Goal: Task Accomplishment & Management: Use online tool/utility

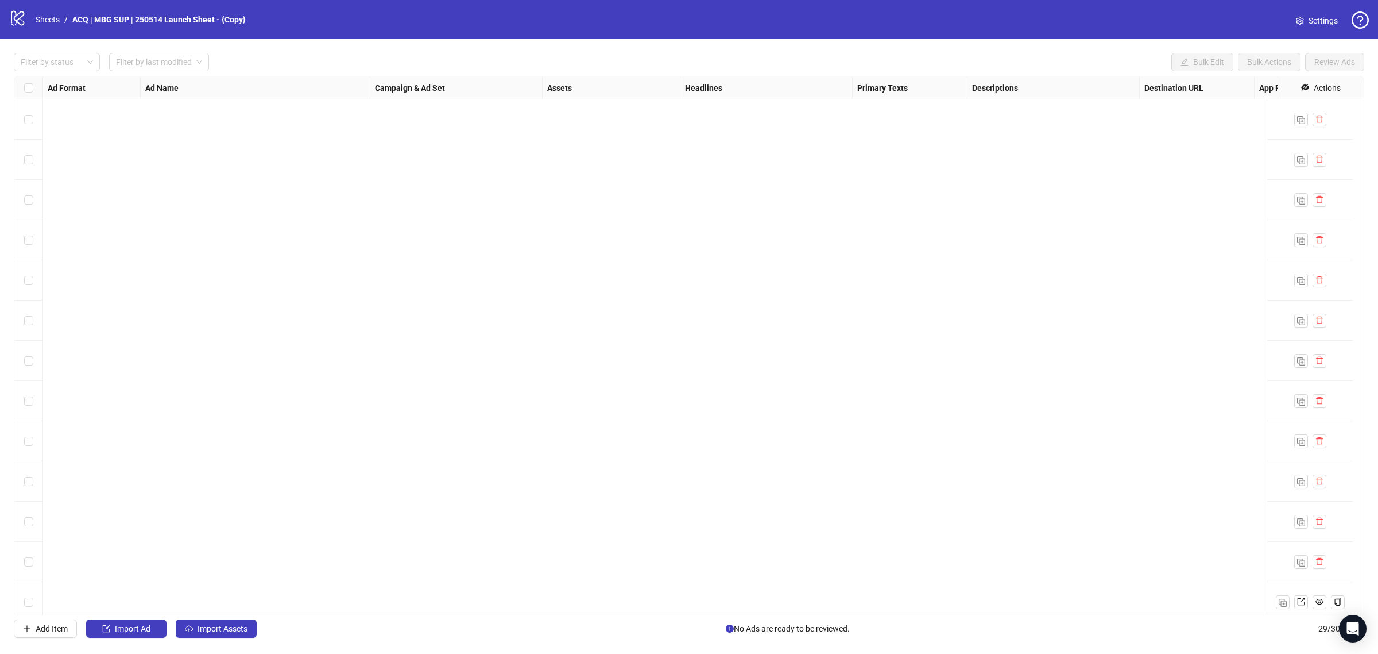
scroll to position [662, 0]
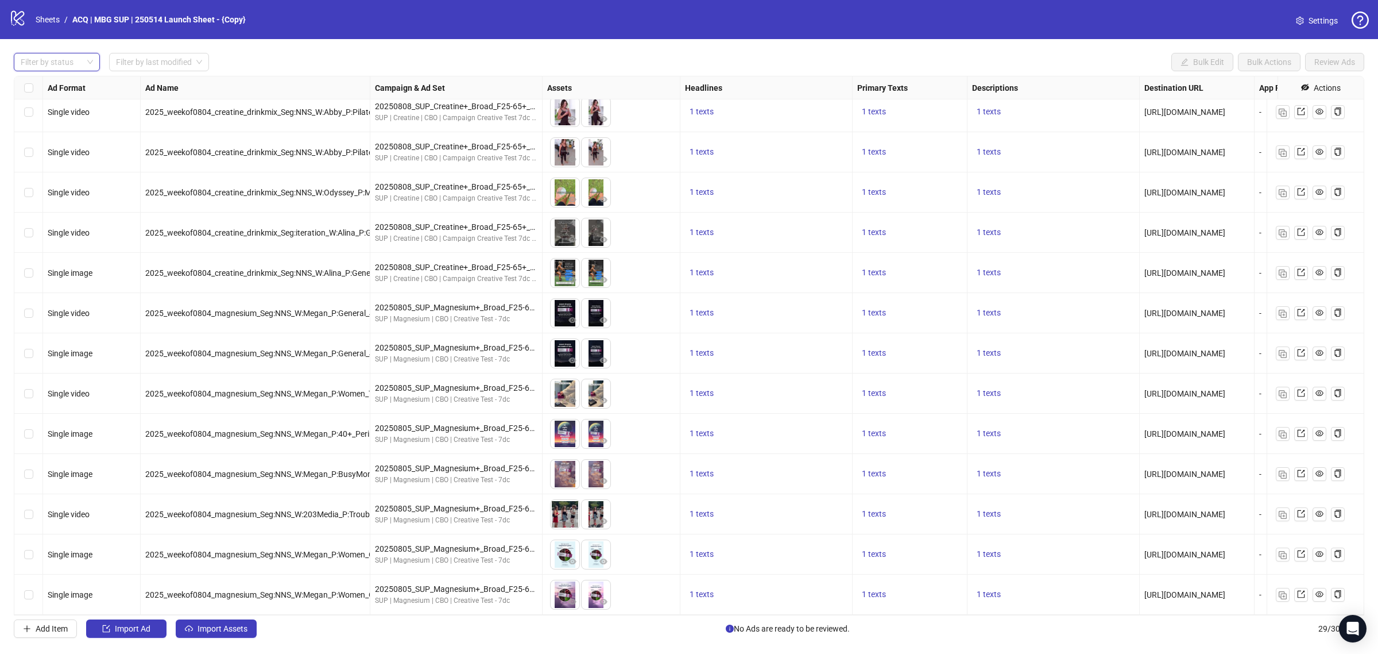
click at [56, 62] on div at bounding box center [50, 62] width 69 height 16
click at [57, 85] on div "Draft" at bounding box center [57, 85] width 68 height 13
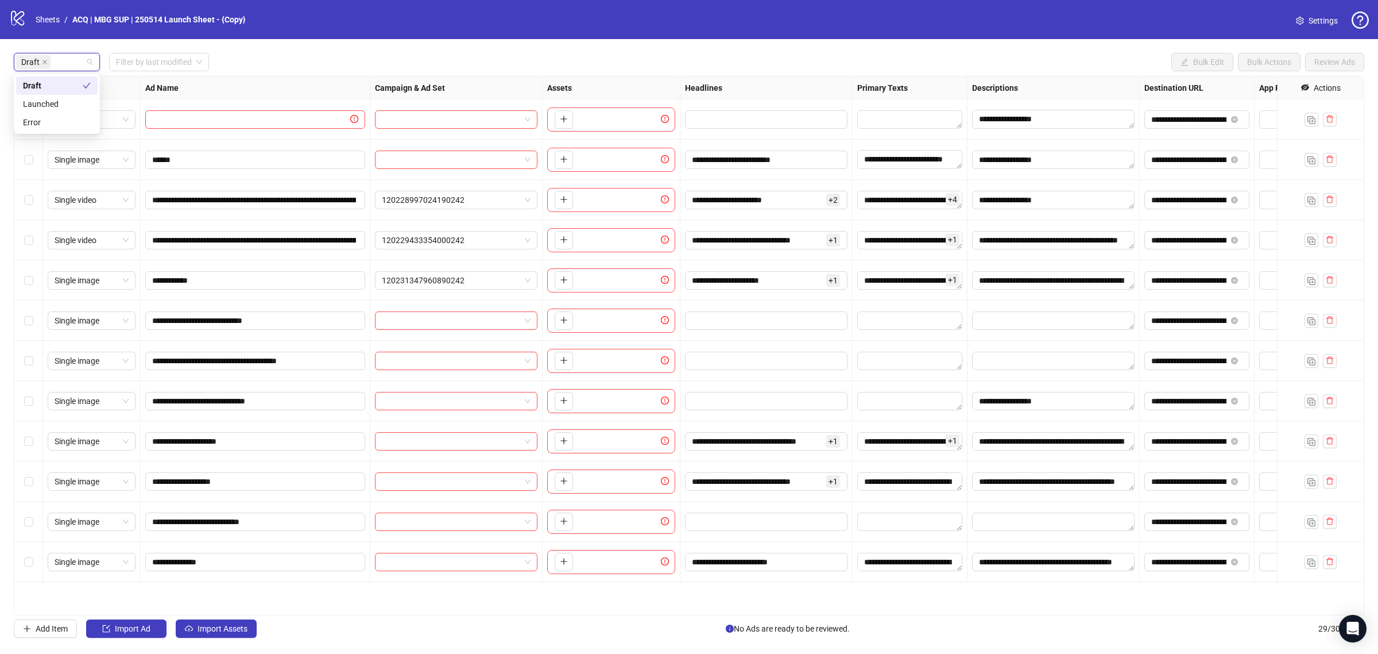
scroll to position [0, 0]
click at [238, 47] on div "**********" at bounding box center [689, 345] width 1378 height 612
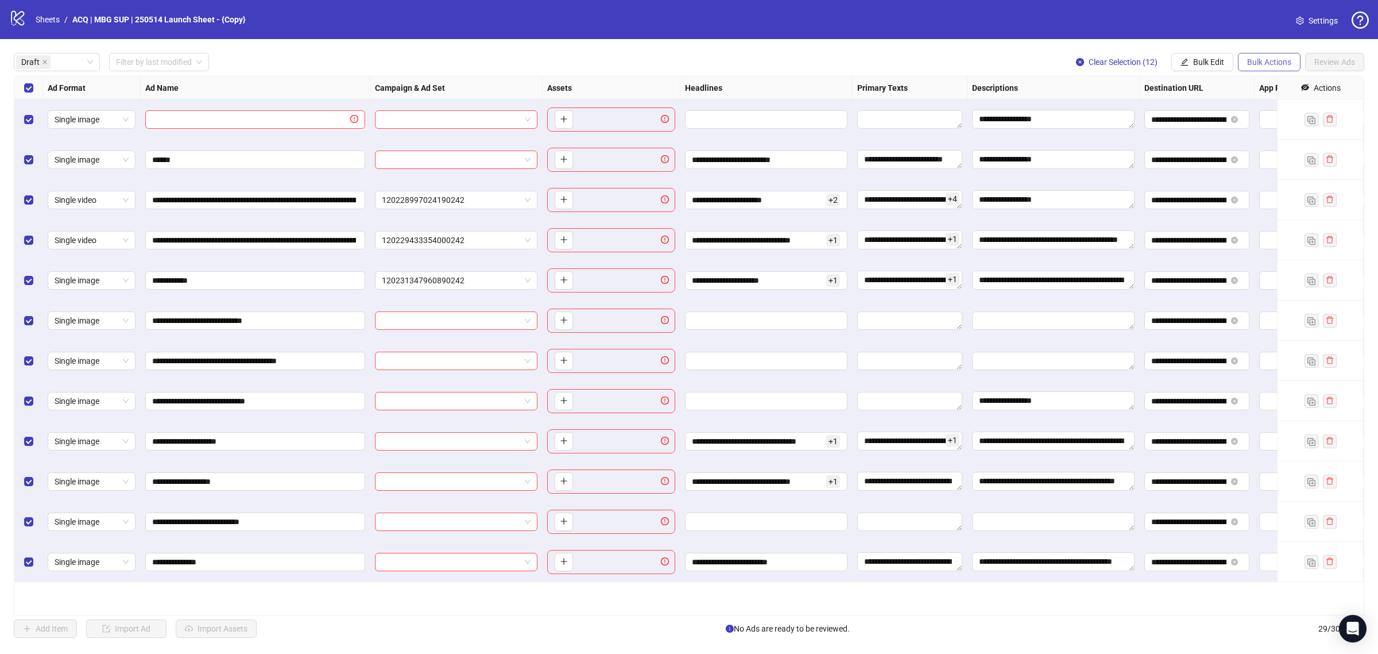
click at [1256, 64] on span "Bulk Actions" at bounding box center [1269, 61] width 44 height 9
click at [1261, 136] on span "Copy to another sheet" at bounding box center [1285, 140] width 79 height 13
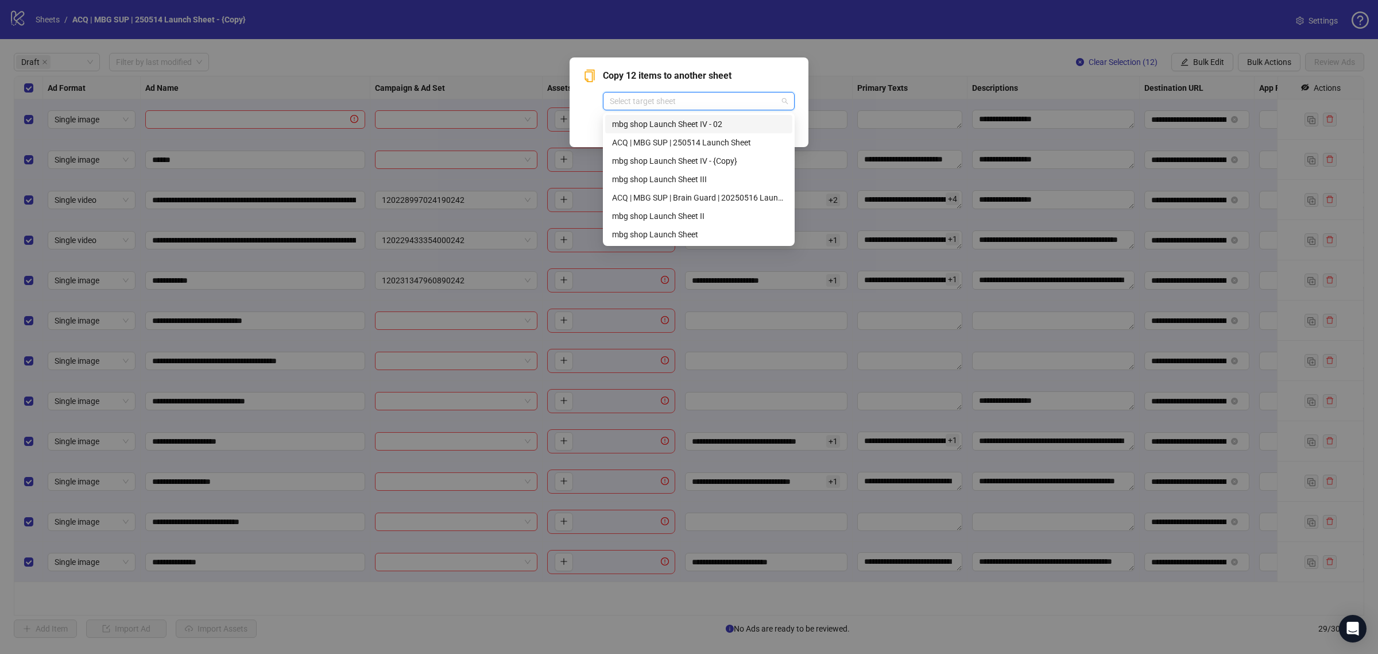
click at [738, 92] on div "Select target sheet" at bounding box center [699, 101] width 192 height 18
click at [732, 198] on div "ACQ | MBG SUP | Brain Guard | 20250516 Launch Sheet" at bounding box center [698, 197] width 173 height 13
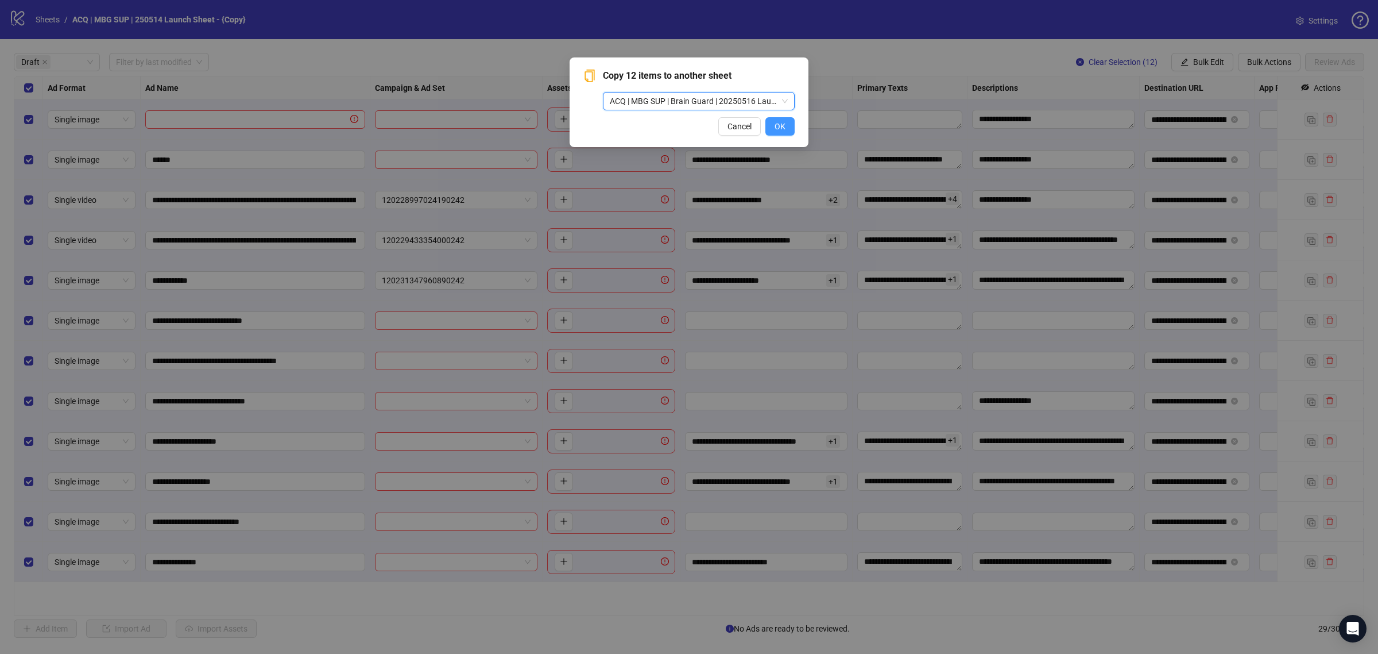
click at [775, 119] on button "OK" at bounding box center [779, 126] width 29 height 18
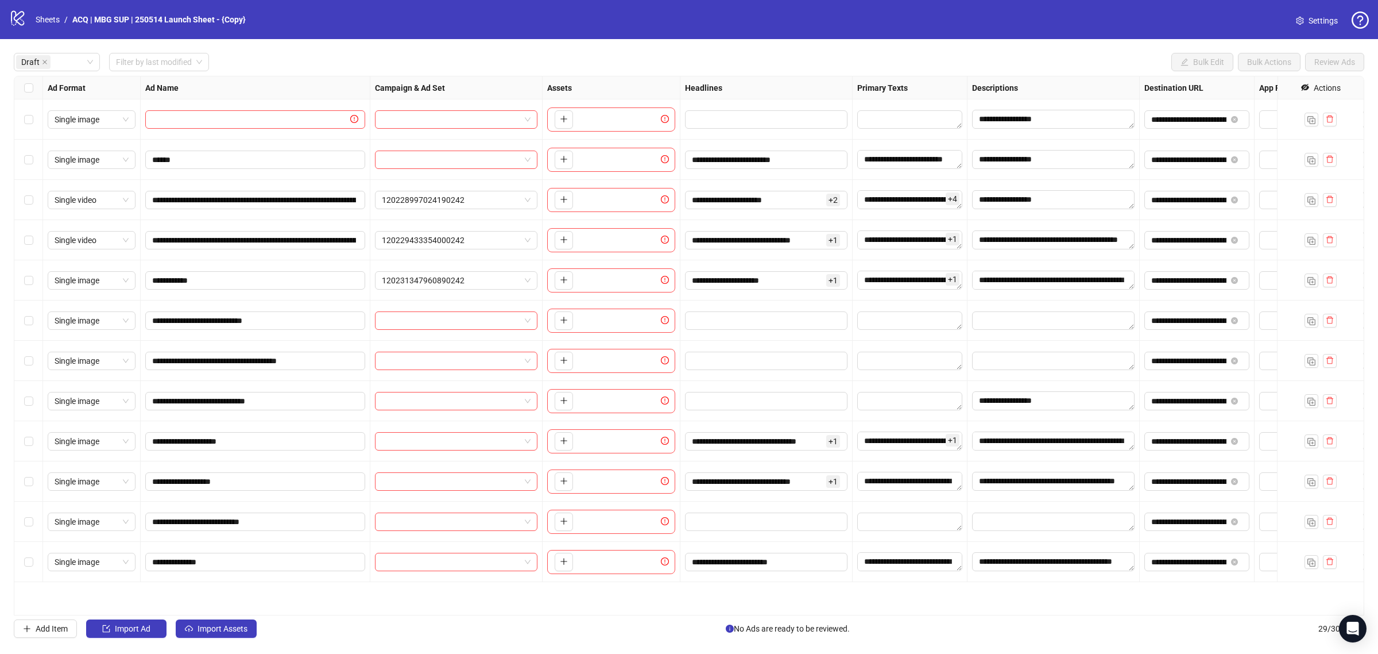
drag, startPoint x: 1308, startPoint y: 17, endPoint x: 1115, endPoint y: 37, distance: 194.0
click at [1309, 16] on span "Settings" at bounding box center [1323, 20] width 29 height 13
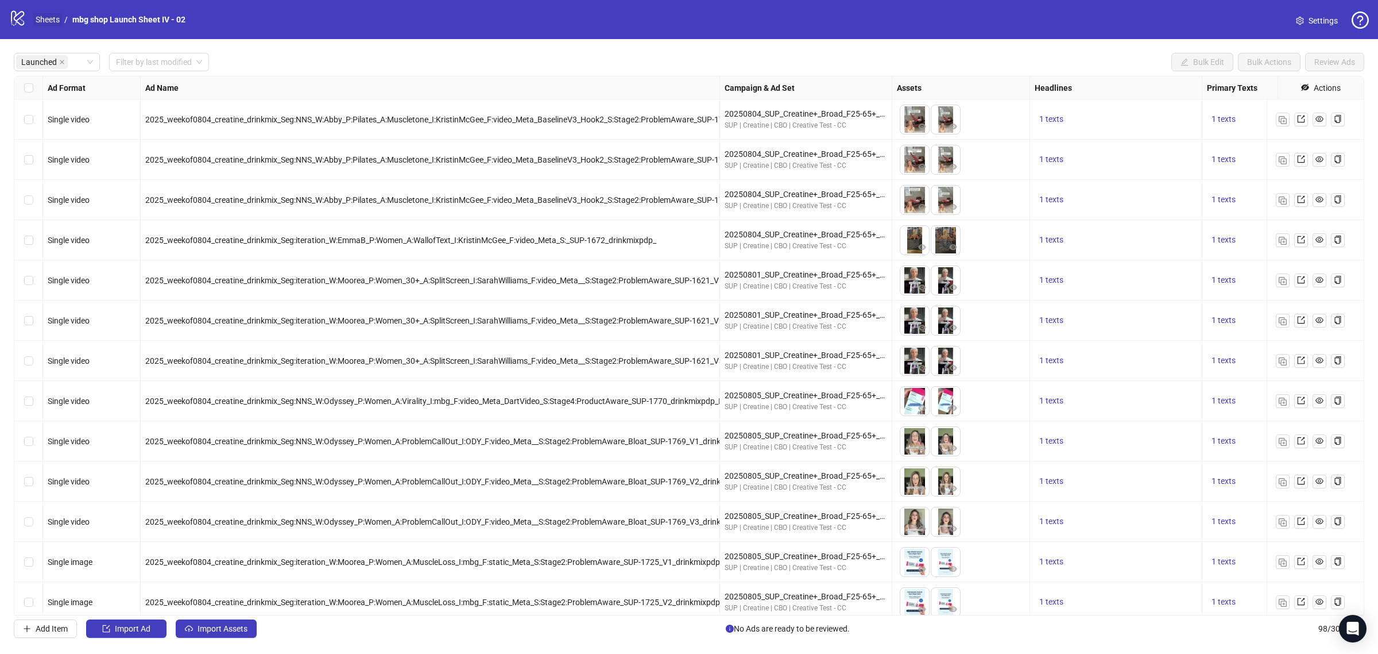
click at [56, 13] on link "Sheets" at bounding box center [47, 19] width 29 height 13
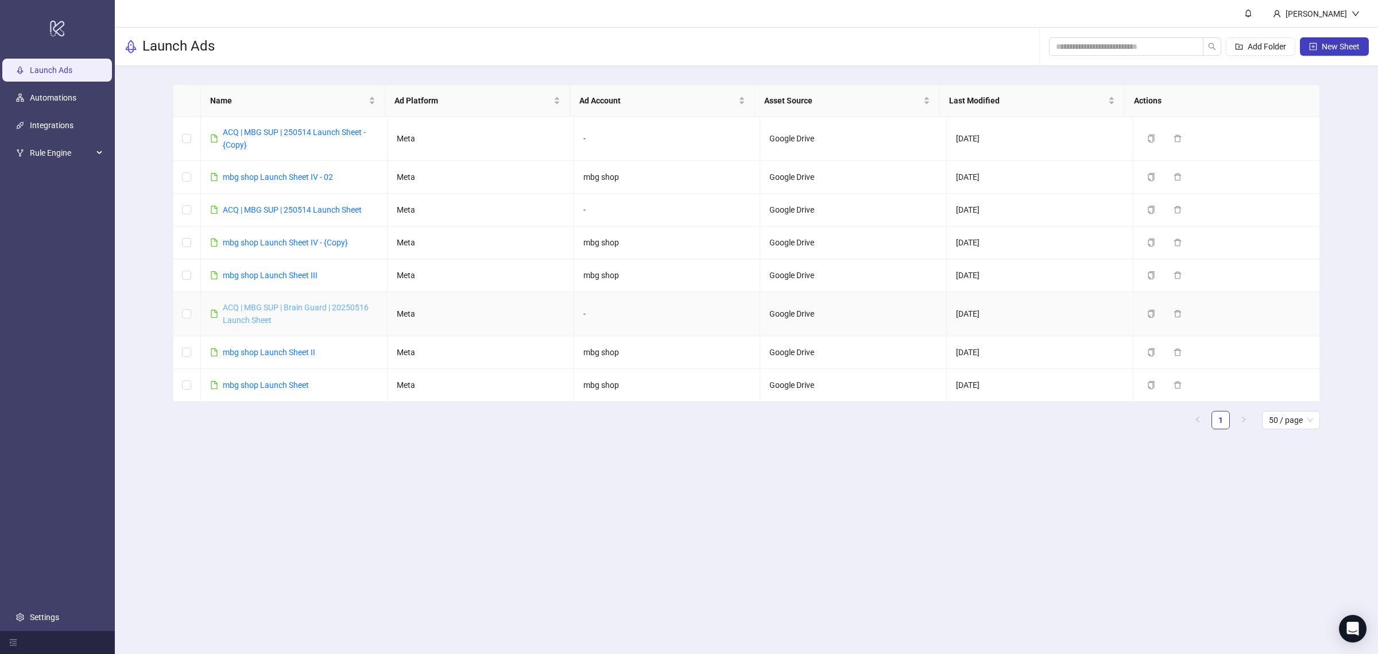
click at [307, 308] on link "ACQ | MBG SUP | Brain Guard | 20250516 Launch Sheet" at bounding box center [296, 314] width 146 height 22
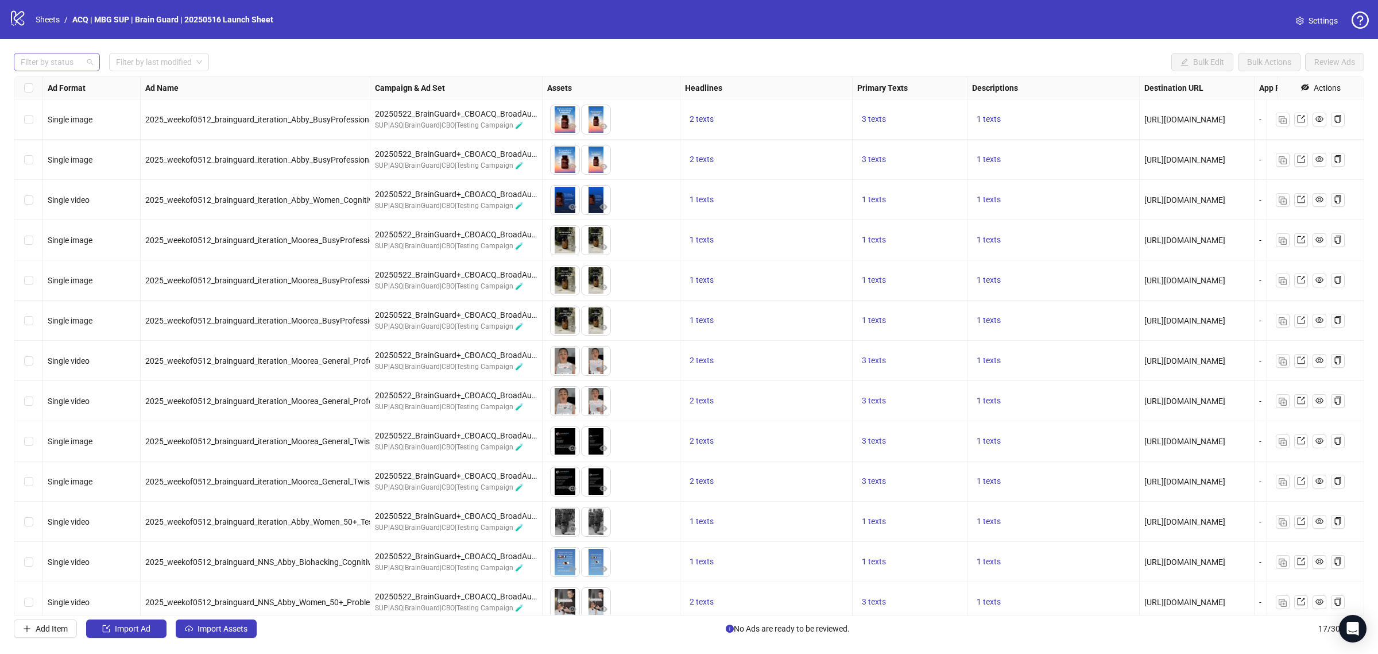
click at [76, 61] on div at bounding box center [50, 62] width 69 height 16
click at [74, 79] on div "Draft" at bounding box center [57, 85] width 68 height 13
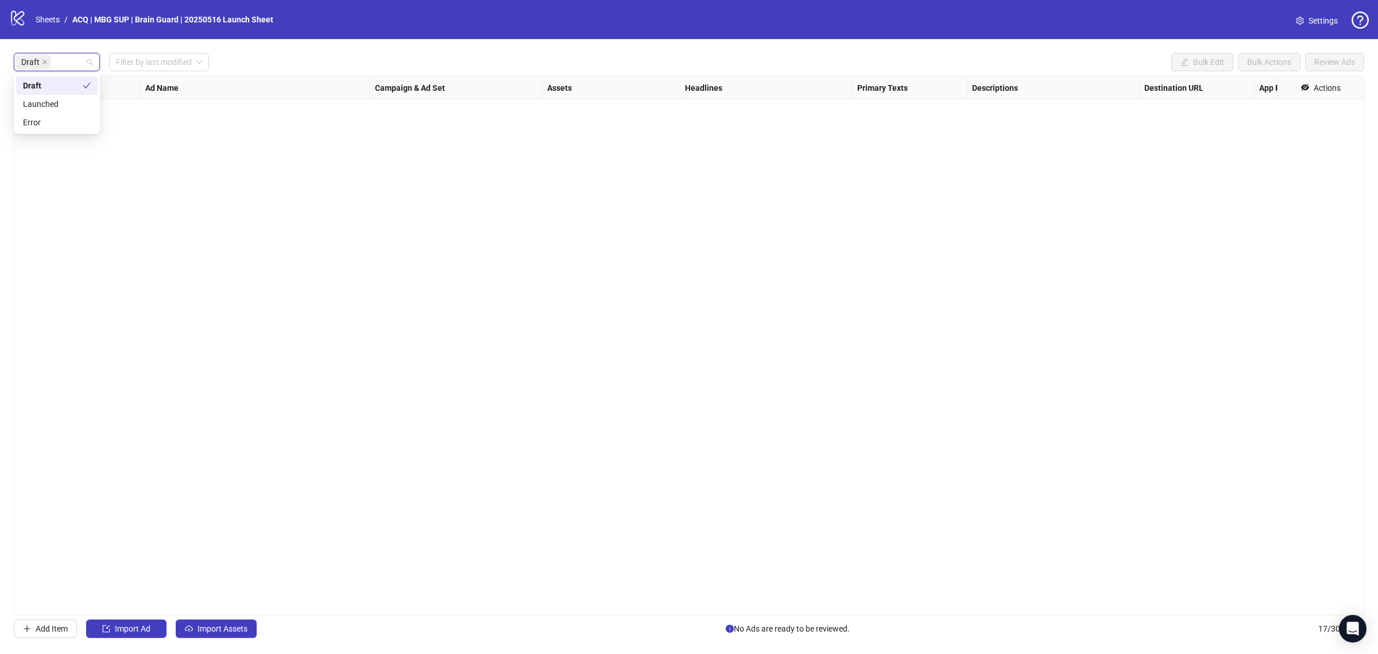
click at [357, 297] on div "Ad Format Ad Name Campaign & Ad Set Assets Headlines Primary Texts Descriptions…" at bounding box center [689, 345] width 1351 height 539
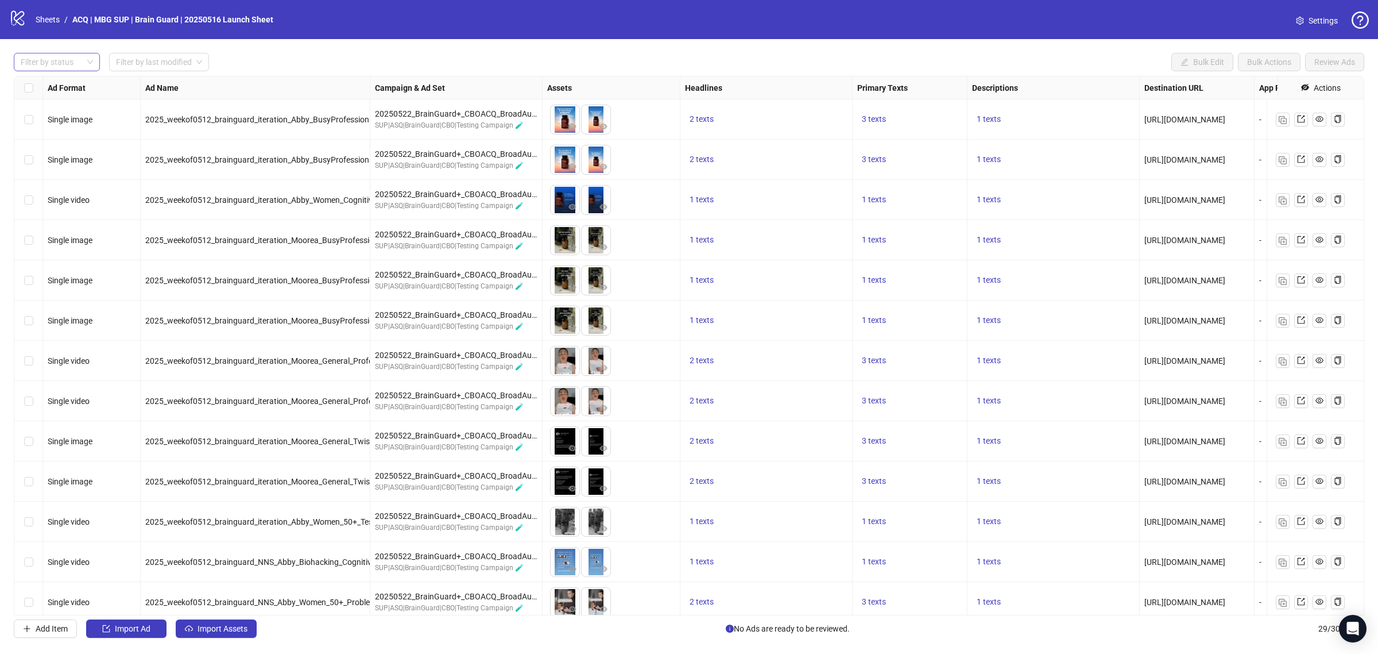
drag, startPoint x: 90, startPoint y: 55, endPoint x: 92, endPoint y: 66, distance: 11.0
click at [91, 55] on div "Filter by status" at bounding box center [57, 62] width 86 height 18
drag, startPoint x: 78, startPoint y: 79, endPoint x: 382, endPoint y: 1, distance: 314.6
click at [78, 78] on div "Draft" at bounding box center [57, 85] width 82 height 18
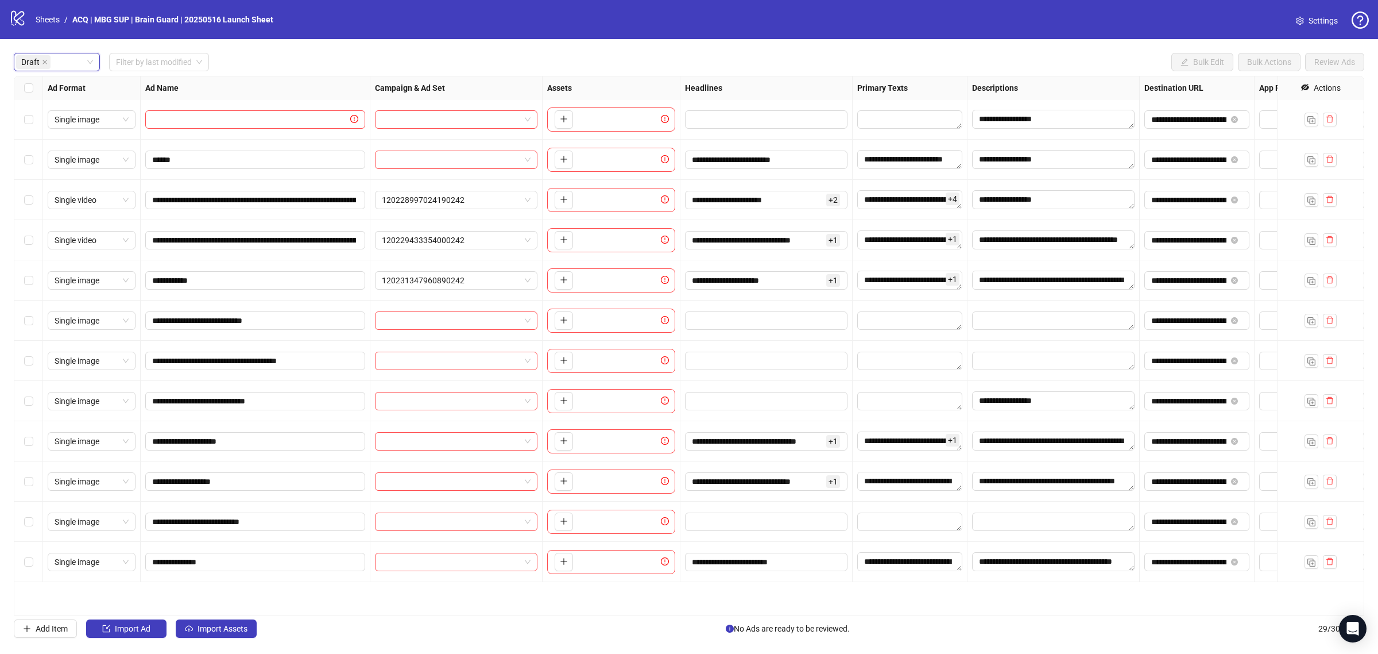
click at [1295, 20] on link "Settings" at bounding box center [1317, 20] width 60 height 18
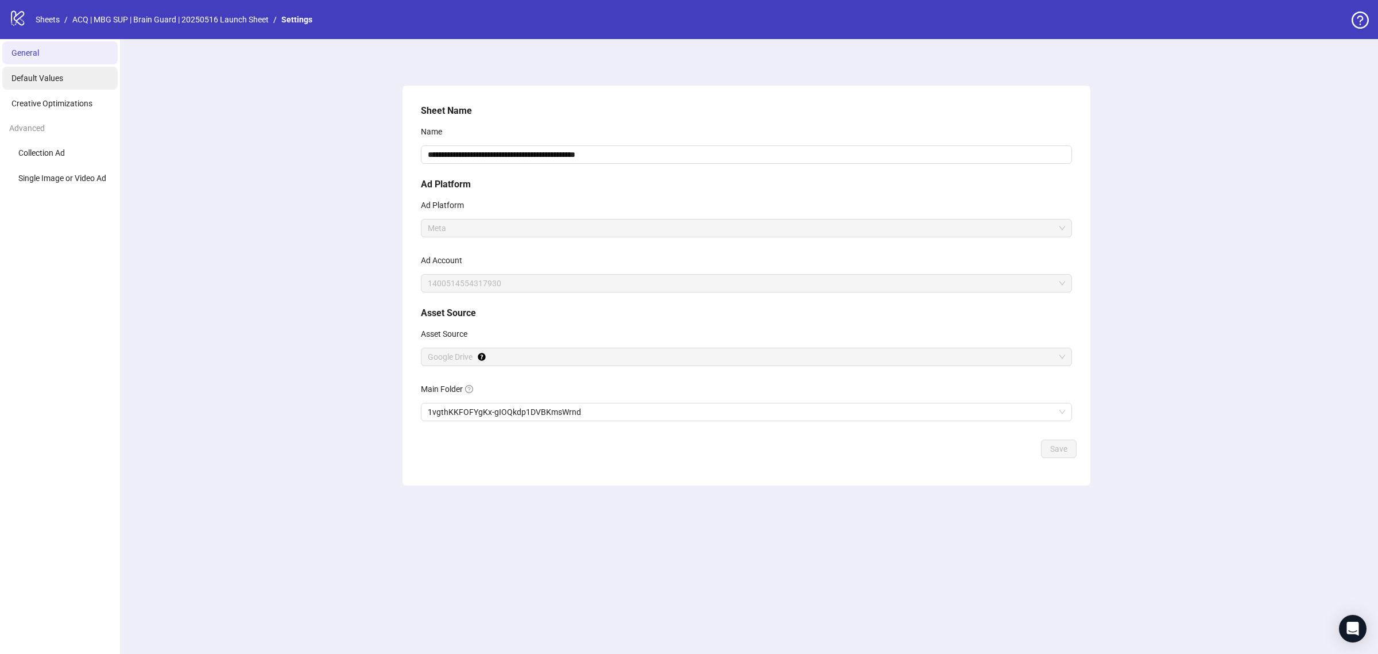
click at [58, 78] on span "Default Values" at bounding box center [37, 78] width 52 height 9
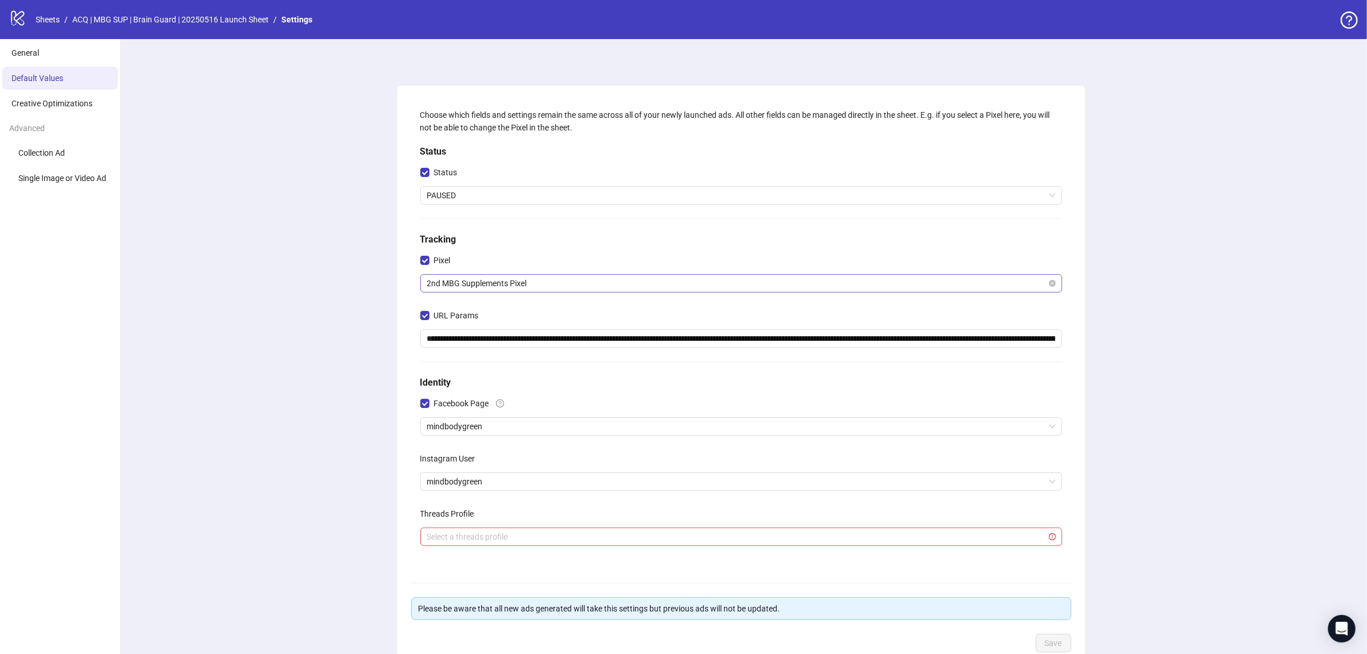
click at [580, 280] on span "2nd MBG Supplements Pixel" at bounding box center [741, 282] width 628 height 17
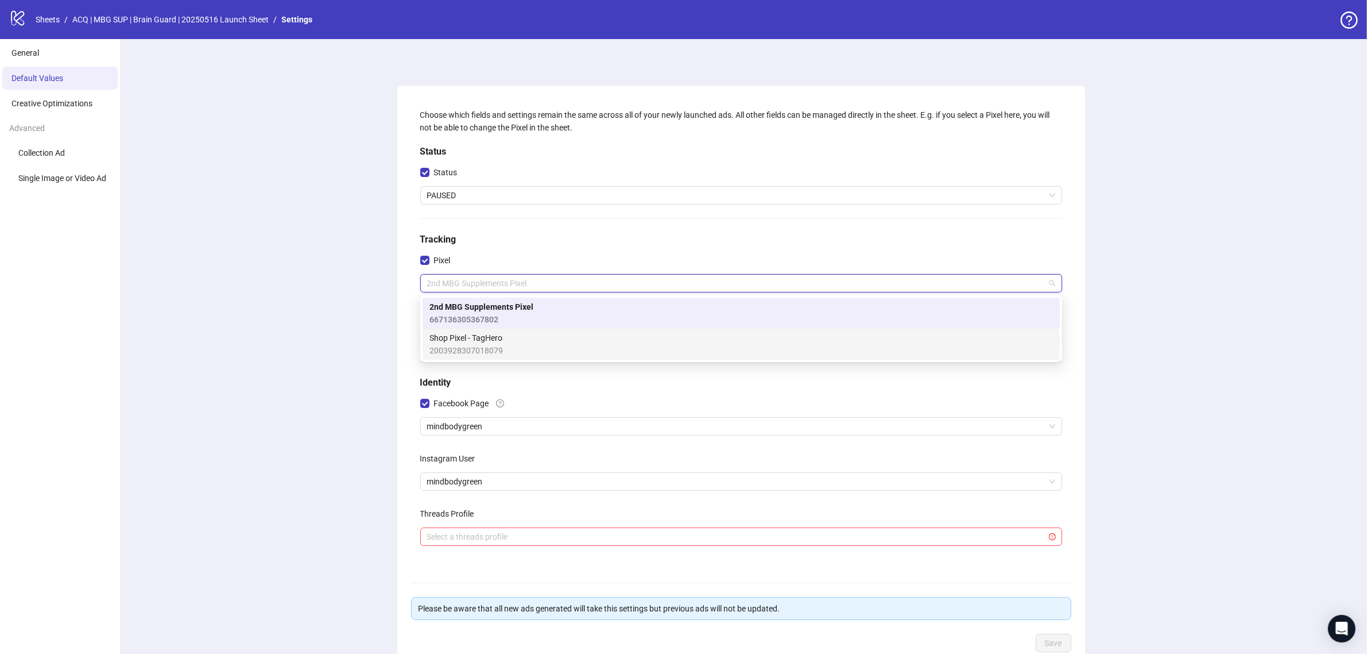
click at [593, 334] on div "Shop Pixel - TagHero 2003928307018079" at bounding box center [742, 343] width 624 height 25
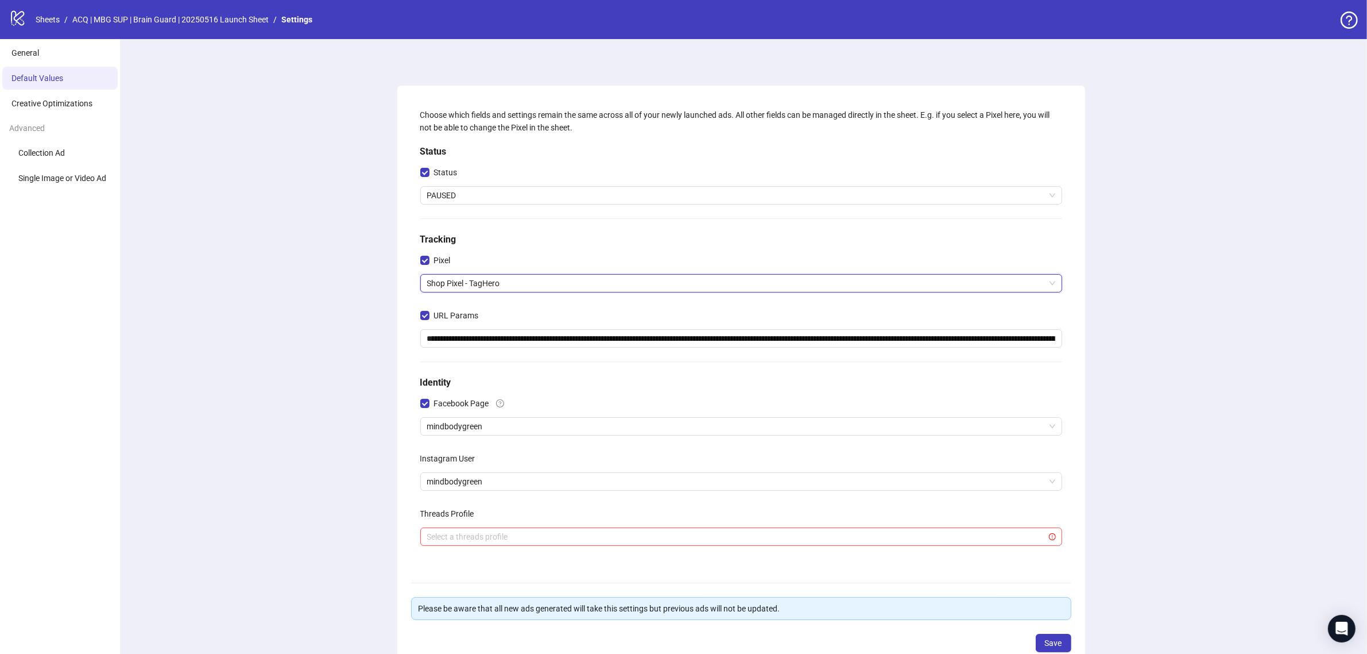
drag, startPoint x: 357, startPoint y: 295, endPoint x: 363, endPoint y: 306, distance: 13.1
click at [357, 300] on div "**********" at bounding box center [741, 382] width 1252 height 687
click at [586, 346] on input "**********" at bounding box center [741, 338] width 642 height 18
paste input "text"
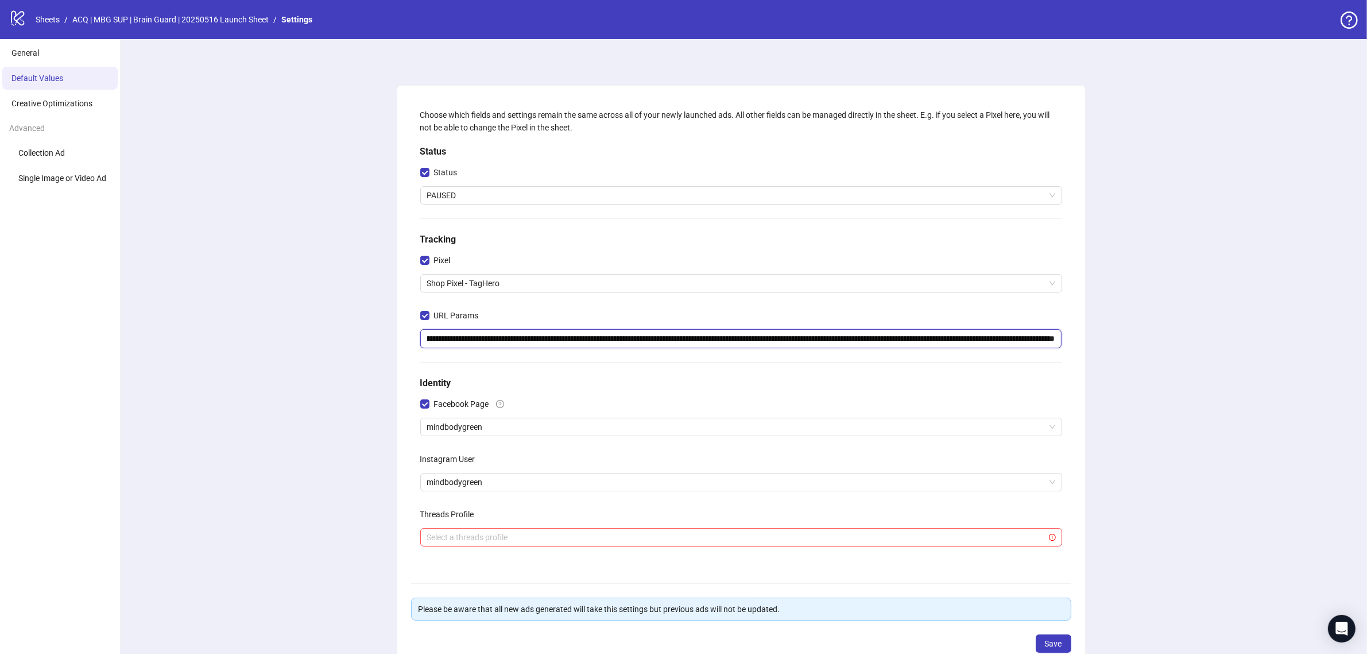
type input "**********"
click at [351, 357] on div "**********" at bounding box center [741, 382] width 1252 height 687
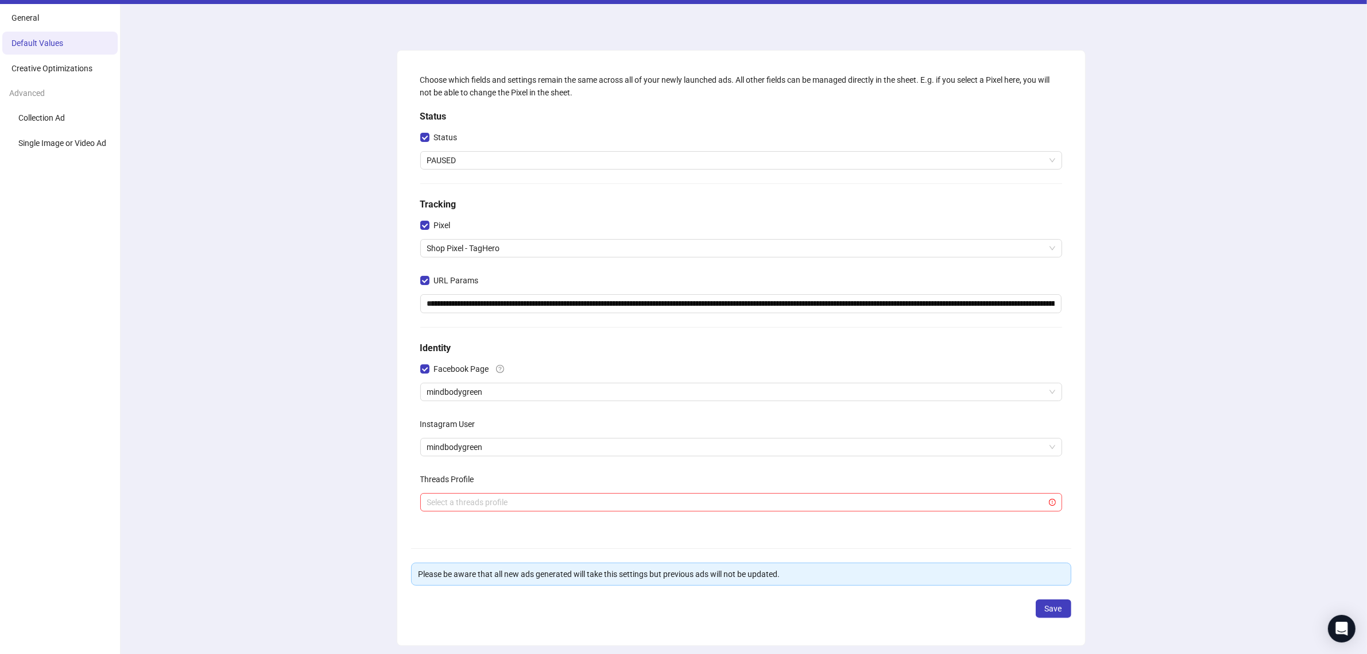
scroll to position [0, 0]
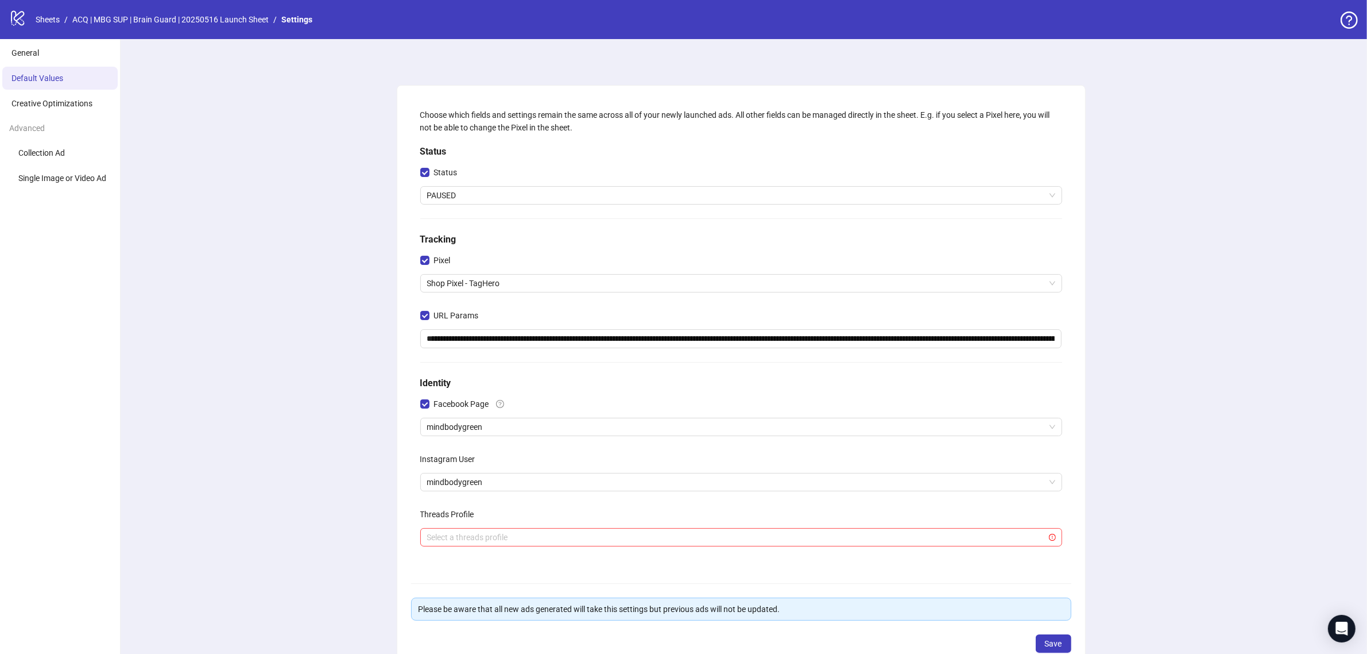
click at [50, 91] on ul "General Default Values Creative Optimizations Advanced Collection Ad Single Ima…" at bounding box center [60, 382] width 121 height 687
click at [78, 107] on span "Creative Optimizations" at bounding box center [51, 103] width 81 height 9
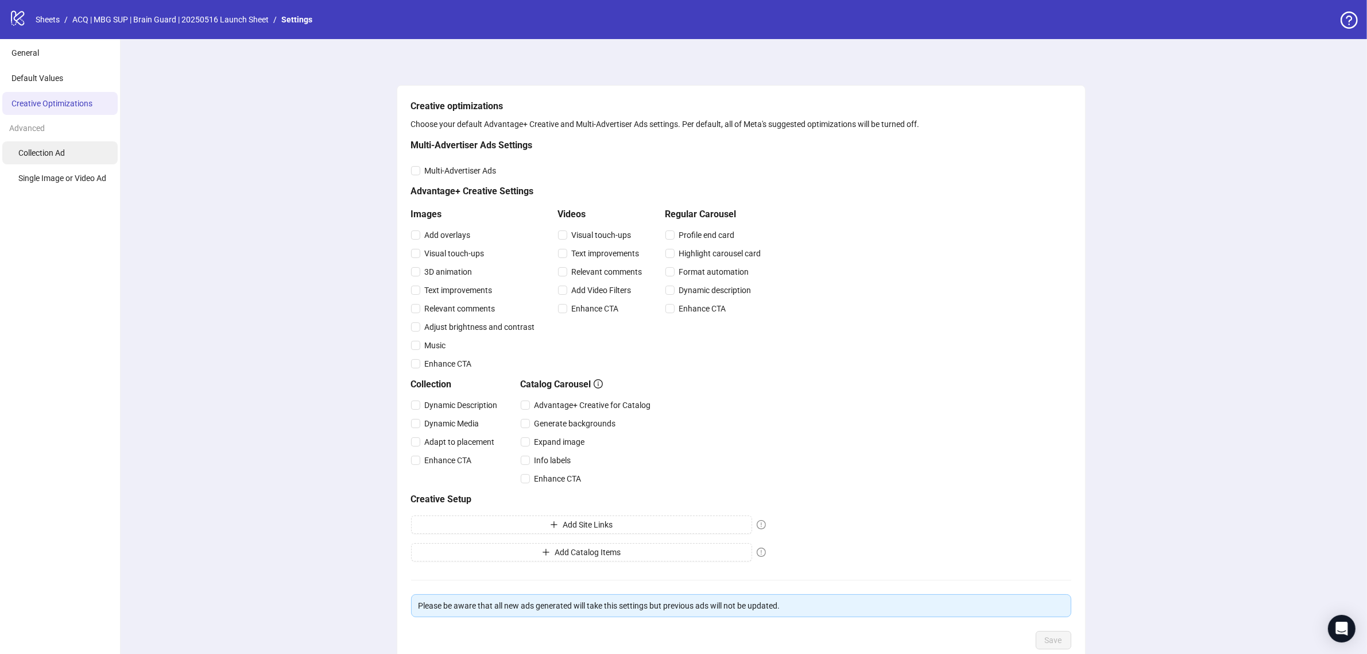
click at [87, 159] on li "Collection Ad" at bounding box center [59, 152] width 115 height 23
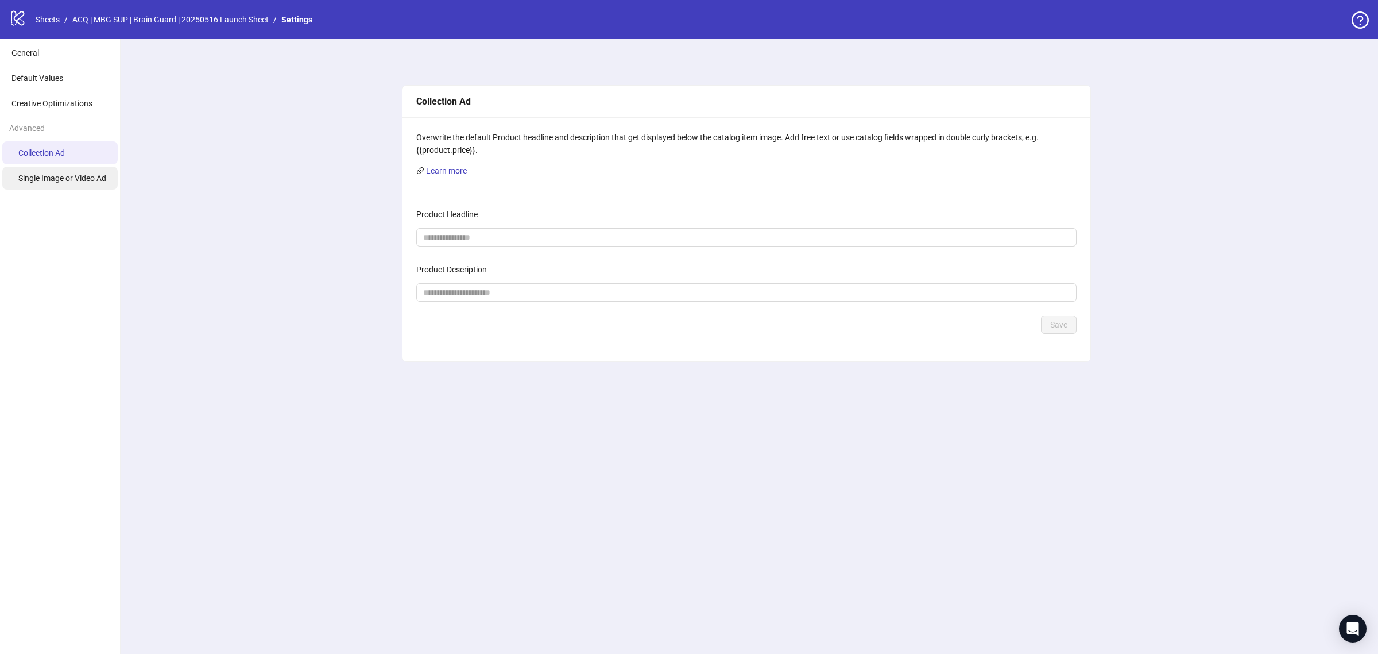
click at [78, 174] on span "Single Image or Video Ad" at bounding box center [62, 177] width 88 height 9
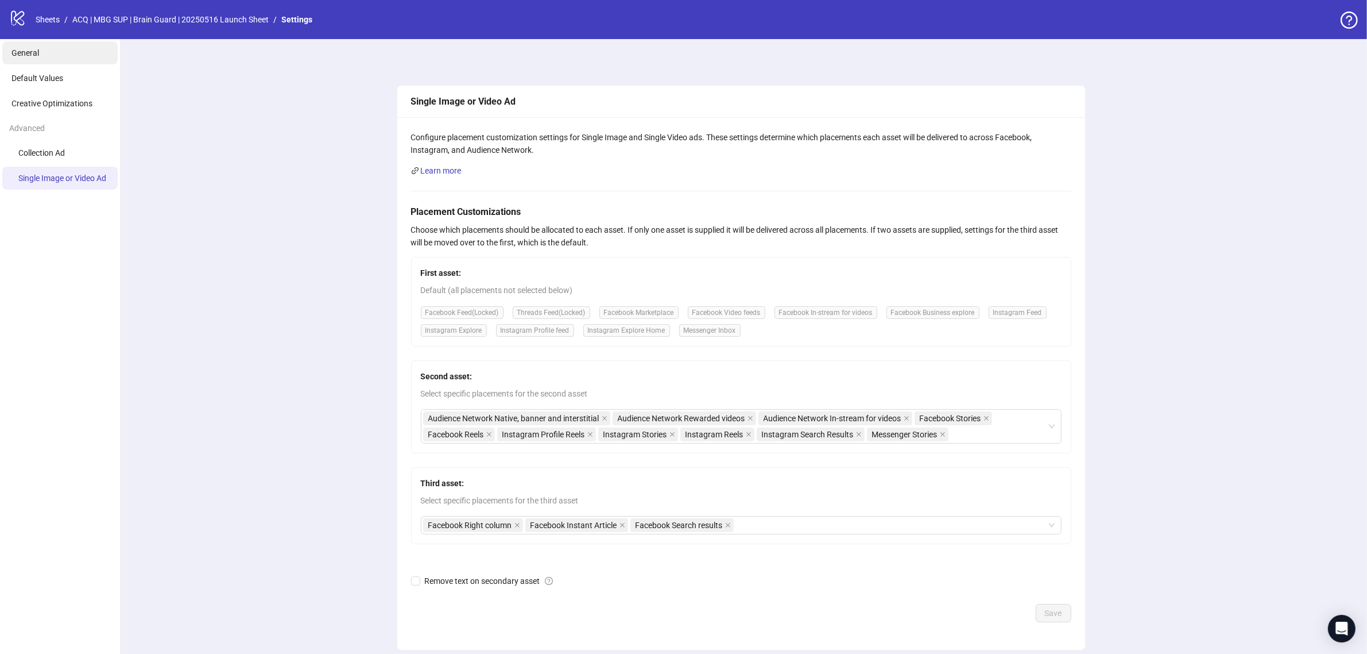
click at [71, 59] on li "General" at bounding box center [59, 52] width 115 height 23
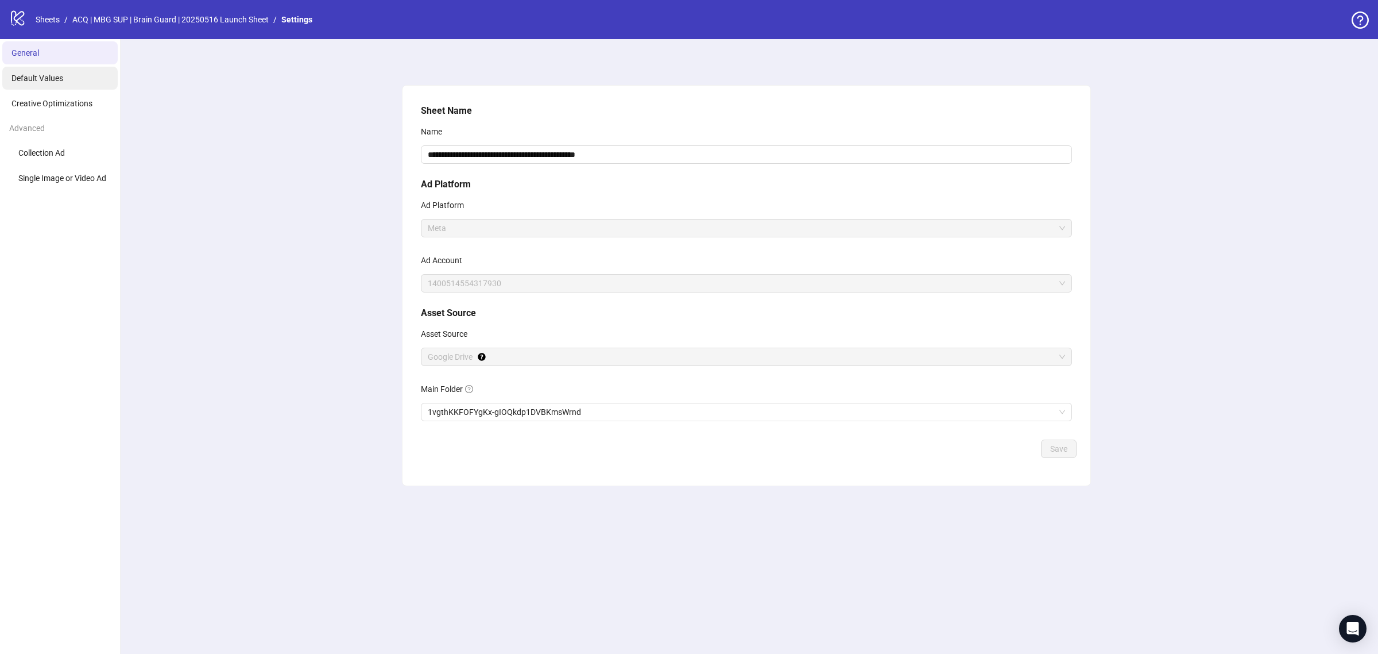
click at [60, 74] on span "Default Values" at bounding box center [37, 78] width 52 height 9
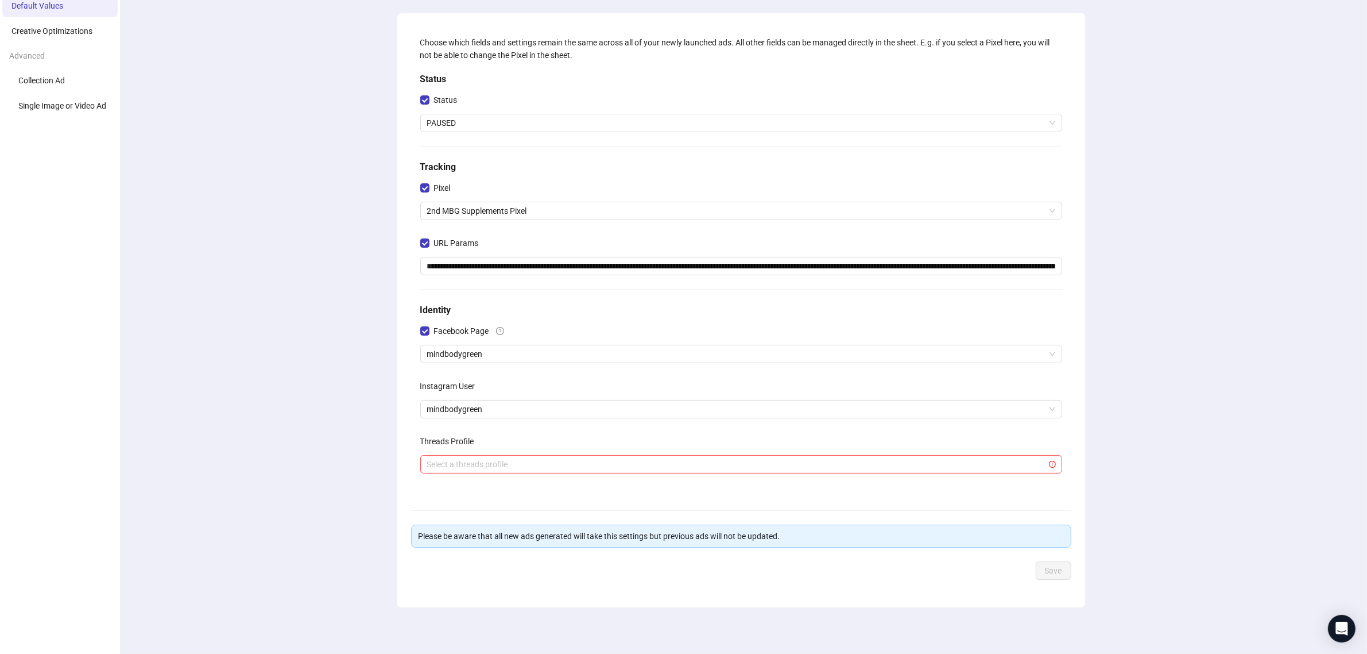
scroll to position [73, 0]
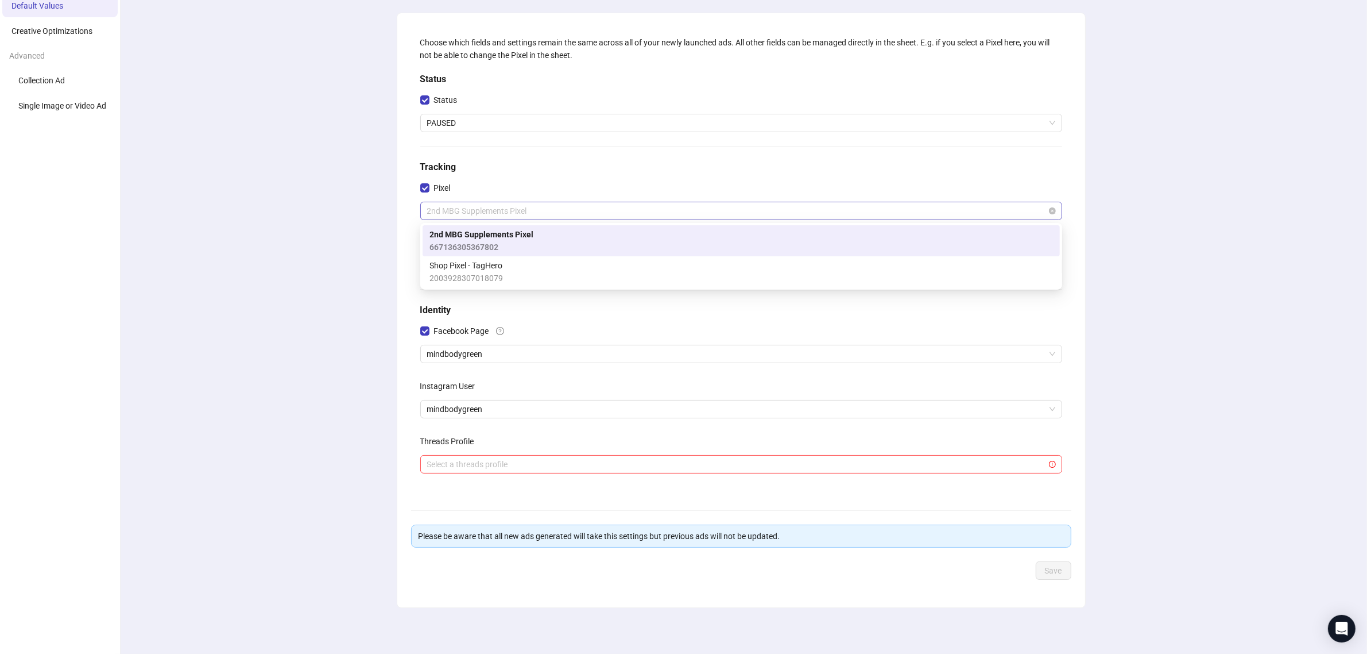
click at [639, 210] on span "2nd MBG Supplements Pixel" at bounding box center [741, 210] width 628 height 17
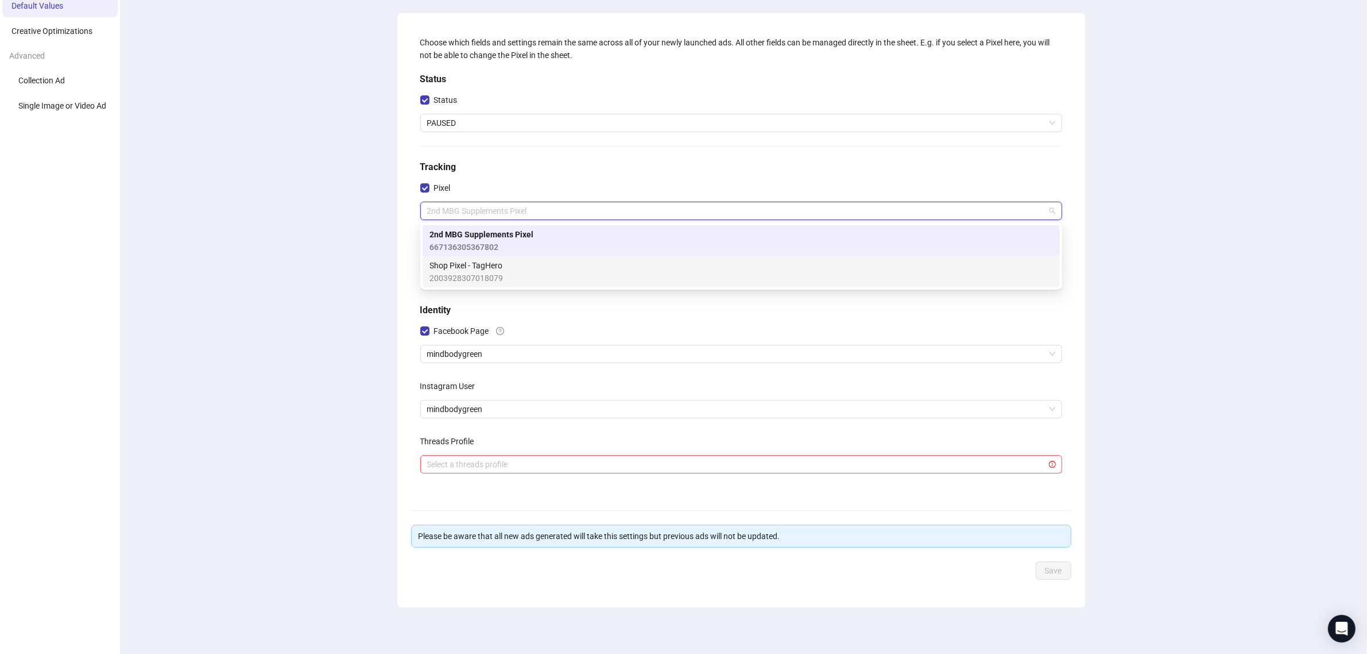
click at [633, 260] on div "Shop Pixel - TagHero 2003928307018079" at bounding box center [742, 271] width 624 height 25
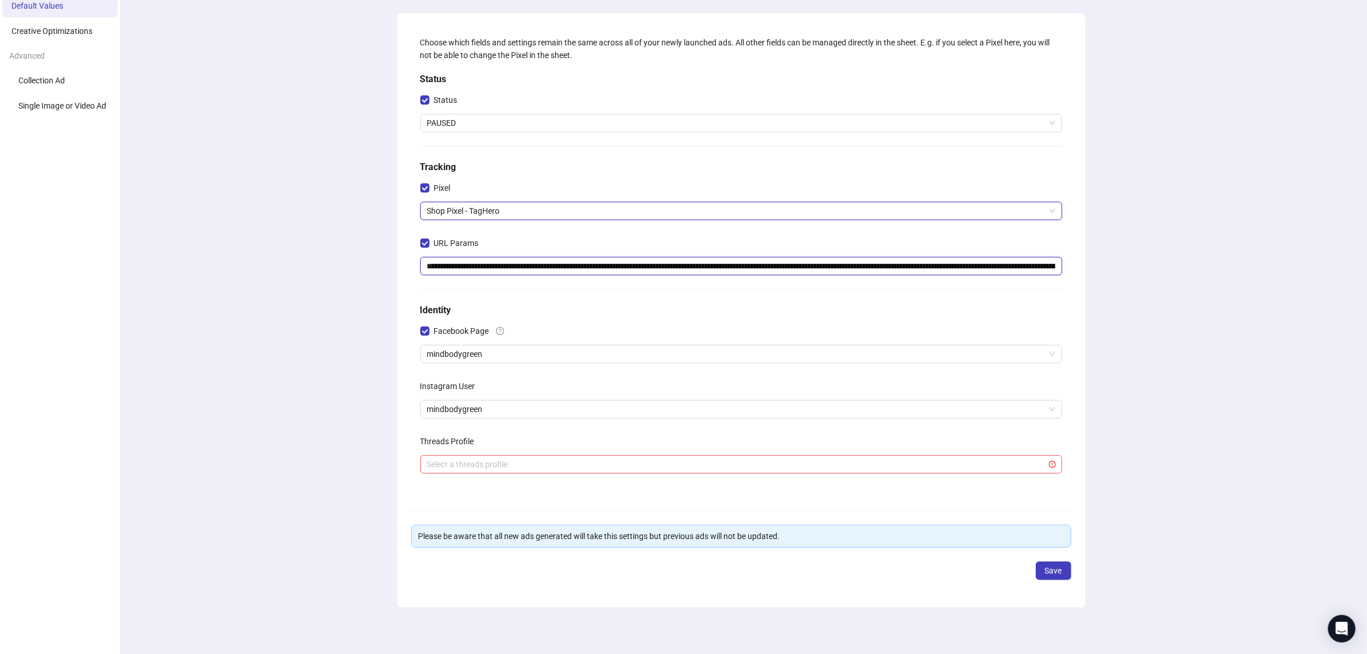
click at [590, 260] on input "**********" at bounding box center [741, 266] width 642 height 18
paste input "text"
type input "**********"
click at [1045, 575] on span "Save" at bounding box center [1053, 570] width 17 height 9
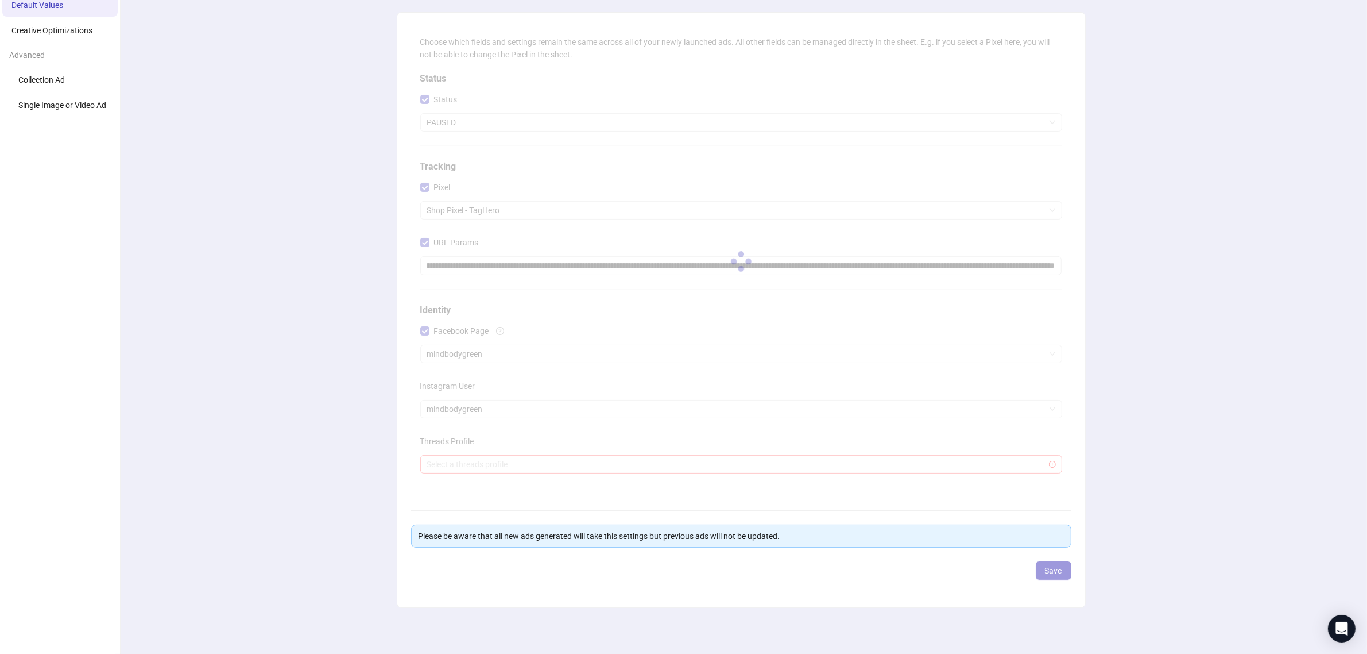
scroll to position [0, 0]
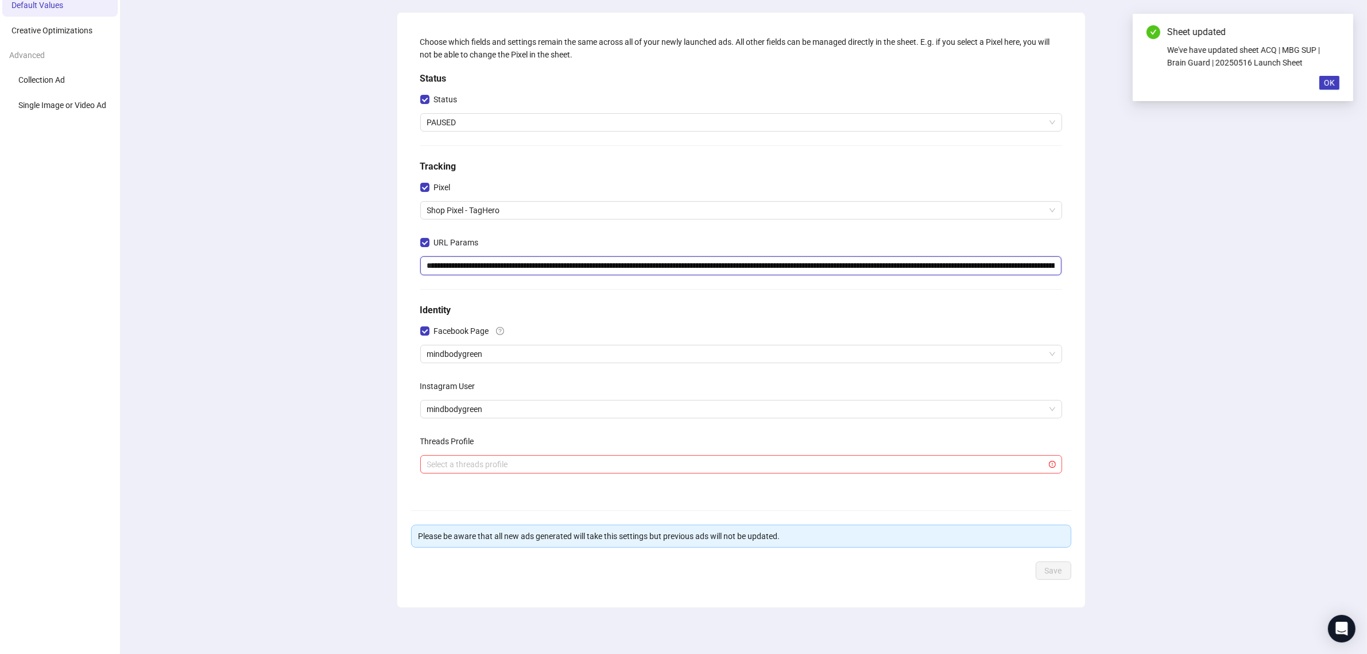
click at [910, 268] on input "**********" at bounding box center [741, 265] width 642 height 18
click at [1132, 523] on div "**********" at bounding box center [741, 309] width 1252 height 687
click at [1328, 84] on span "OK" at bounding box center [1329, 82] width 11 height 9
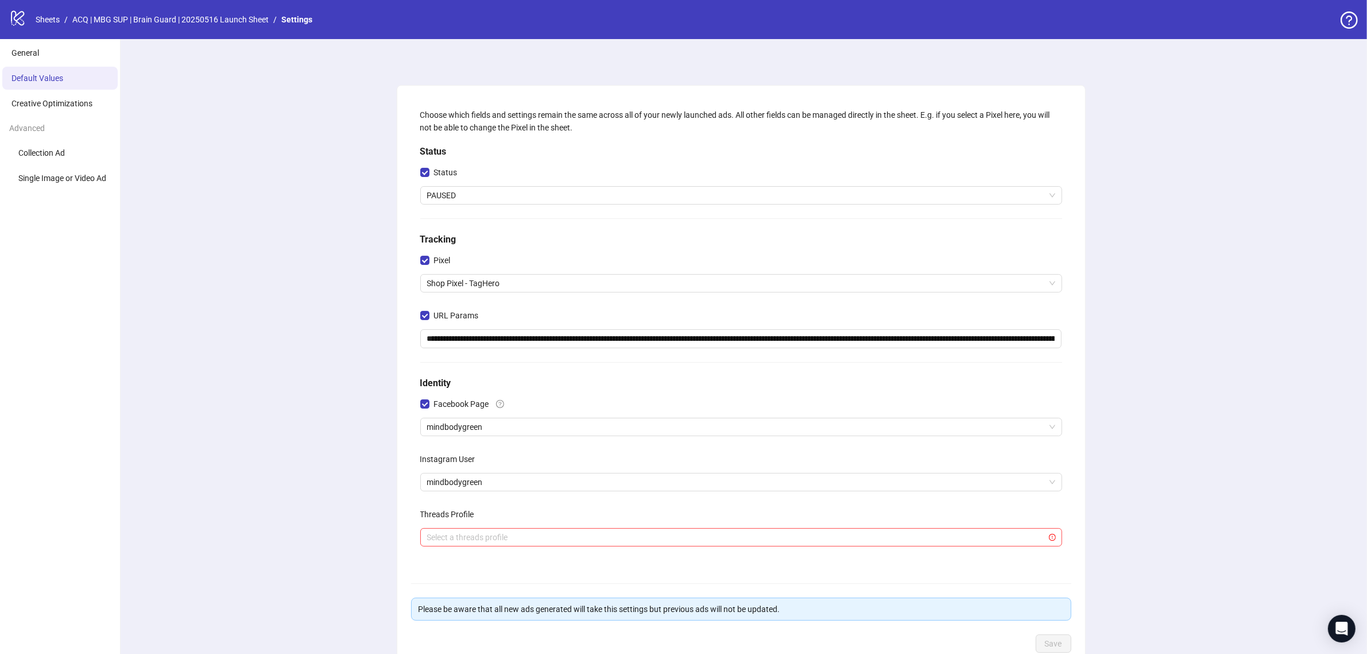
click at [71, 75] on li "Default Values" at bounding box center [59, 78] width 115 height 23
click at [64, 50] on li "General" at bounding box center [59, 52] width 115 height 23
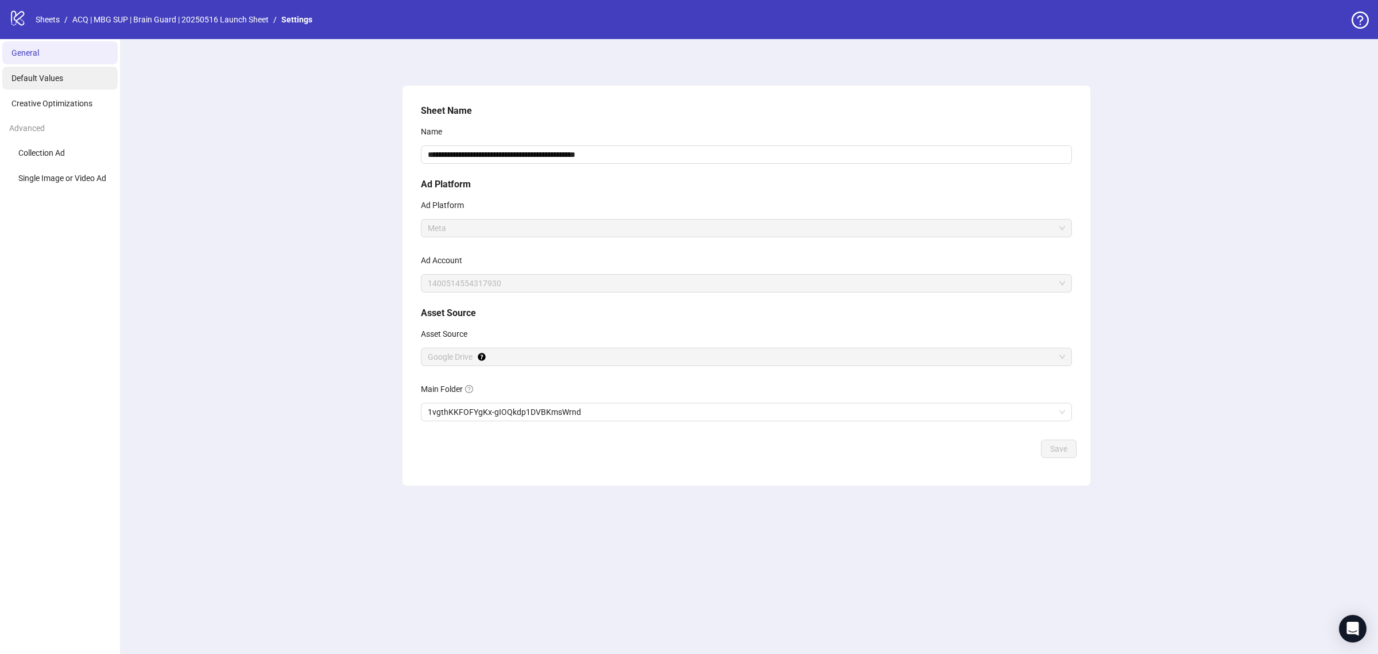
click at [83, 75] on li "Default Values" at bounding box center [59, 78] width 115 height 23
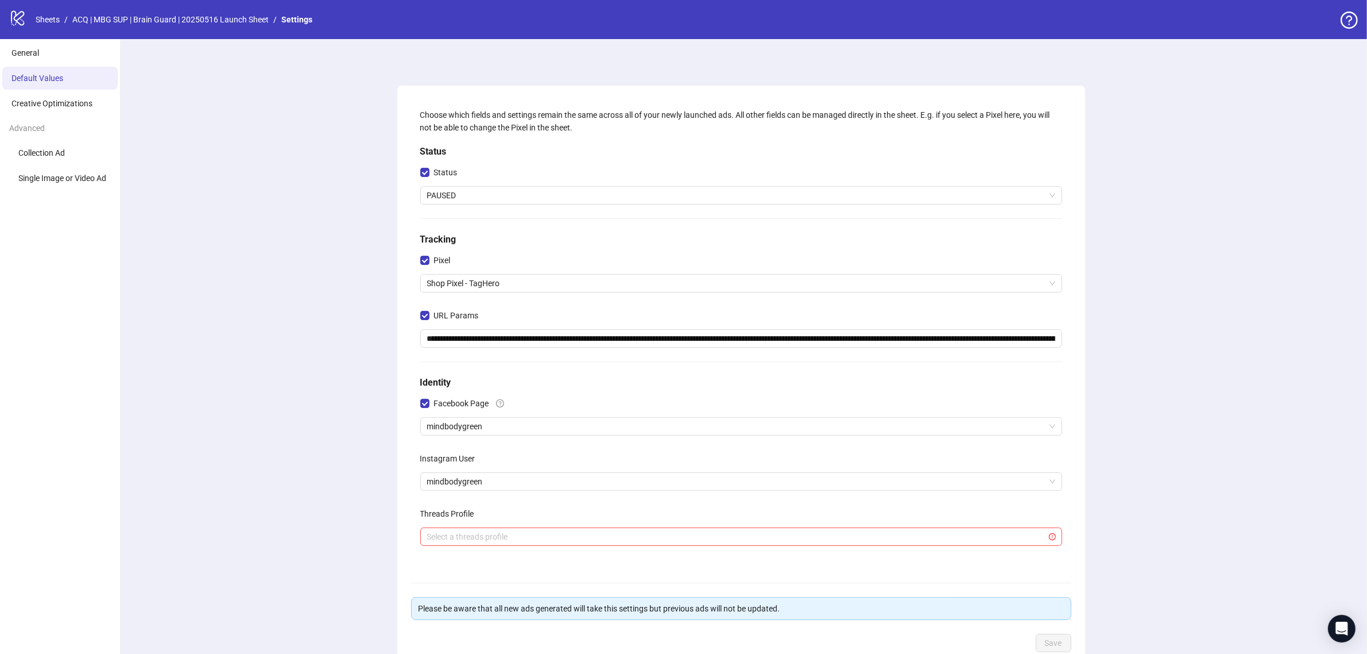
click at [81, 19] on link "ACQ | MBG SUP | Brain Guard | 20250516 Launch Sheet" at bounding box center [170, 19] width 201 height 13
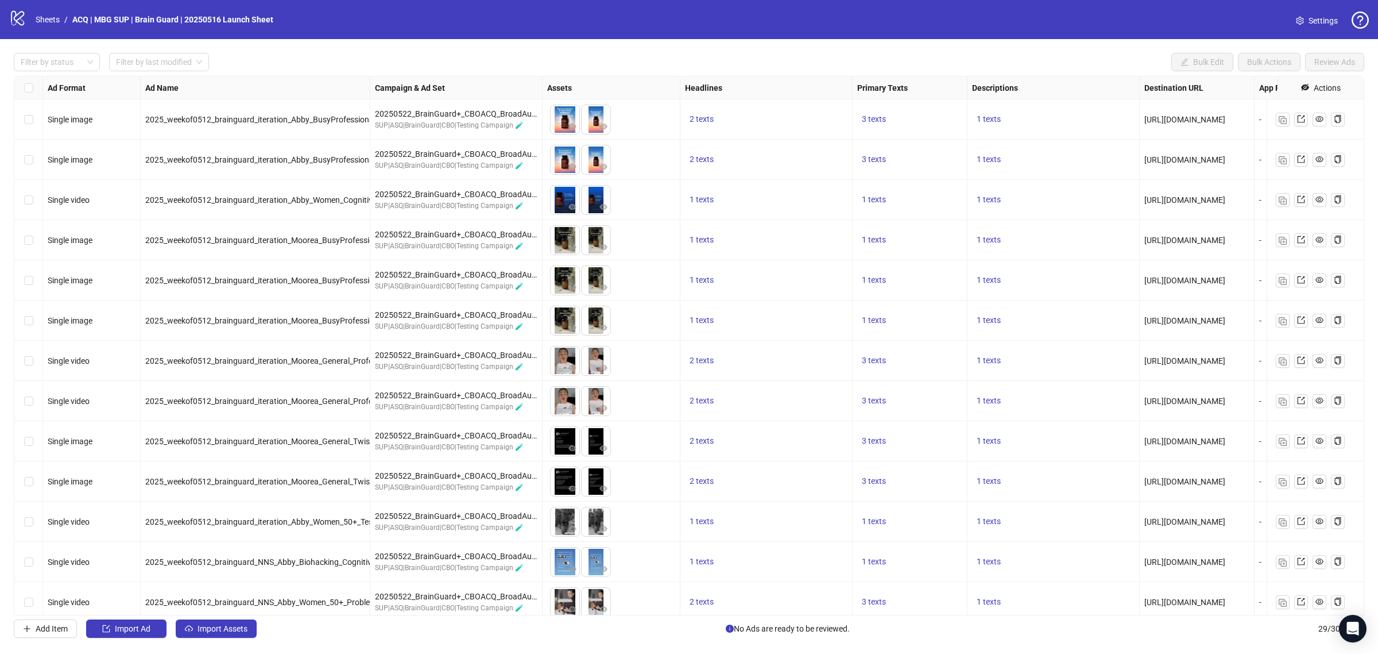
click at [36, 121] on div "Select row 1" at bounding box center [28, 119] width 29 height 40
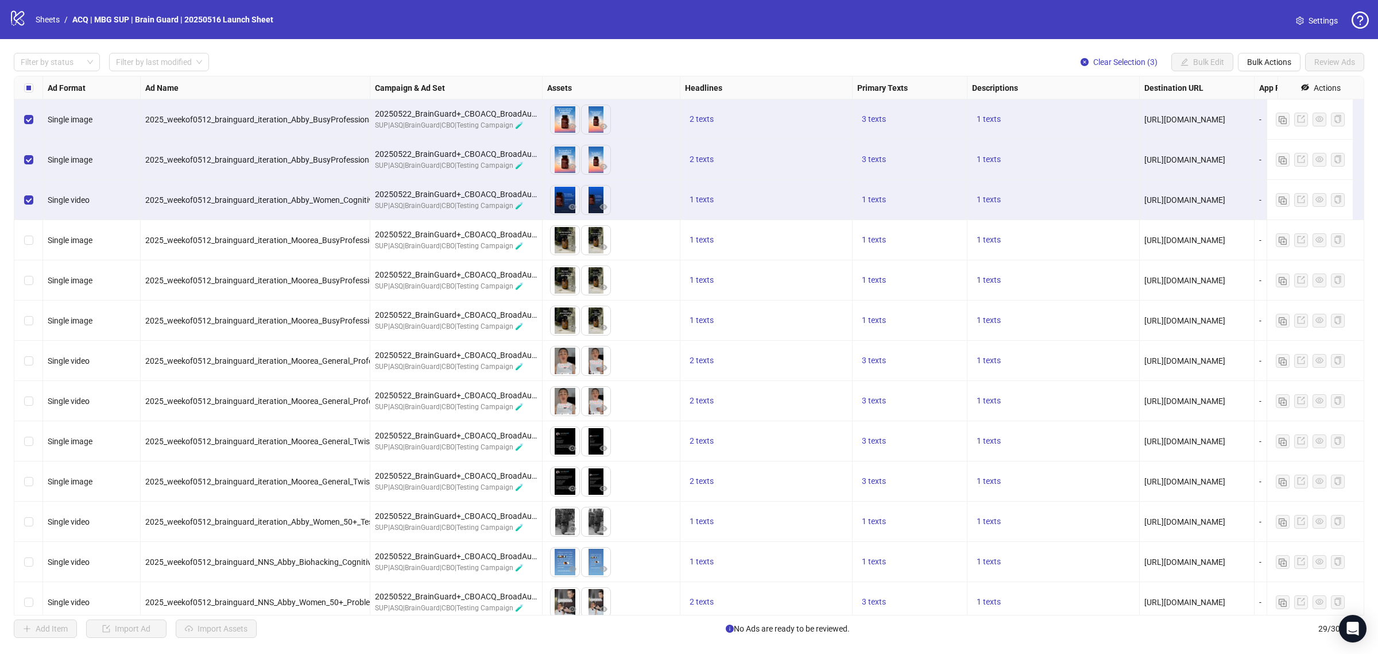
click at [26, 233] on div "Select row 4" at bounding box center [28, 240] width 29 height 40
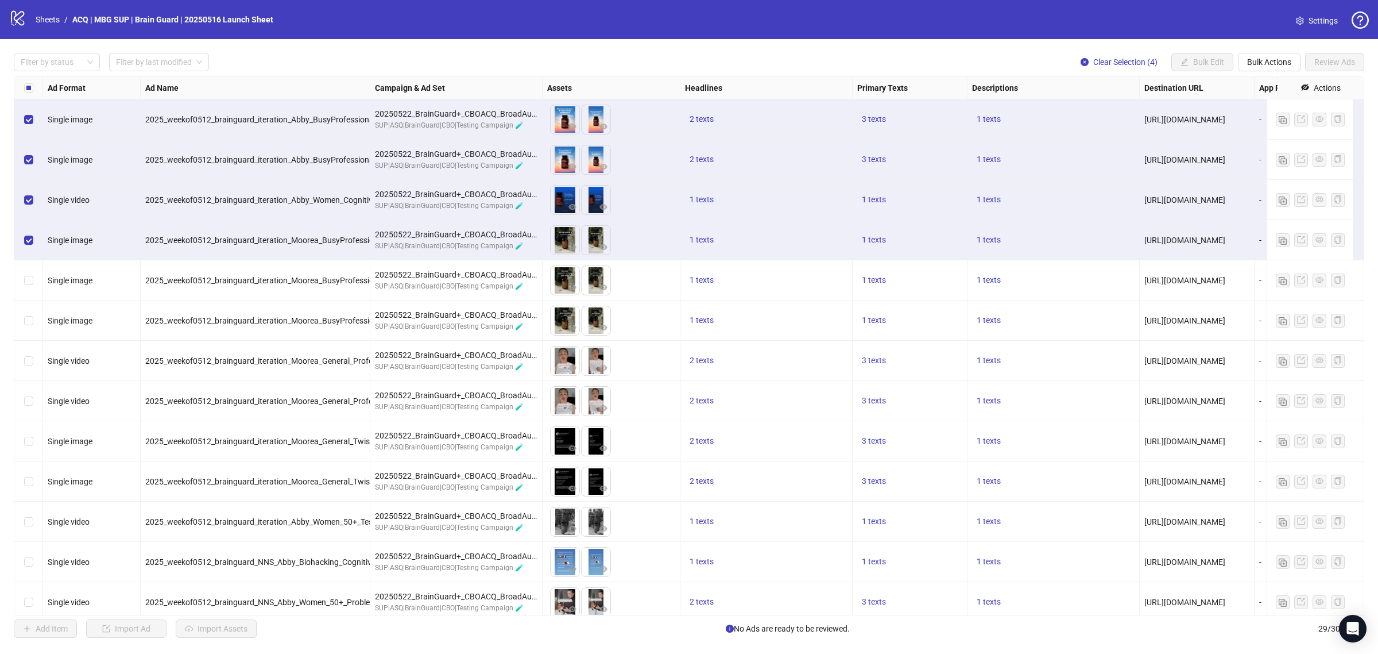
drag, startPoint x: 29, startPoint y: 268, endPoint x: 26, endPoint y: 303, distance: 35.1
click at [27, 273] on div "Select row 5" at bounding box center [28, 280] width 29 height 40
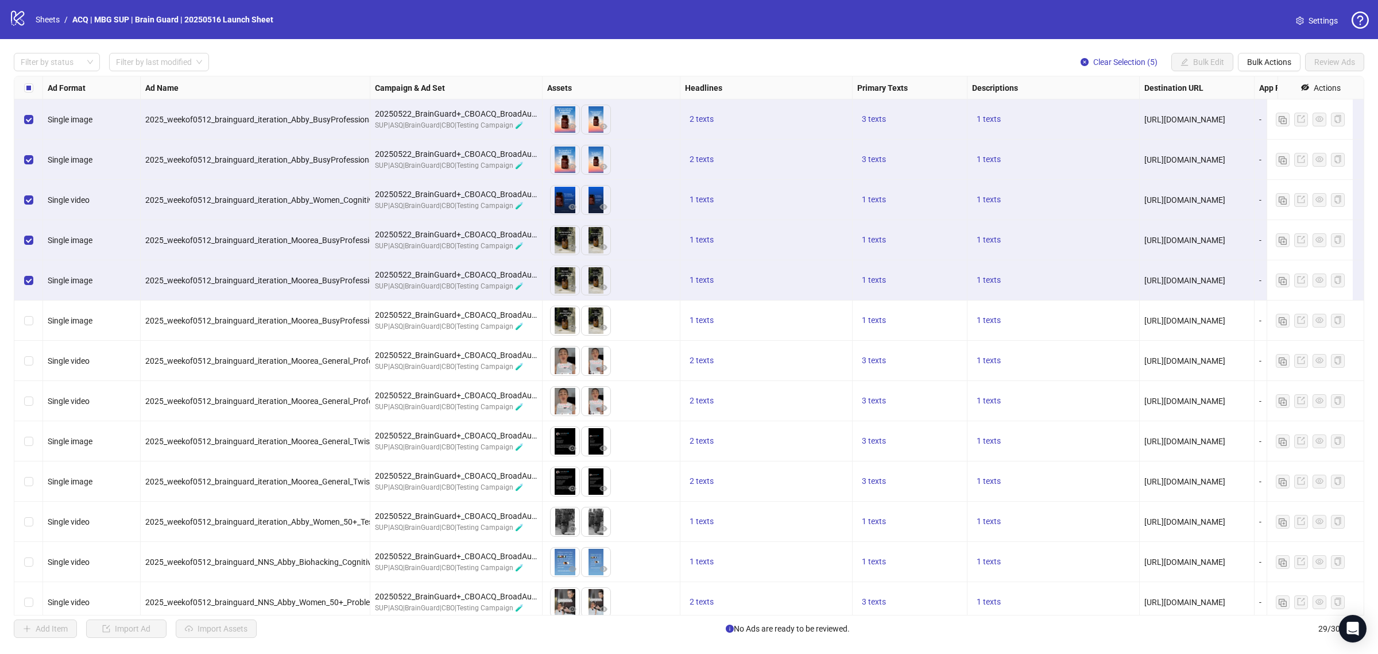
click at [26, 306] on div "Select row 6" at bounding box center [28, 320] width 29 height 40
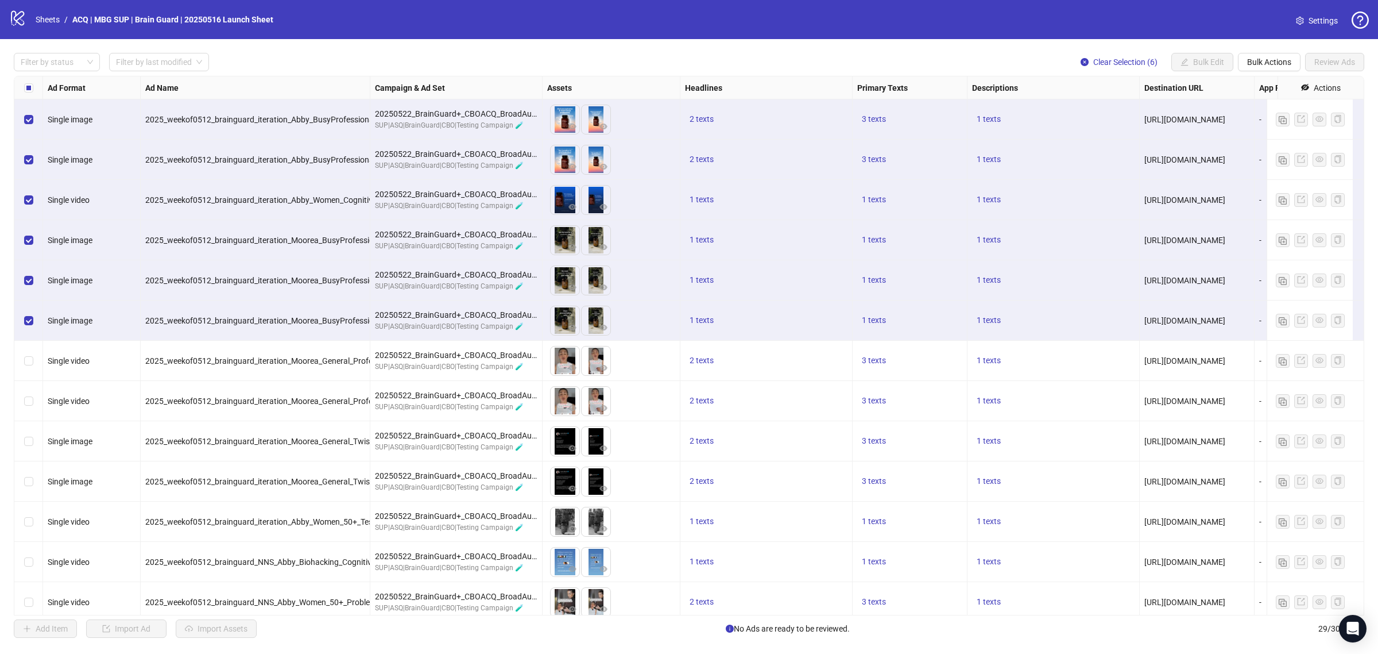
scroll to position [144, 0]
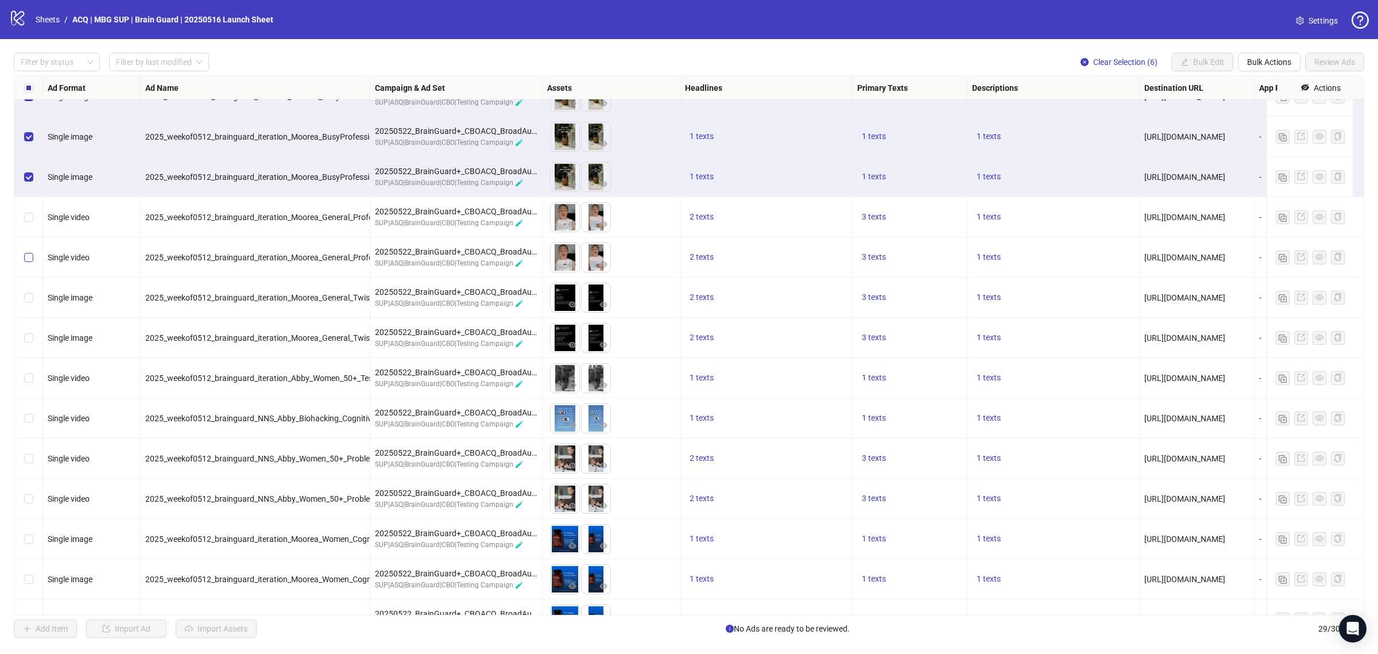
drag, startPoint x: 37, startPoint y: 221, endPoint x: 30, endPoint y: 253, distance: 32.5
click at [37, 220] on div "Select row 7" at bounding box center [28, 217] width 29 height 40
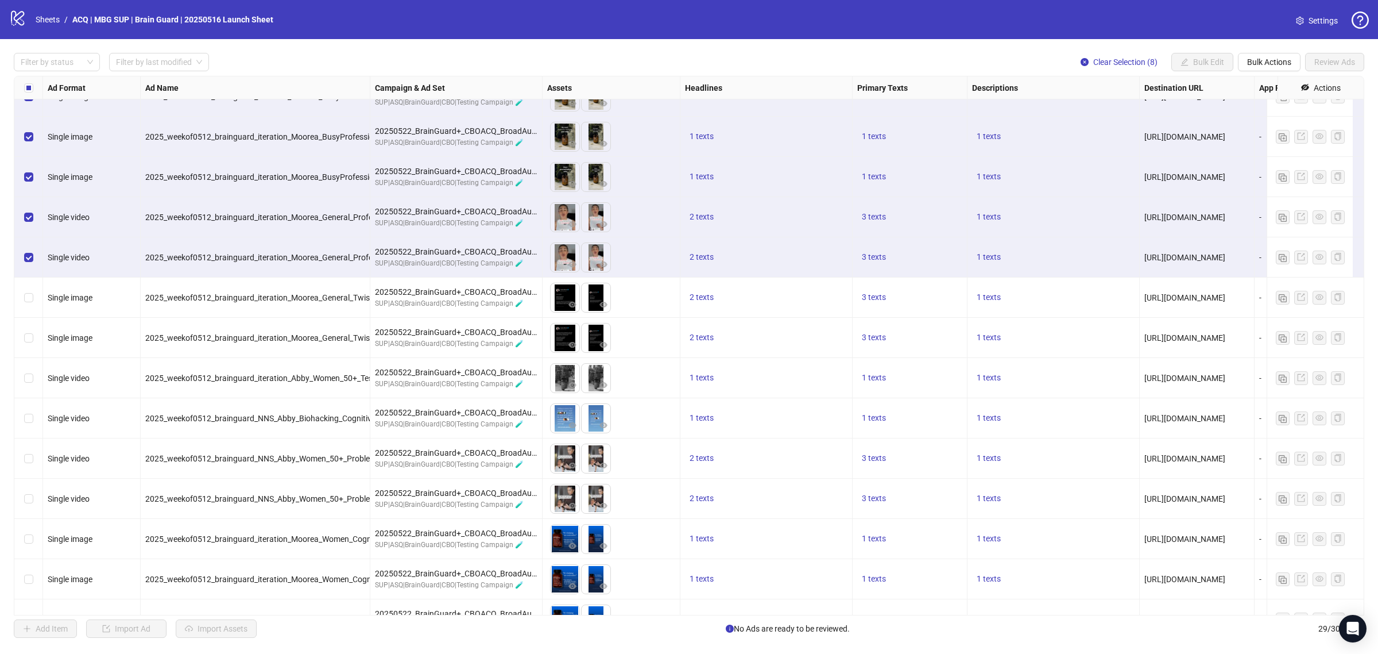
click at [29, 293] on label "Select row 9" at bounding box center [28, 297] width 9 height 13
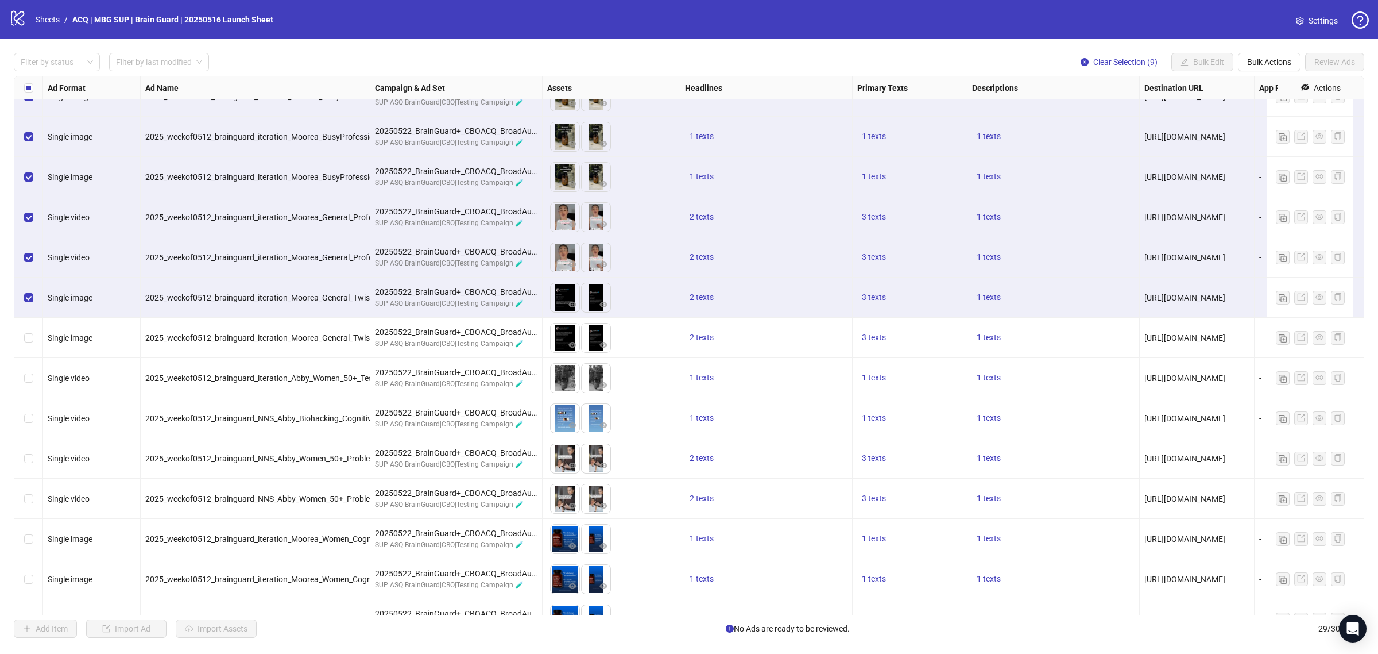
click at [36, 326] on div "Select row 10" at bounding box center [28, 338] width 29 height 40
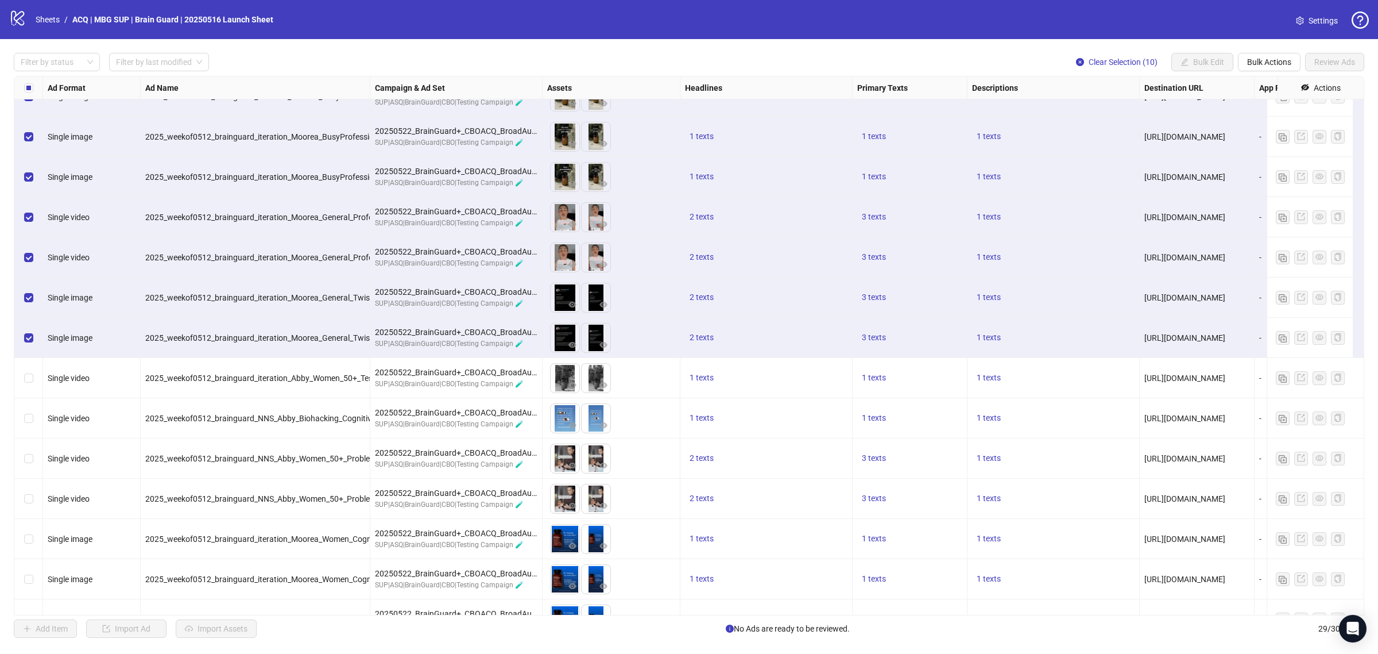
scroll to position [215, 0]
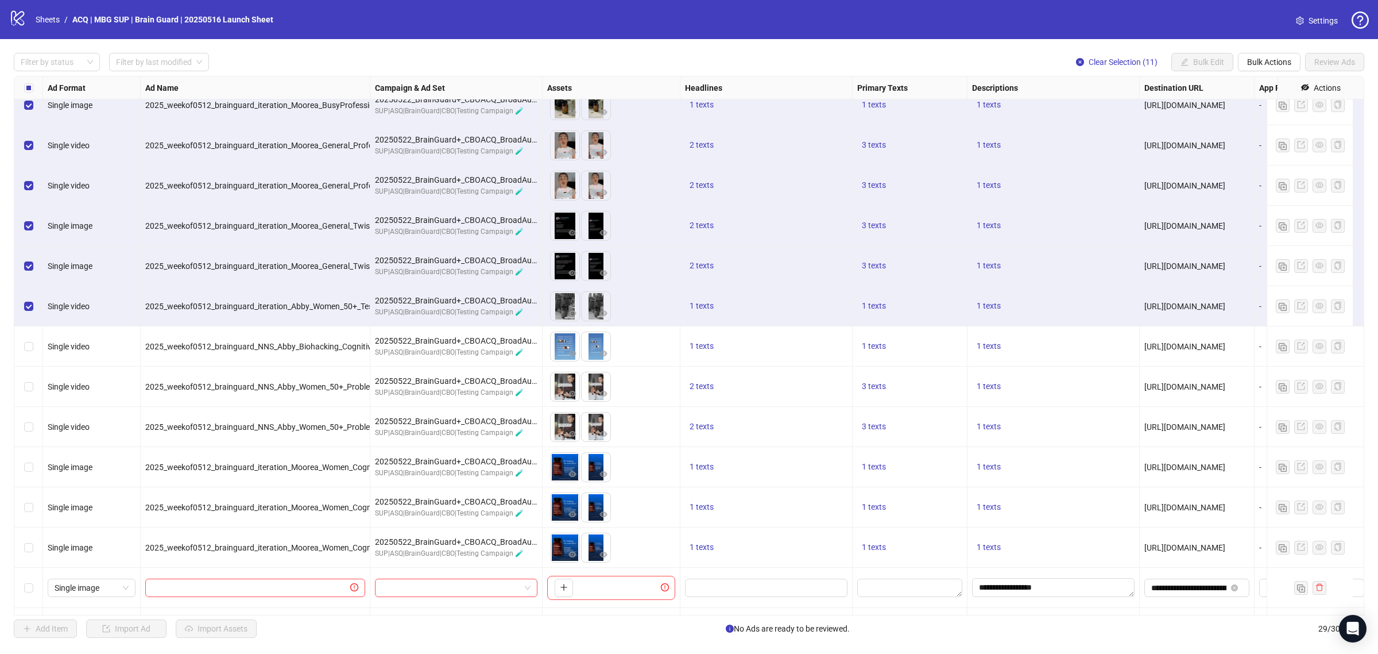
drag, startPoint x: 34, startPoint y: 347, endPoint x: 29, endPoint y: 362, distance: 15.8
click at [34, 349] on div "Select row 12" at bounding box center [28, 346] width 29 height 40
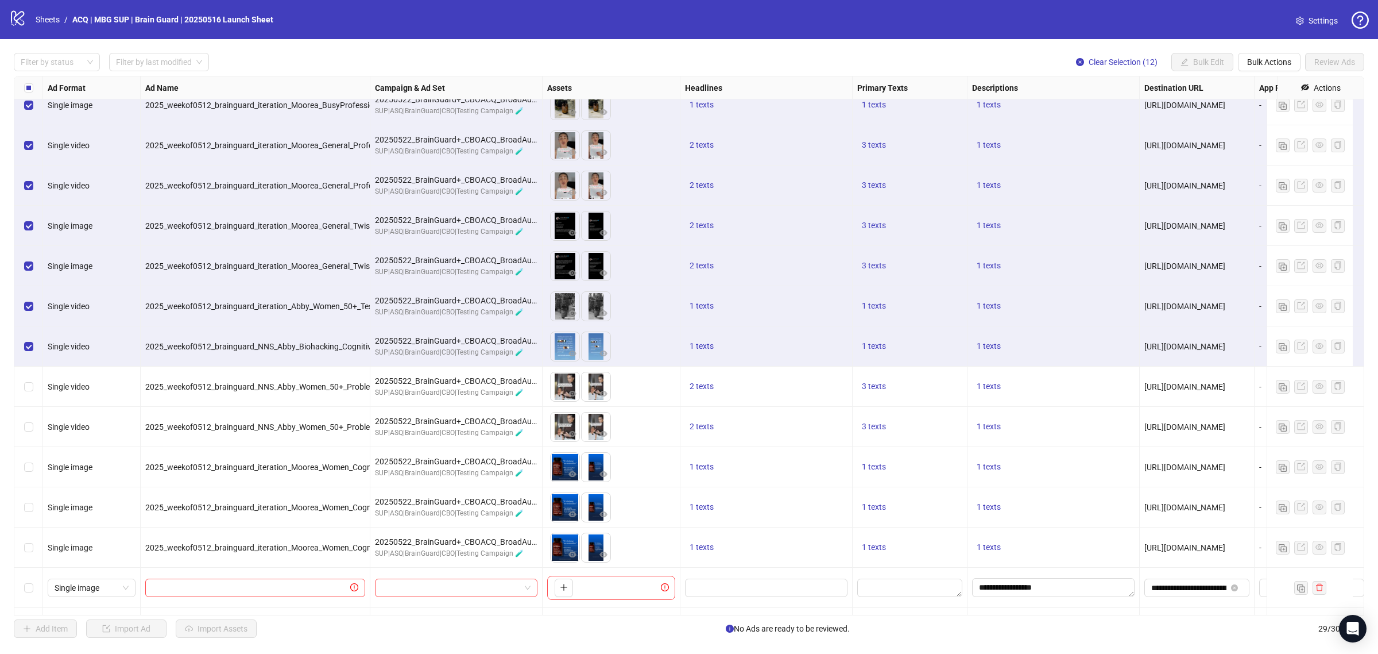
click at [29, 363] on div "Select row 12" at bounding box center [28, 346] width 29 height 40
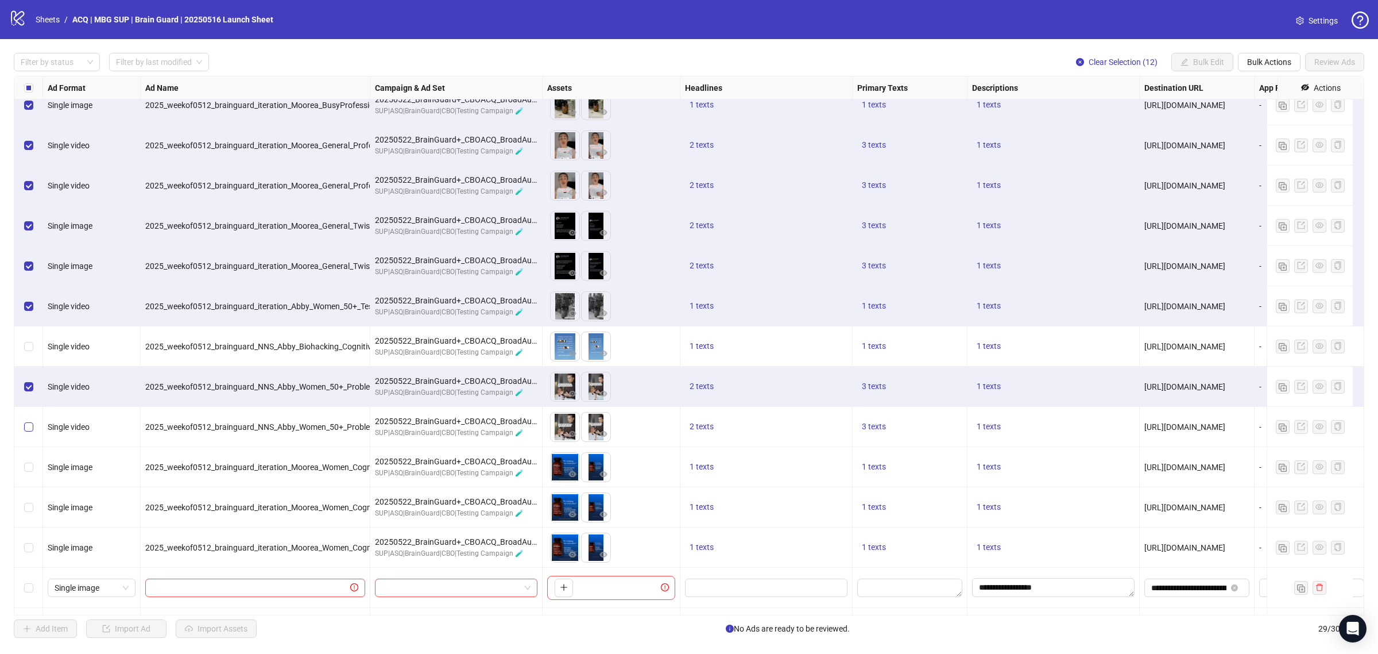
drag, startPoint x: 28, startPoint y: 352, endPoint x: 29, endPoint y: 421, distance: 68.9
click at [28, 353] on label "Select row 12" at bounding box center [28, 346] width 9 height 13
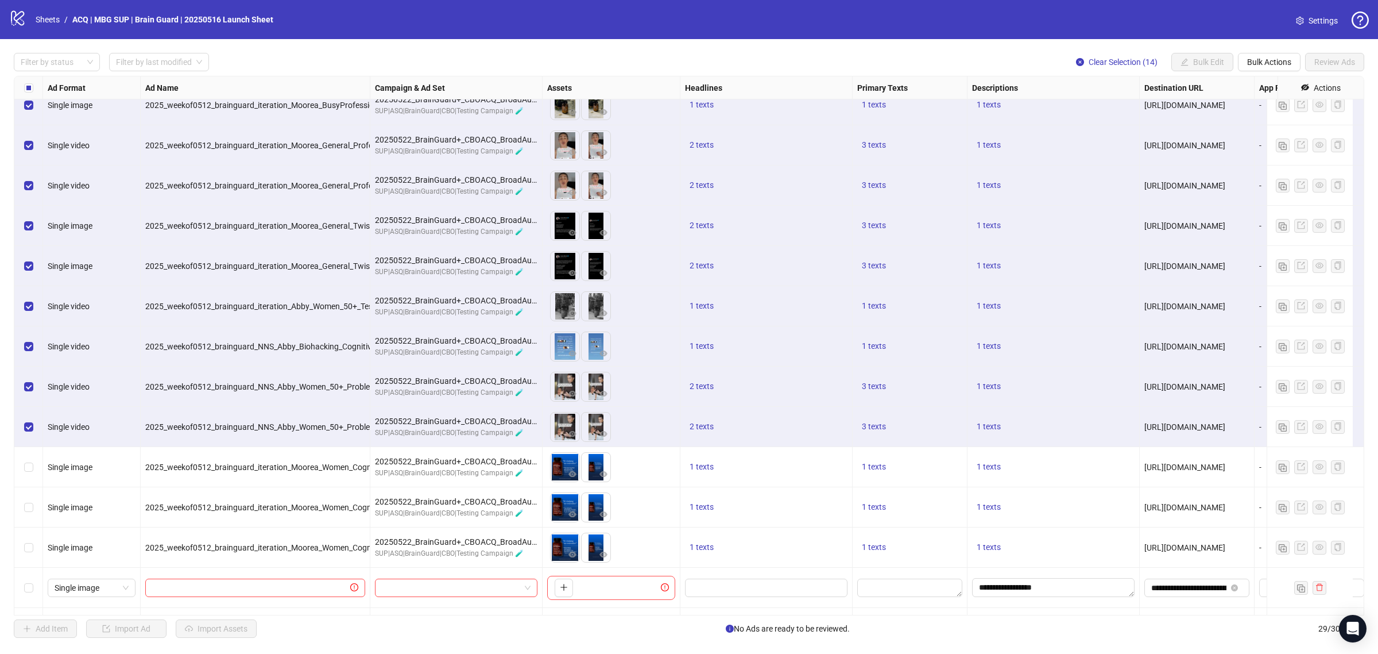
drag, startPoint x: 28, startPoint y: 457, endPoint x: 29, endPoint y: 492, distance: 35.0
click at [28, 461] on div "Select row 15" at bounding box center [28, 467] width 29 height 40
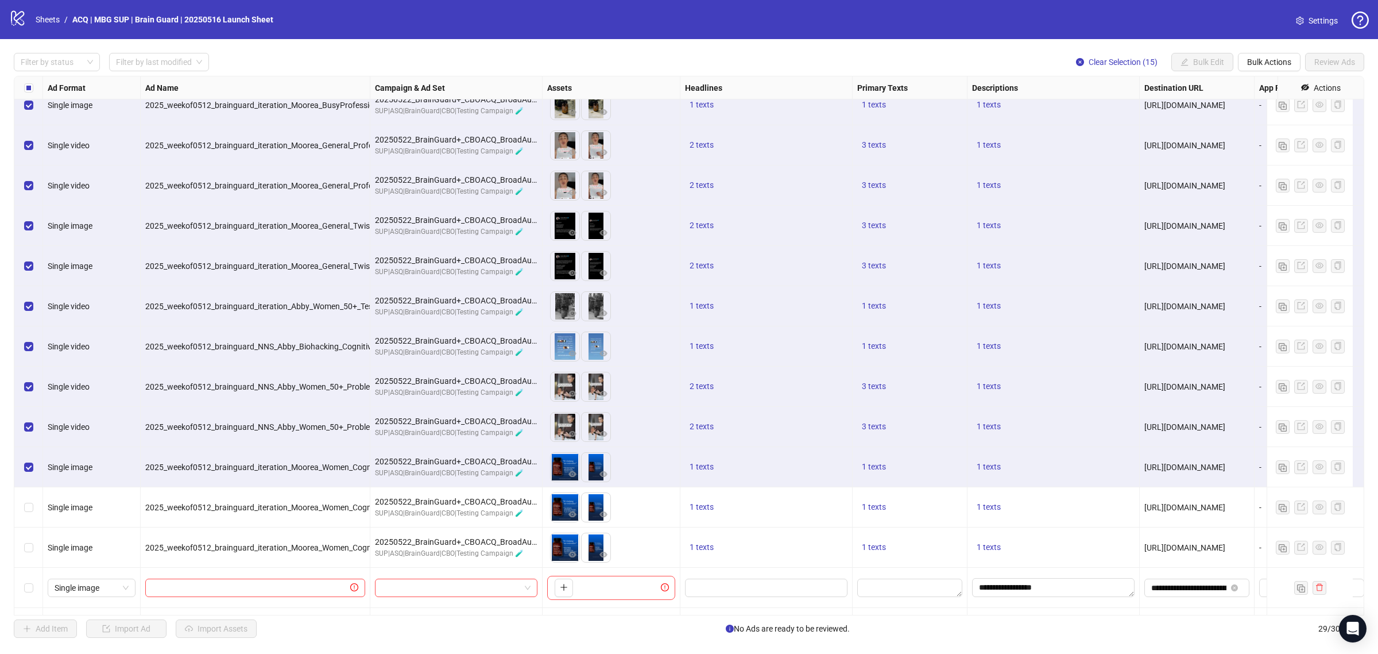
drag, startPoint x: 26, startPoint y: 500, endPoint x: 33, endPoint y: 515, distance: 15.9
click at [26, 501] on div "Select row 16" at bounding box center [28, 507] width 29 height 40
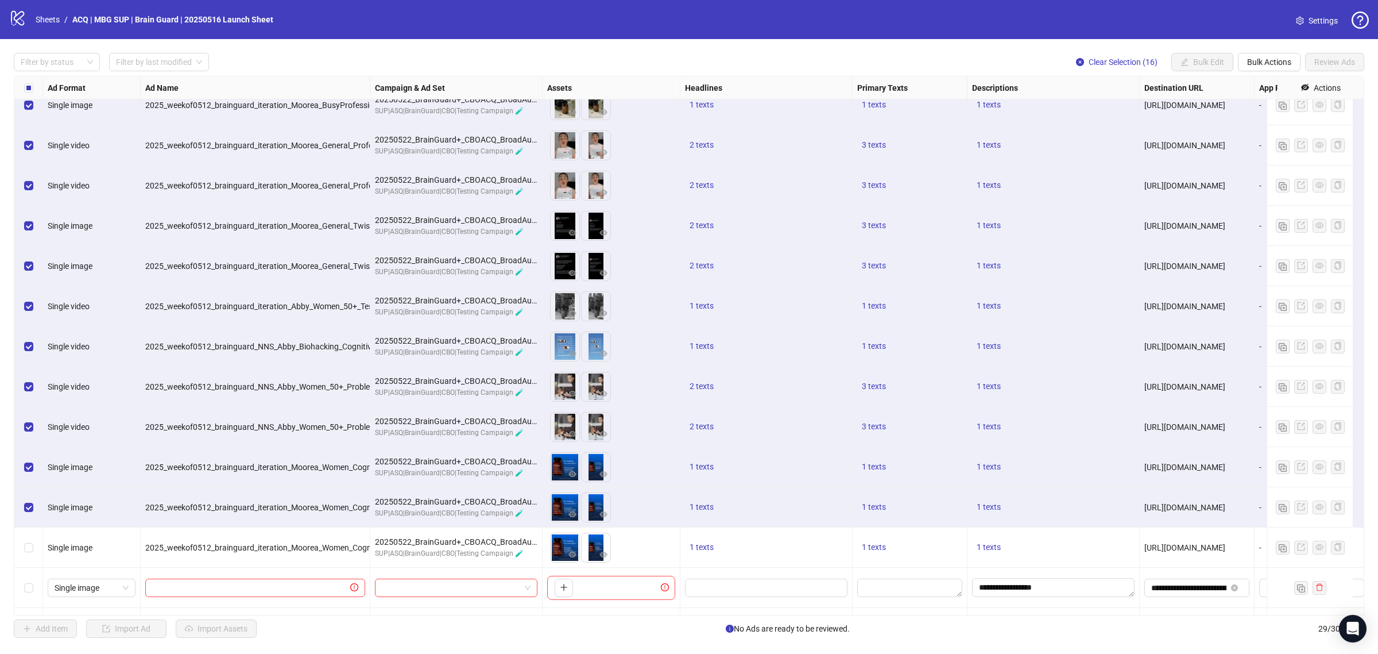
scroll to position [287, 0]
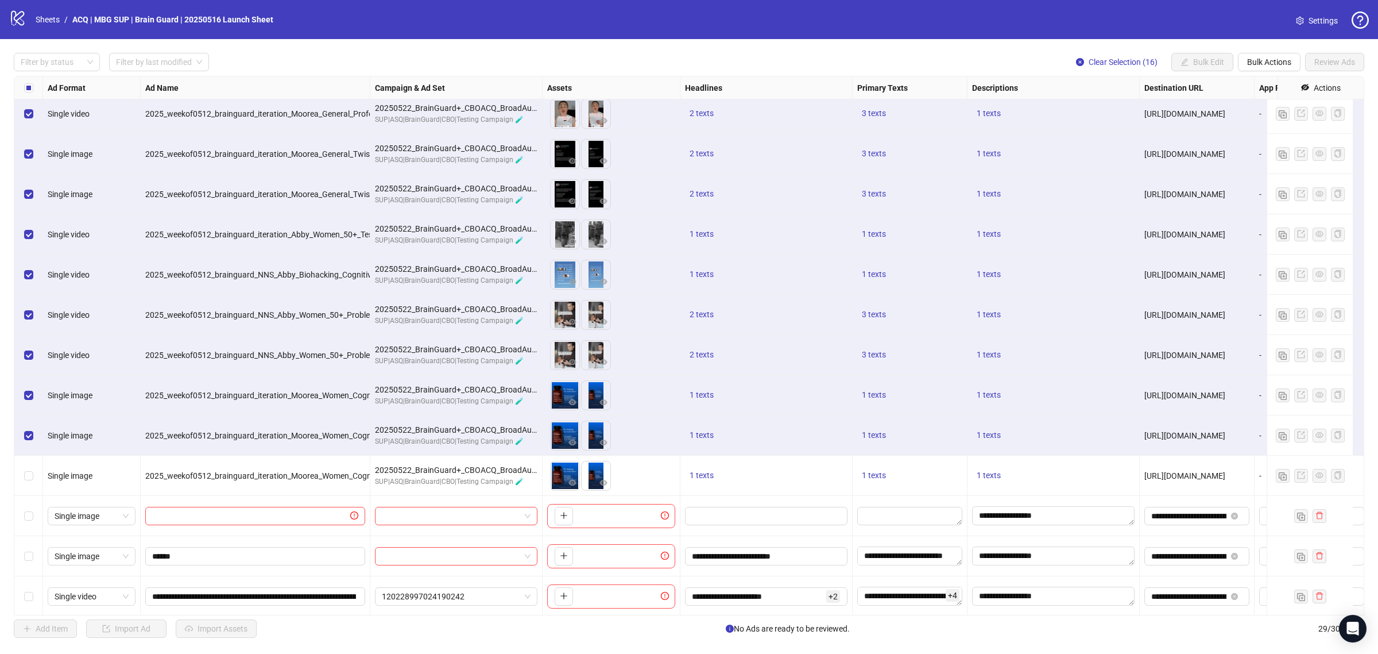
click at [34, 474] on div "Select row 17" at bounding box center [28, 475] width 29 height 40
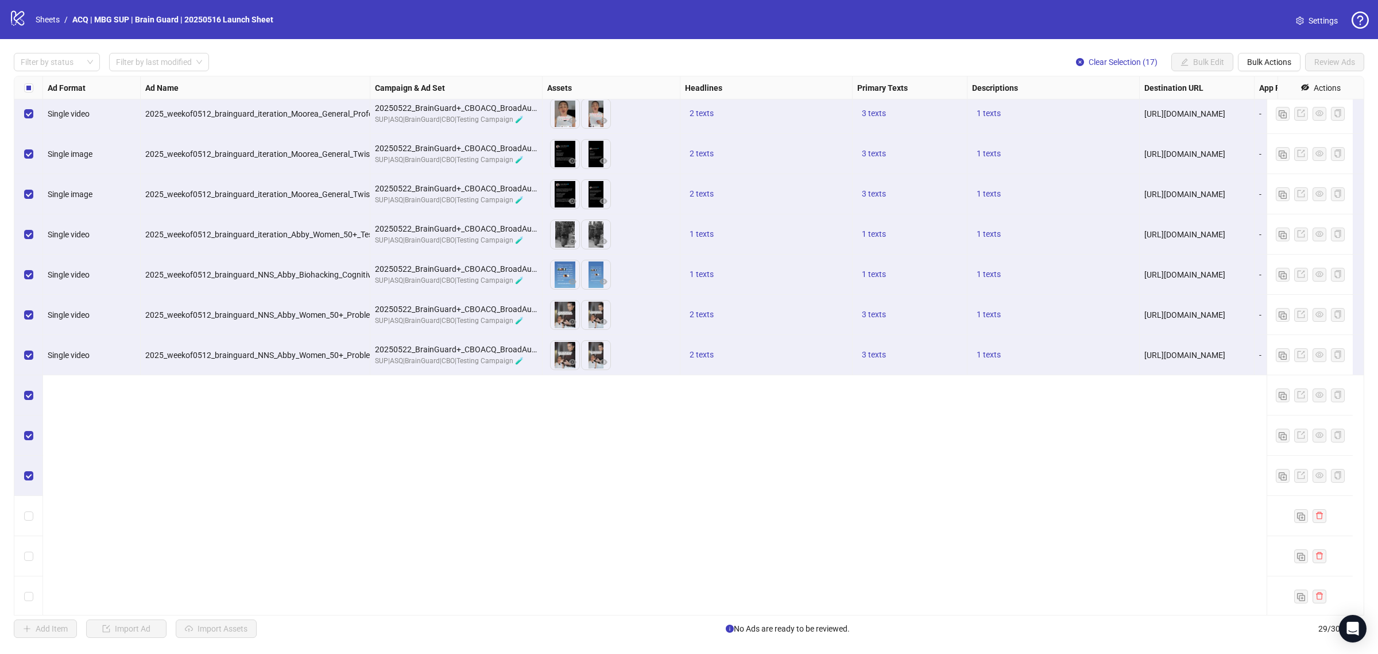
scroll to position [0, 0]
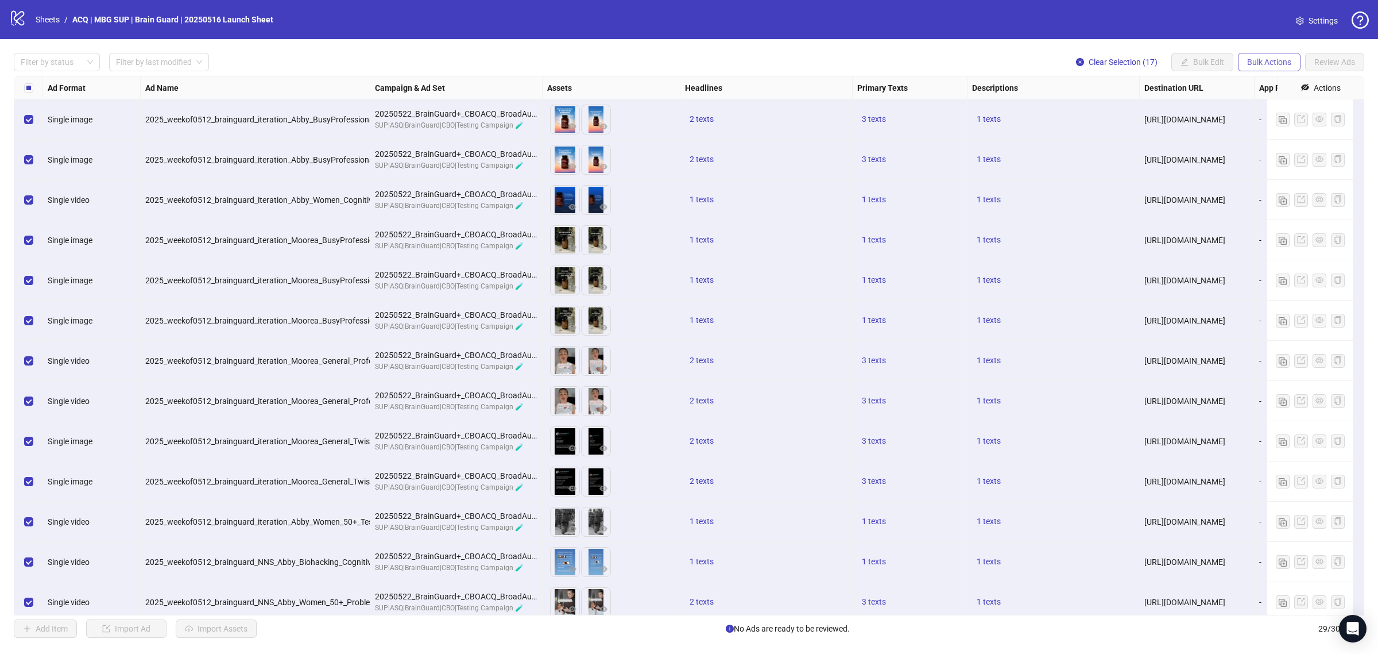
click at [1279, 64] on span "Bulk Actions" at bounding box center [1269, 61] width 44 height 9
click at [1264, 82] on span "Delete" at bounding box center [1285, 85] width 79 height 13
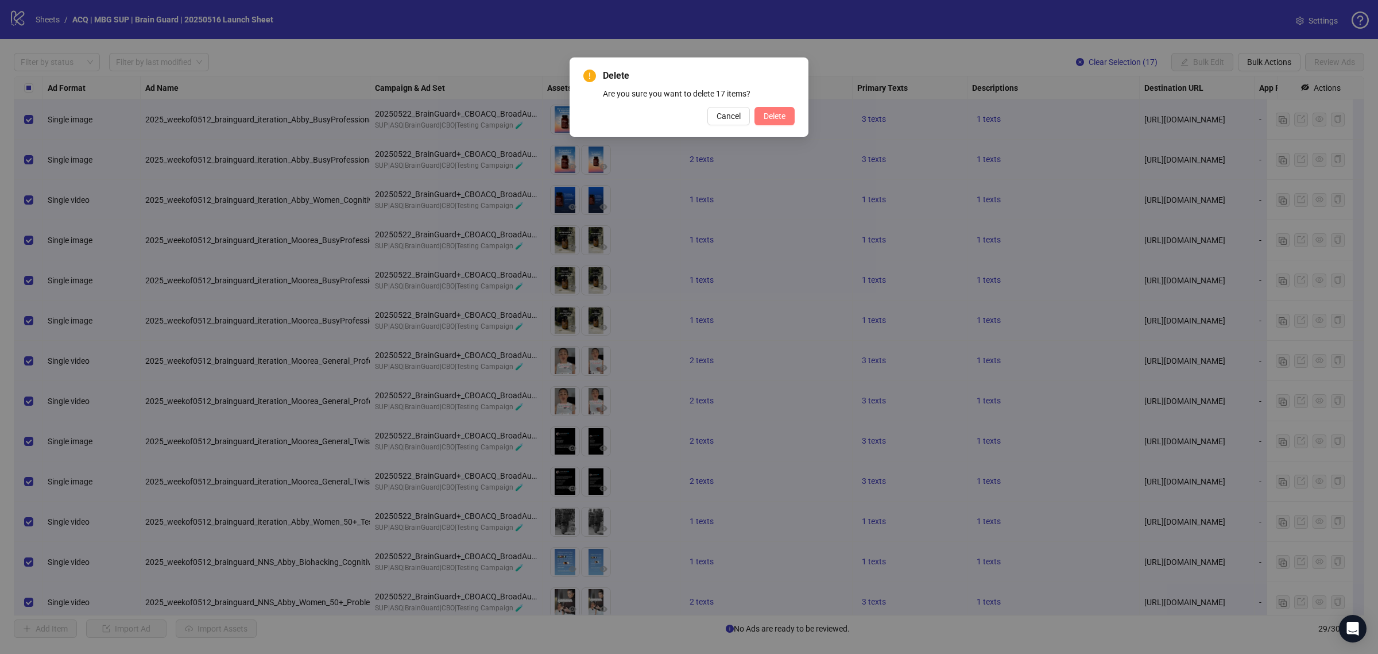
click at [779, 119] on span "Delete" at bounding box center [775, 115] width 22 height 9
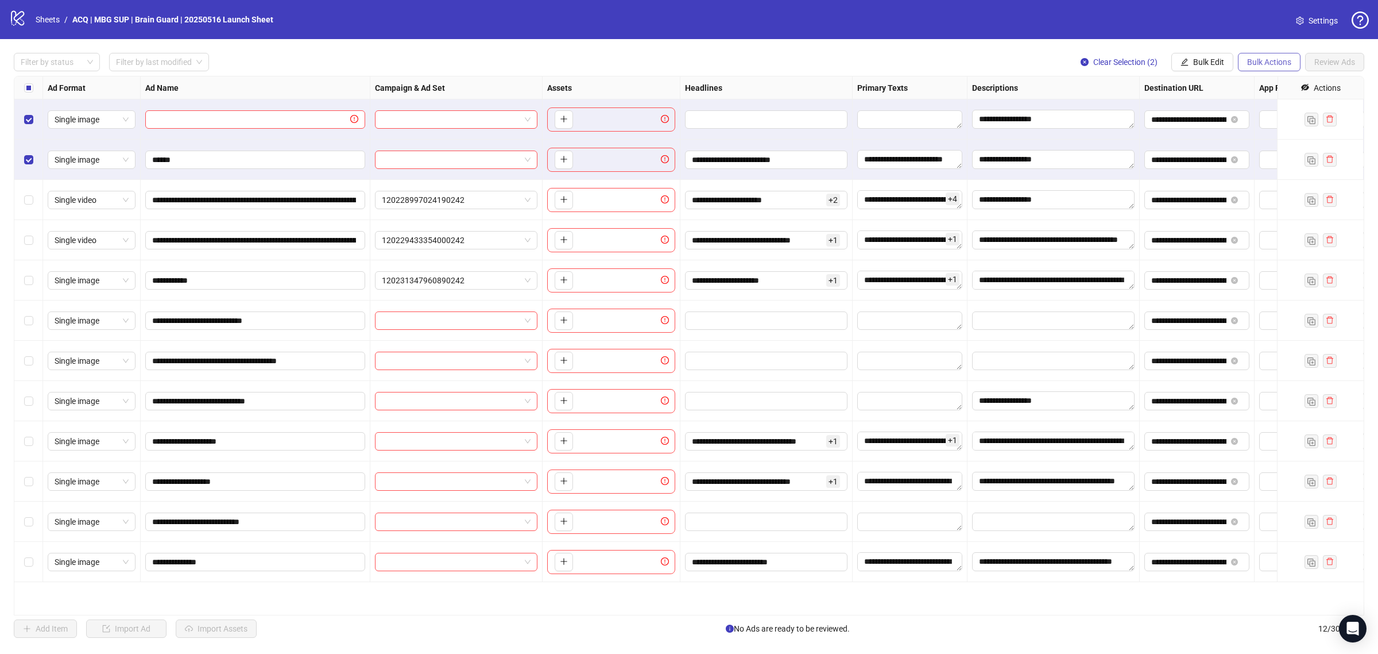
drag, startPoint x: 1247, startPoint y: 61, endPoint x: 1244, endPoint y: 67, distance: 6.7
click at [1247, 60] on span "Bulk Actions" at bounding box center [1269, 61] width 44 height 9
click at [1247, 87] on span "Delete" at bounding box center [1285, 85] width 79 height 13
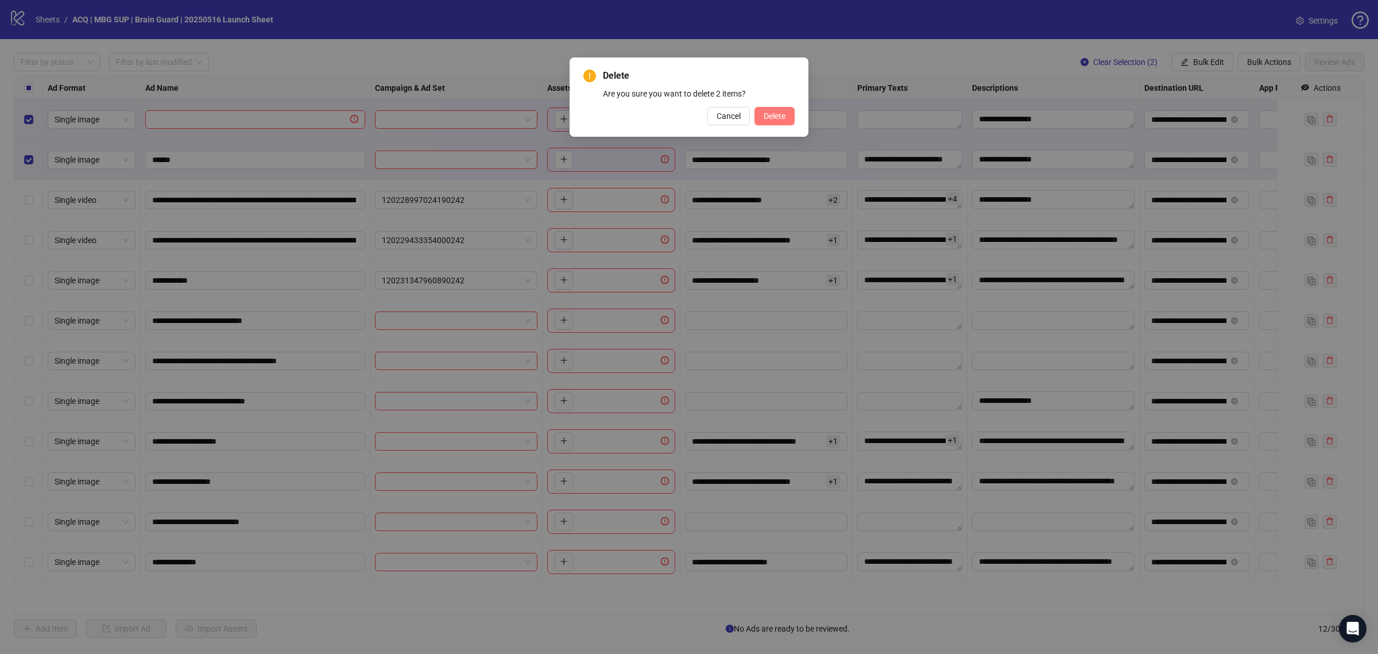
click at [771, 116] on span "Delete" at bounding box center [775, 115] width 22 height 9
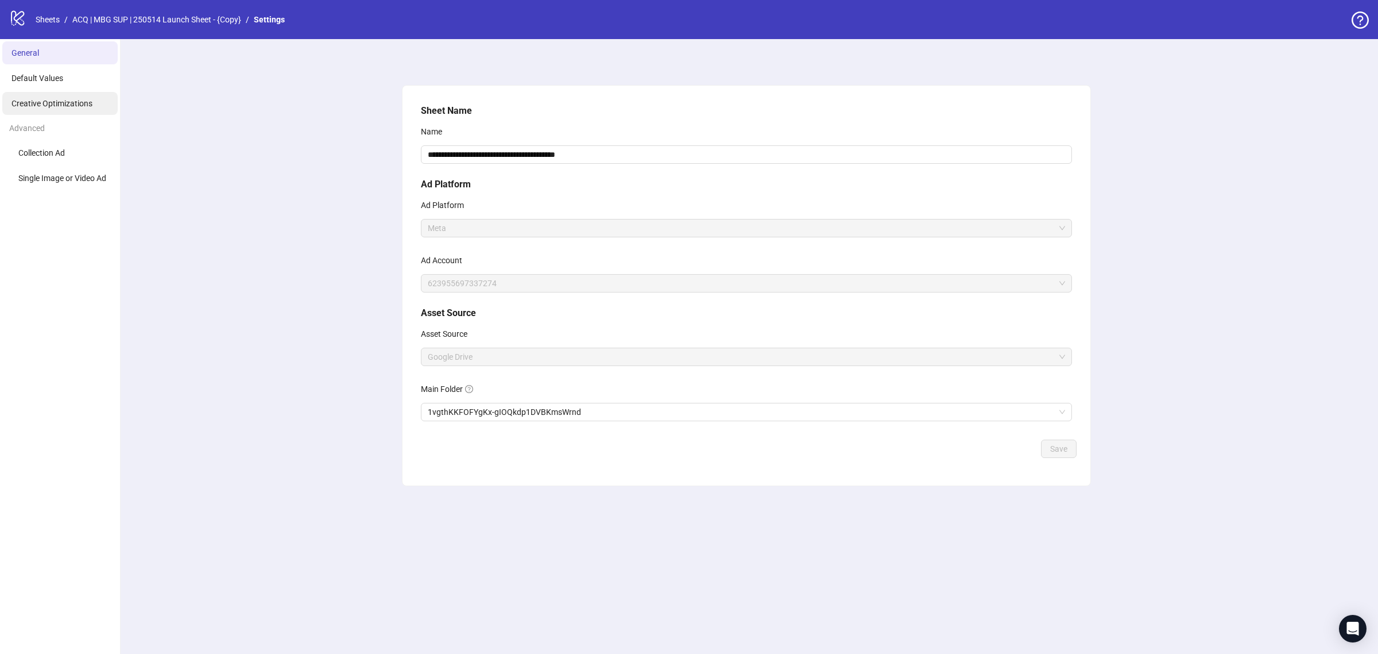
click at [87, 107] on span "Creative Optimizations" at bounding box center [51, 103] width 81 height 9
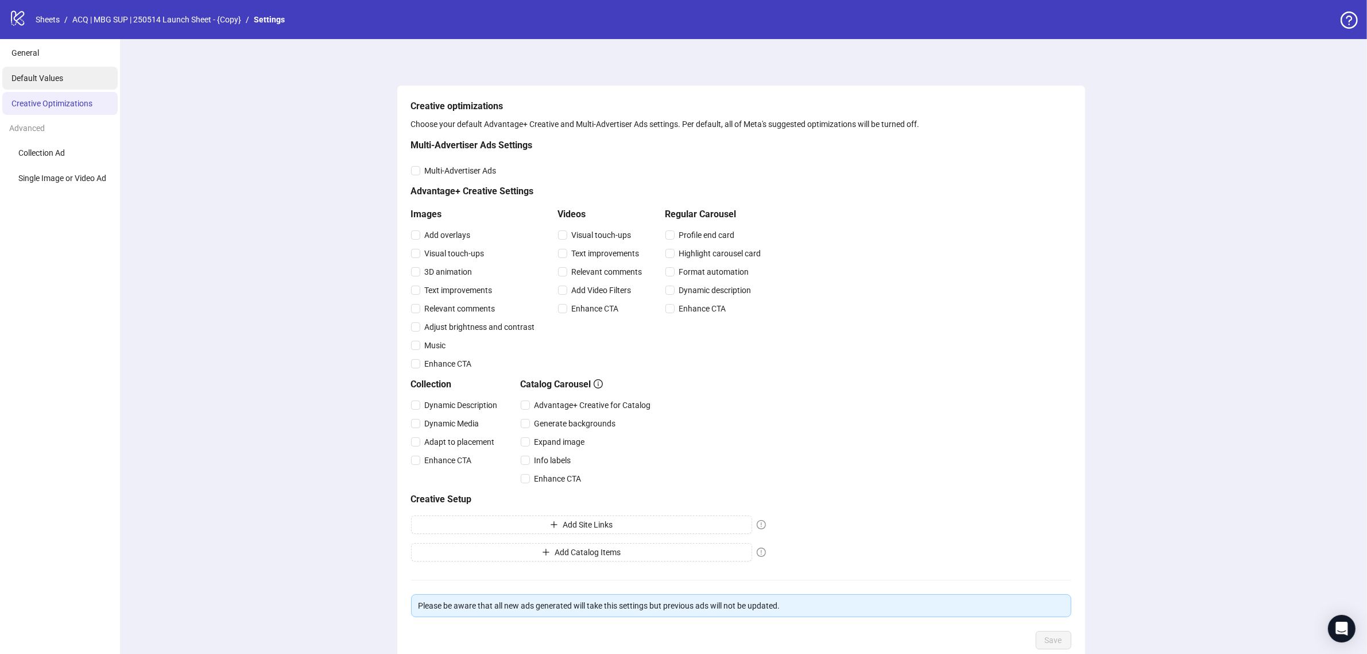
click at [46, 70] on li "Default Values" at bounding box center [59, 78] width 115 height 23
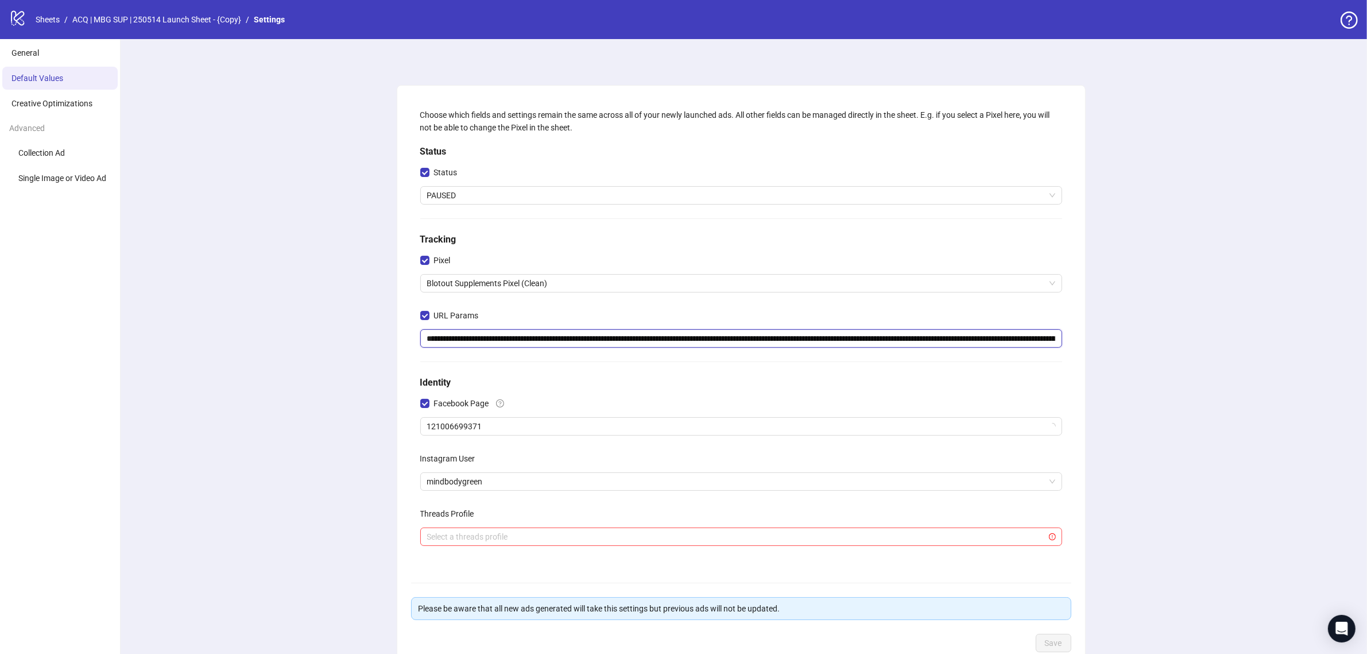
click at [642, 343] on input "**********" at bounding box center [741, 338] width 642 height 18
click at [340, 277] on div "**********" at bounding box center [741, 382] width 1252 height 687
click at [56, 19] on link "Sheets" at bounding box center [47, 19] width 29 height 13
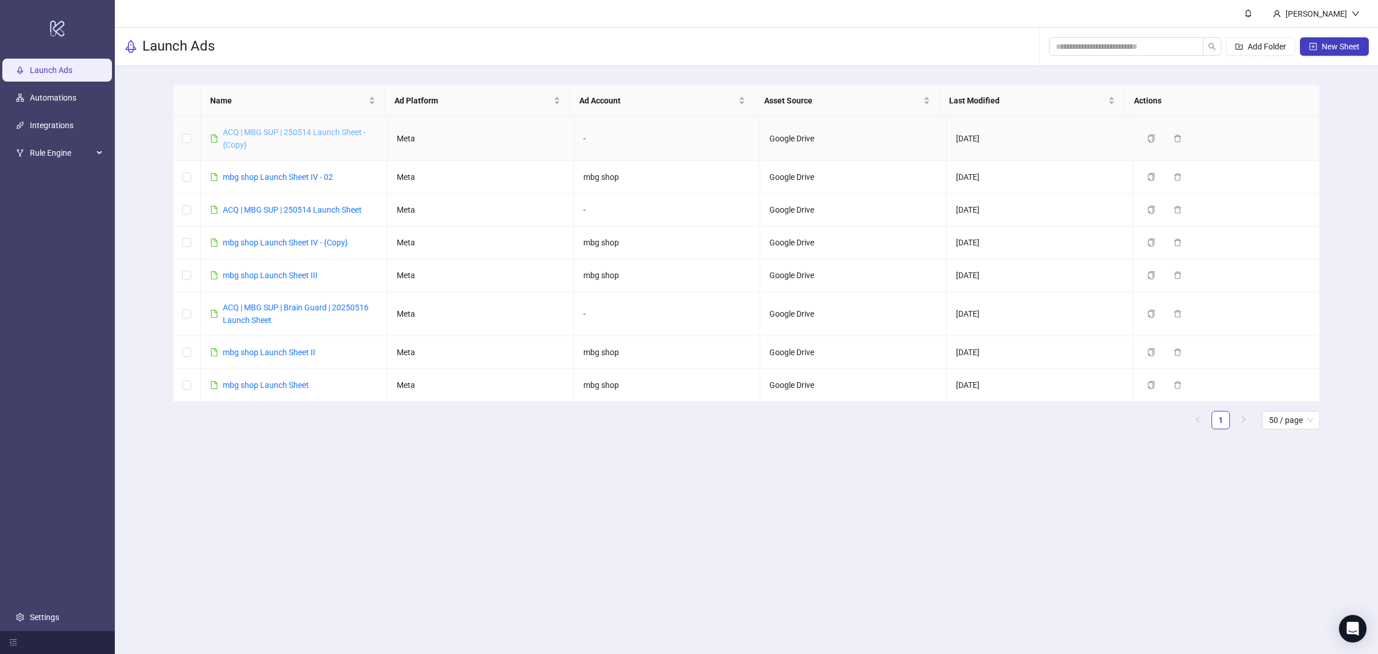
click at [297, 133] on link "ACQ | MBG SUP | 250514 Launch Sheet - {Copy}" at bounding box center [294, 138] width 143 height 22
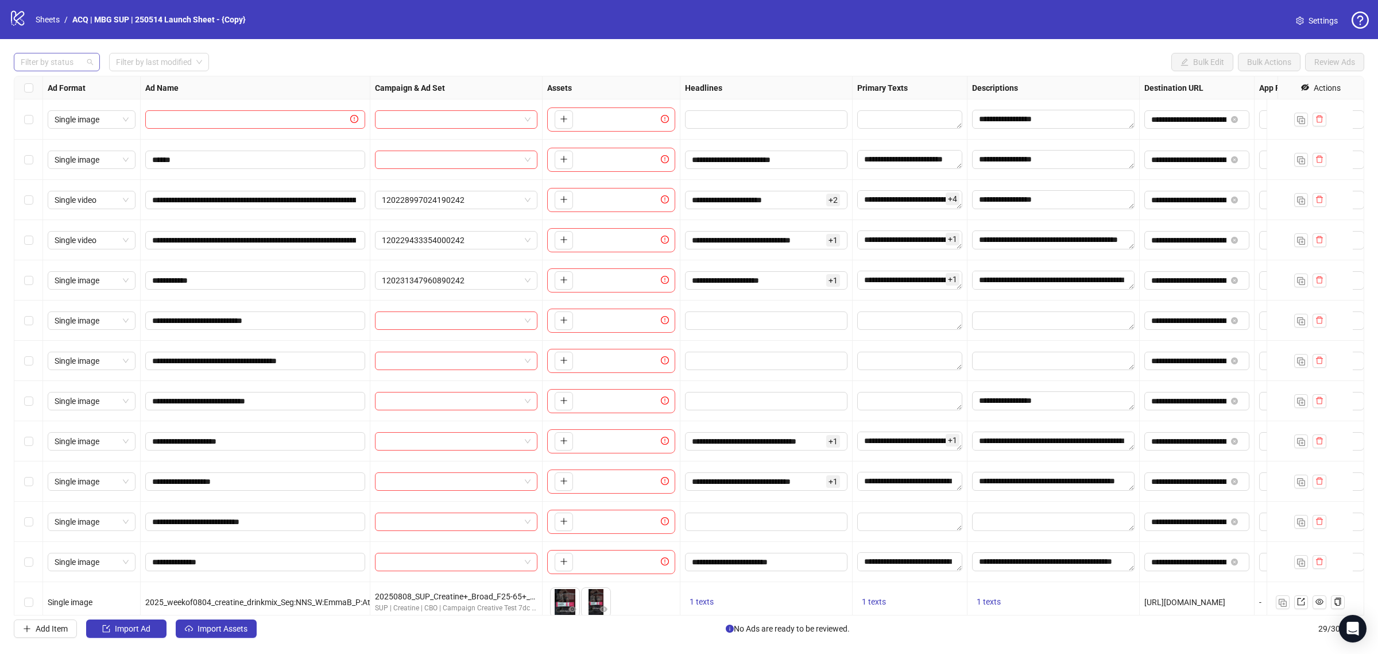
click at [78, 63] on div at bounding box center [50, 62] width 69 height 16
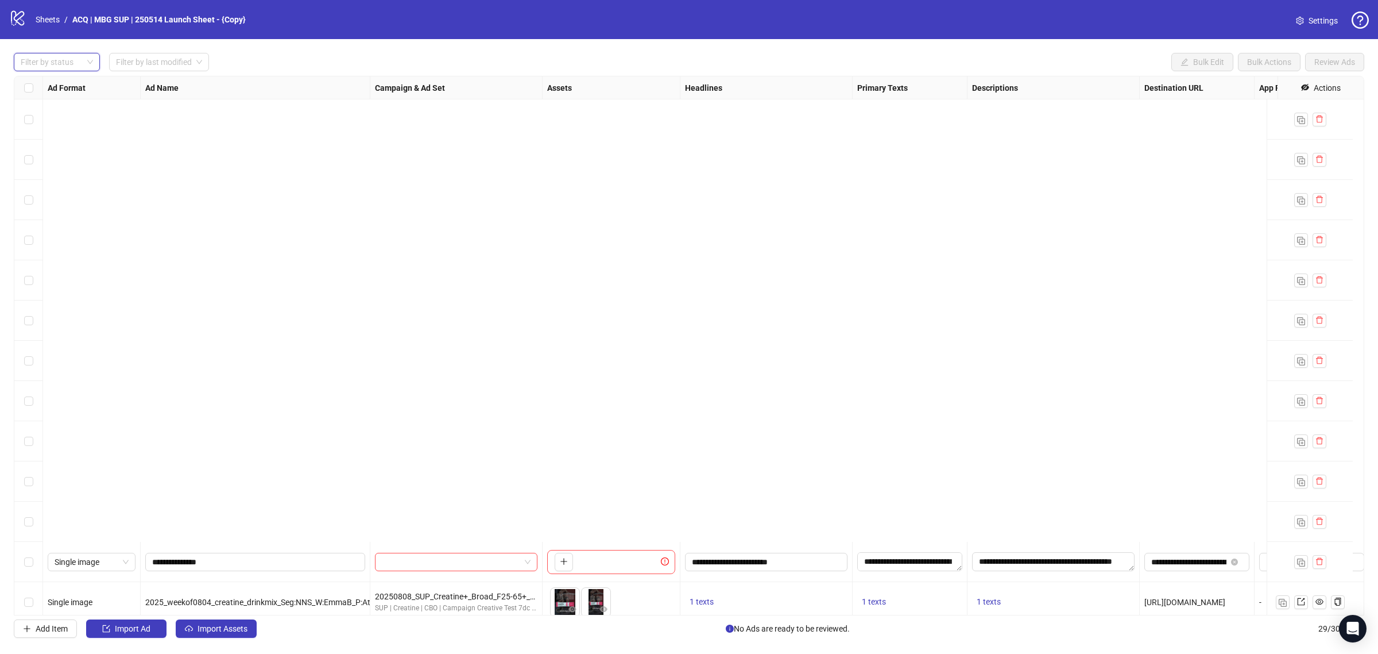
scroll to position [662, 0]
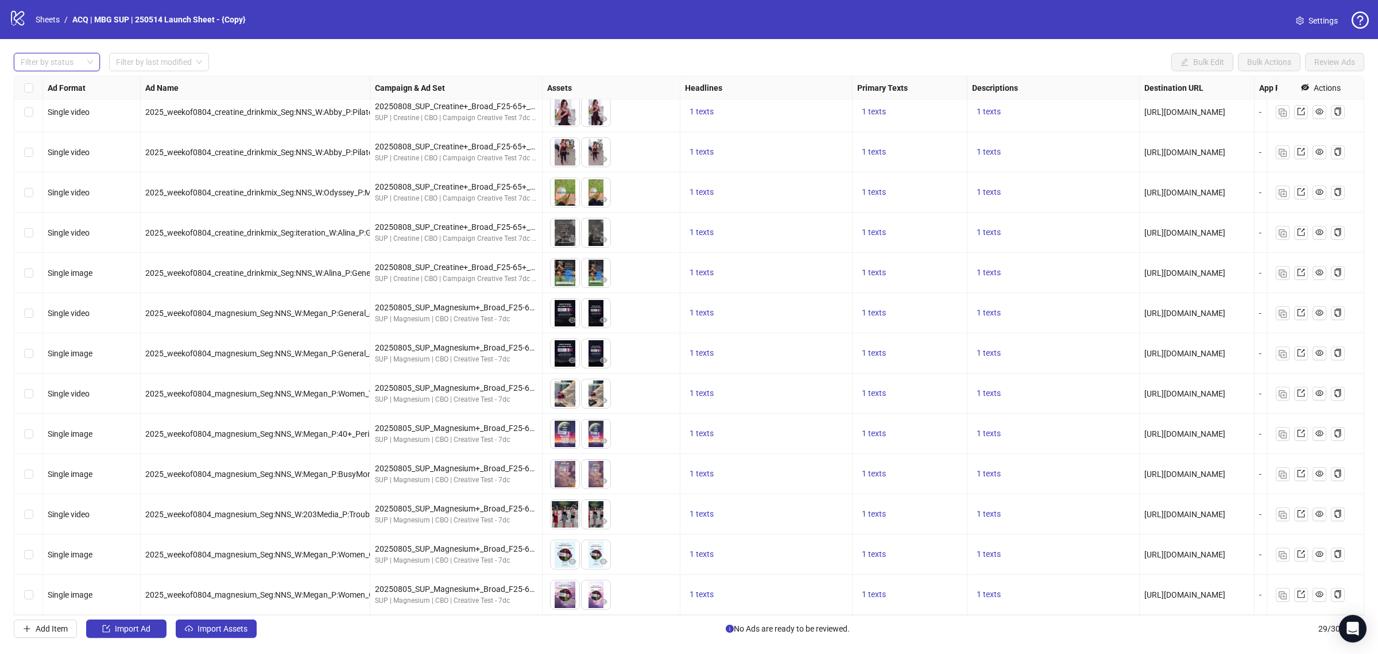
click at [36, 581] on div "Select row 29" at bounding box center [28, 594] width 29 height 40
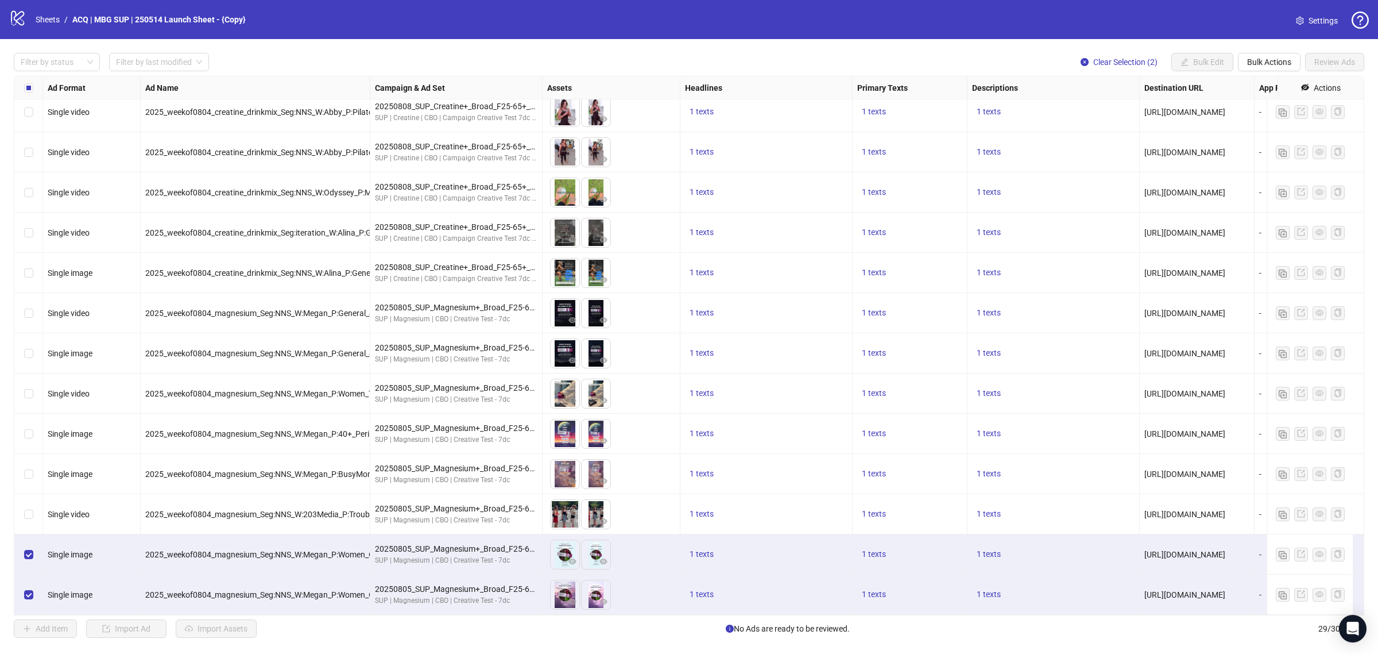
drag, startPoint x: 33, startPoint y: 507, endPoint x: 38, endPoint y: 455, distance: 52.5
click at [35, 504] on div "Select row 27" at bounding box center [28, 514] width 29 height 40
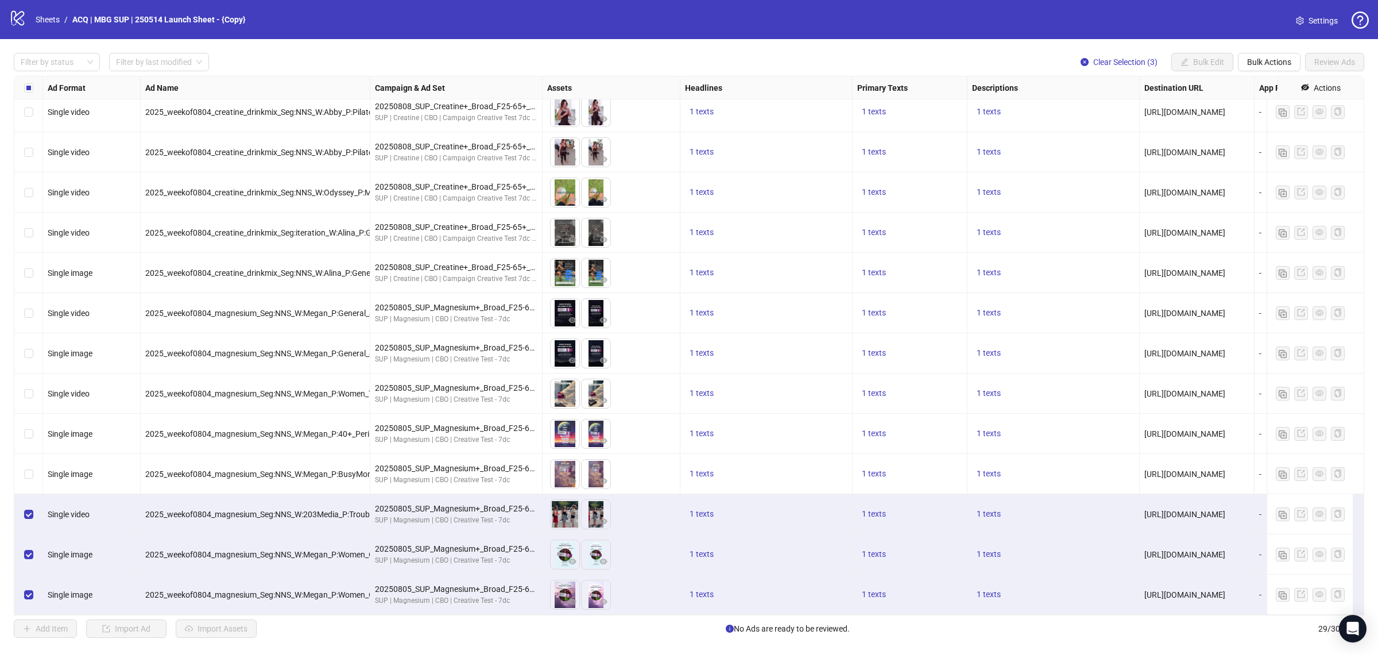
drag, startPoint x: 37, startPoint y: 458, endPoint x: 36, endPoint y: 452, distance: 6.5
click at [36, 460] on div "Select row 26" at bounding box center [28, 474] width 29 height 40
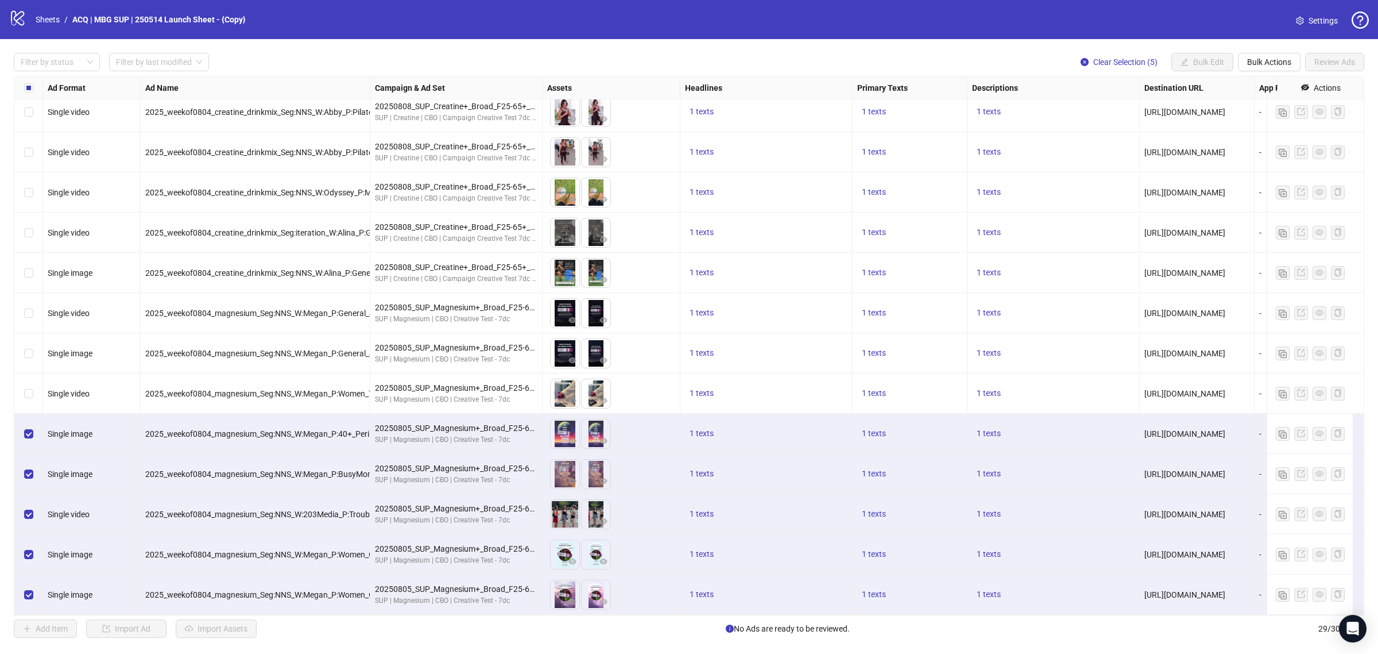
click at [37, 376] on div "Select row 24" at bounding box center [28, 393] width 29 height 40
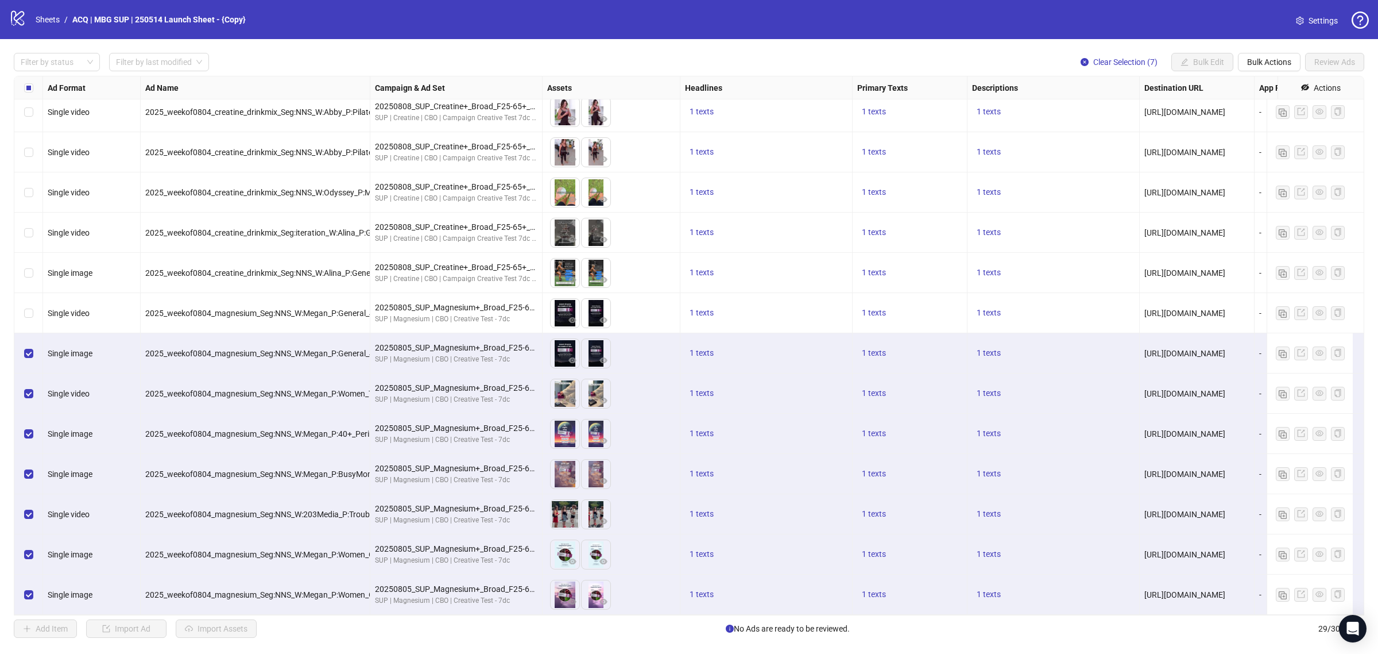
click at [36, 296] on div "Select row 22" at bounding box center [28, 313] width 29 height 40
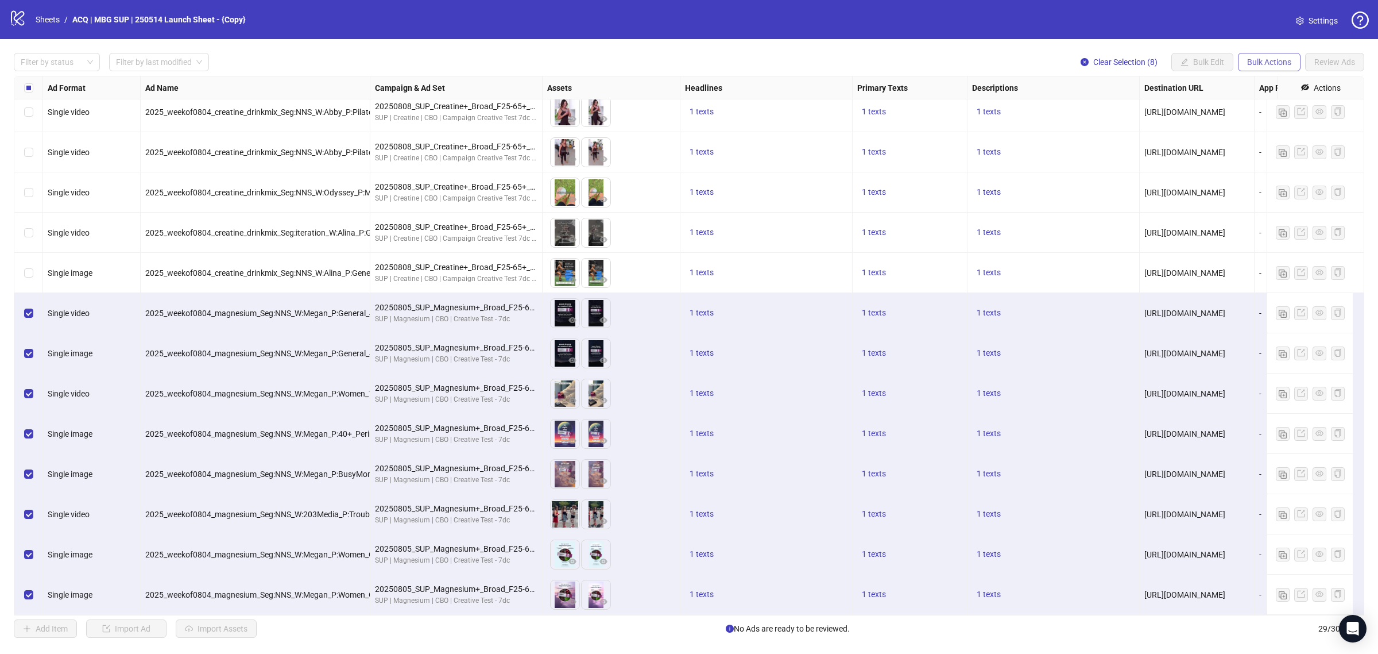
click at [1250, 64] on span "Bulk Actions" at bounding box center [1269, 61] width 44 height 9
click at [1265, 138] on span "Copy to another sheet" at bounding box center [1285, 140] width 79 height 13
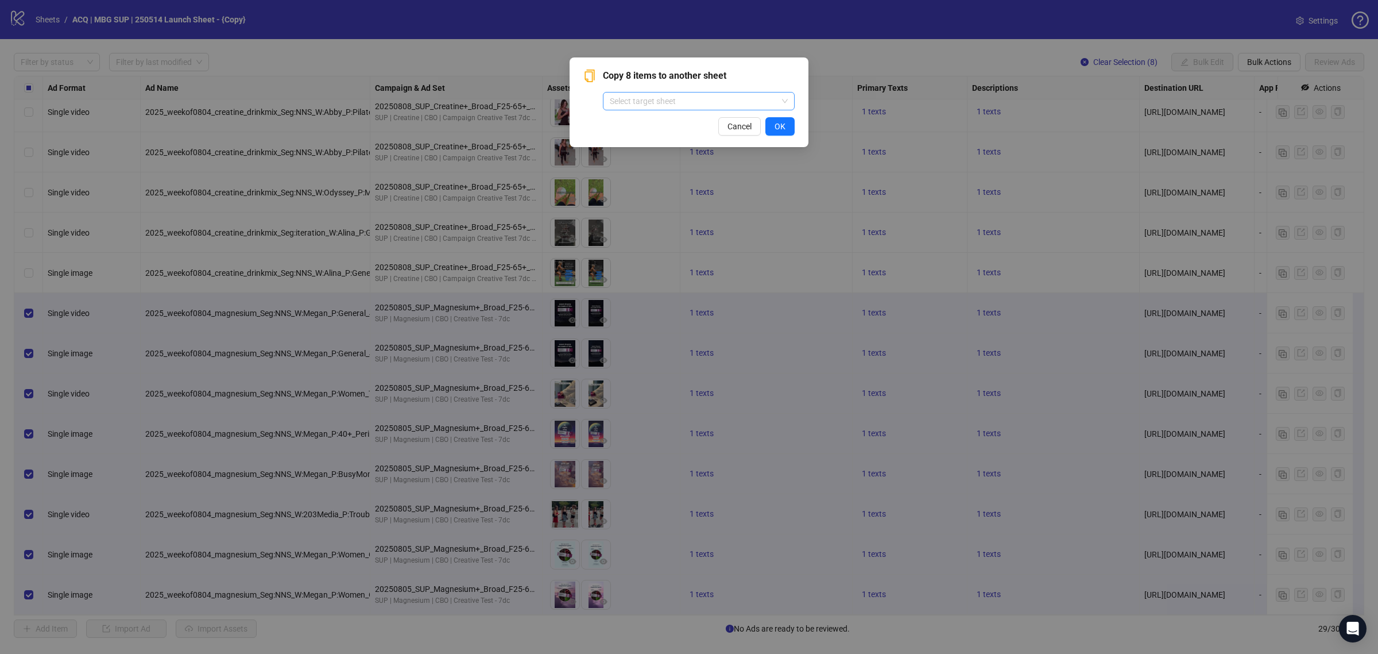
click at [759, 103] on input "search" at bounding box center [694, 100] width 168 height 17
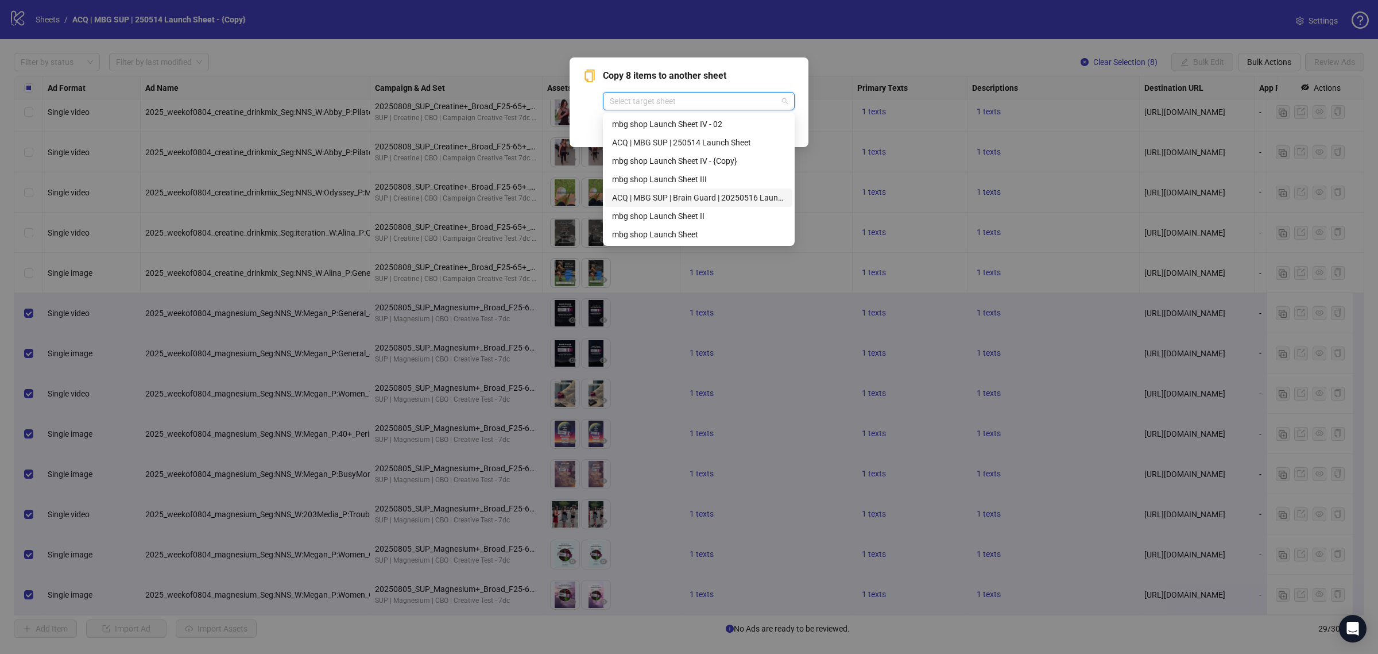
click at [745, 192] on div "ACQ | MBG SUP | Brain Guard | 20250516 Launch Sheet" at bounding box center [698, 197] width 173 height 13
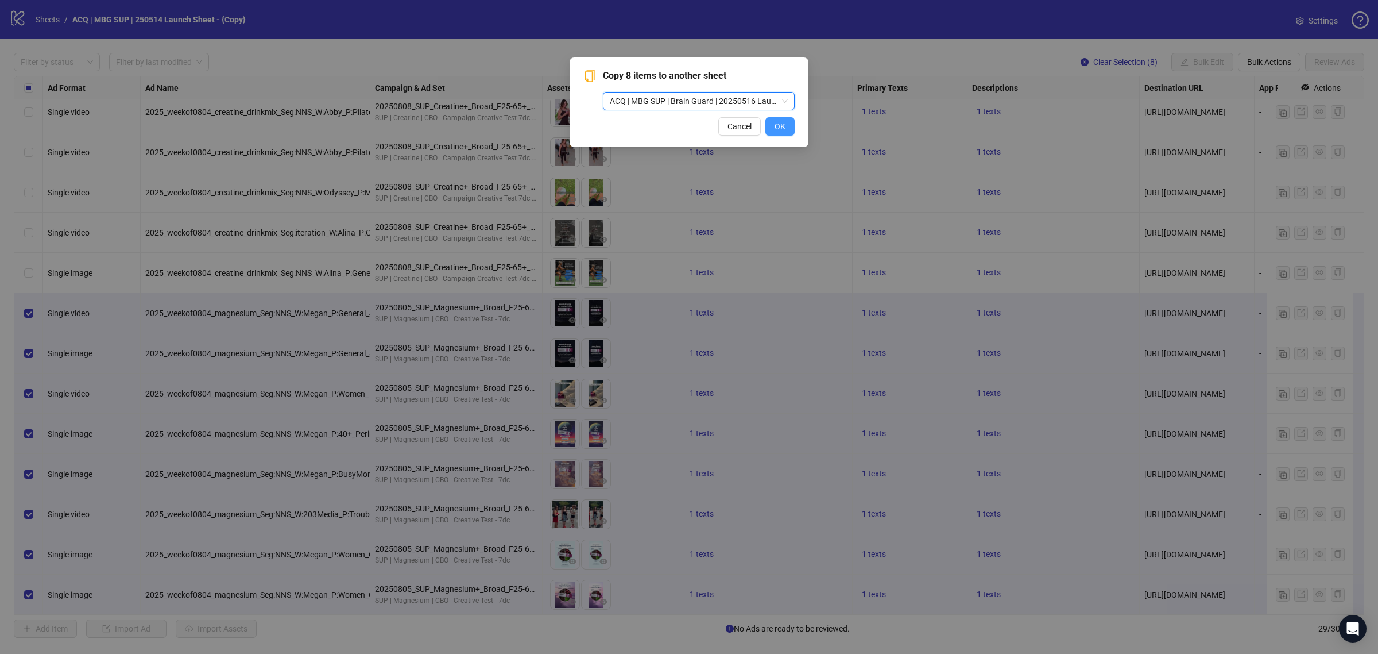
click at [776, 126] on span "OK" at bounding box center [780, 126] width 11 height 9
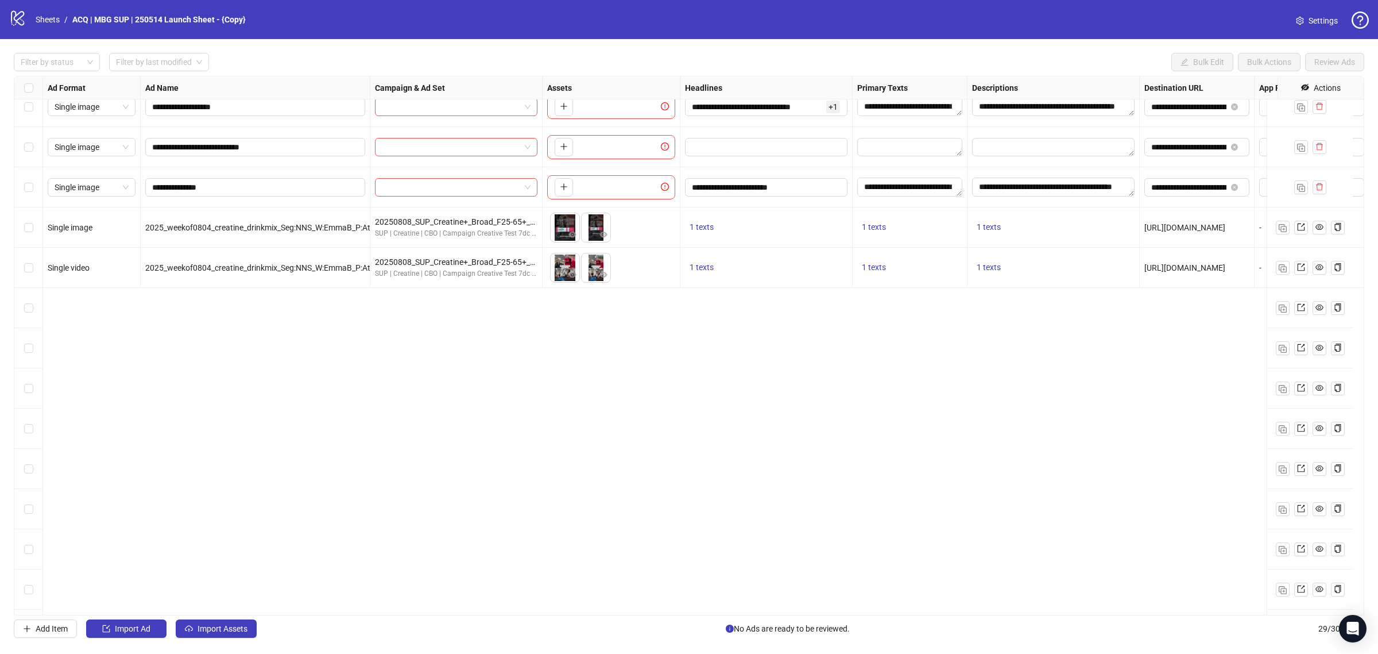
scroll to position [0, 0]
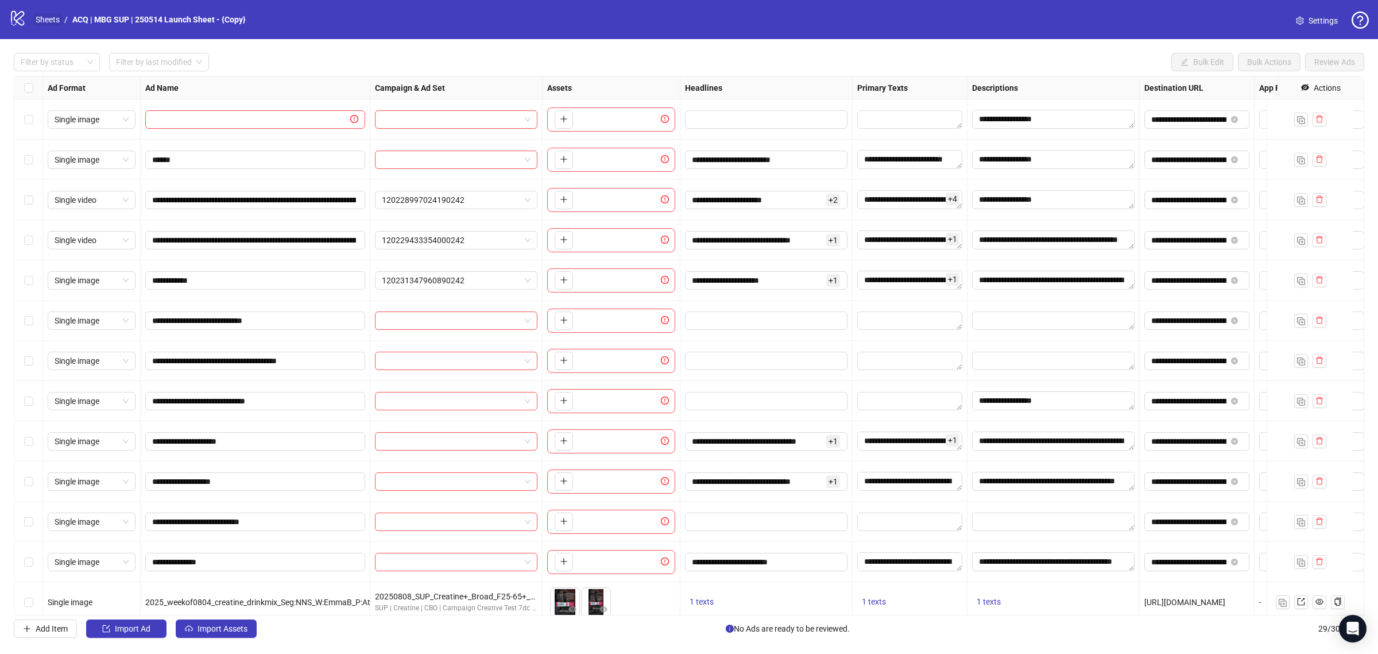
click at [49, 17] on link "Sheets" at bounding box center [47, 19] width 29 height 13
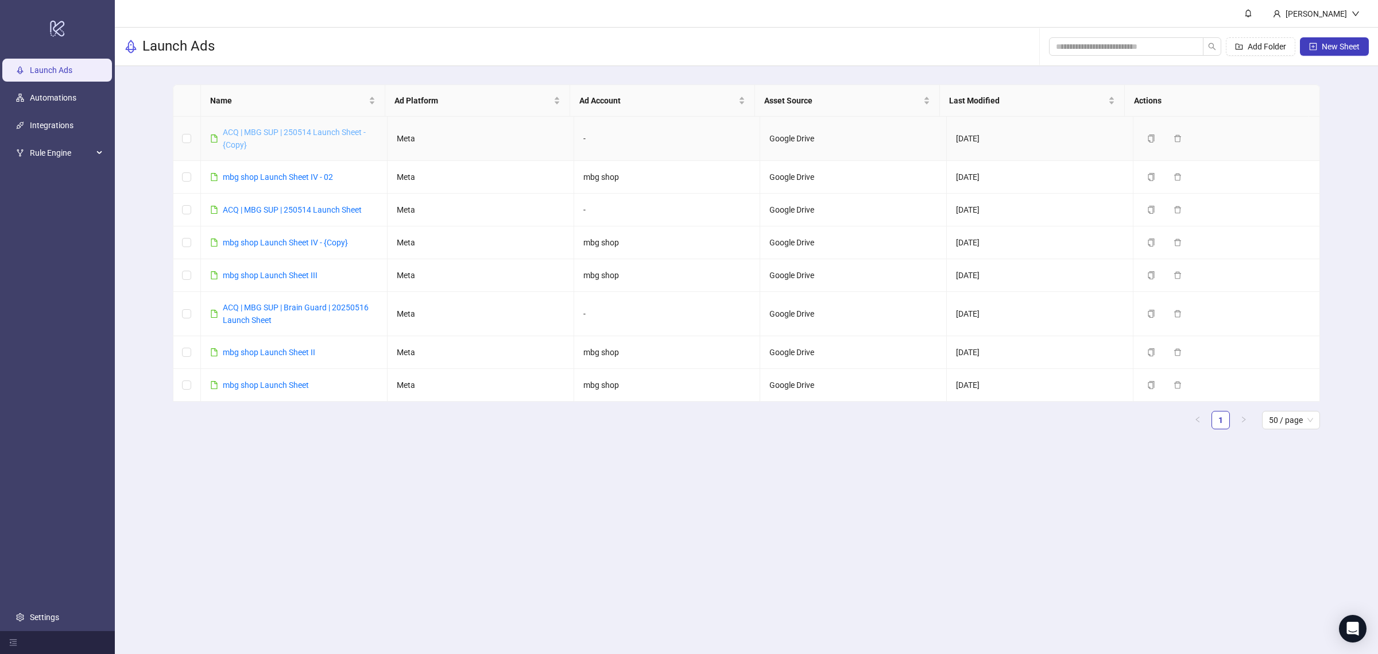
click at [309, 131] on link "ACQ | MBG SUP | 250514 Launch Sheet - {Copy}" at bounding box center [294, 138] width 143 height 22
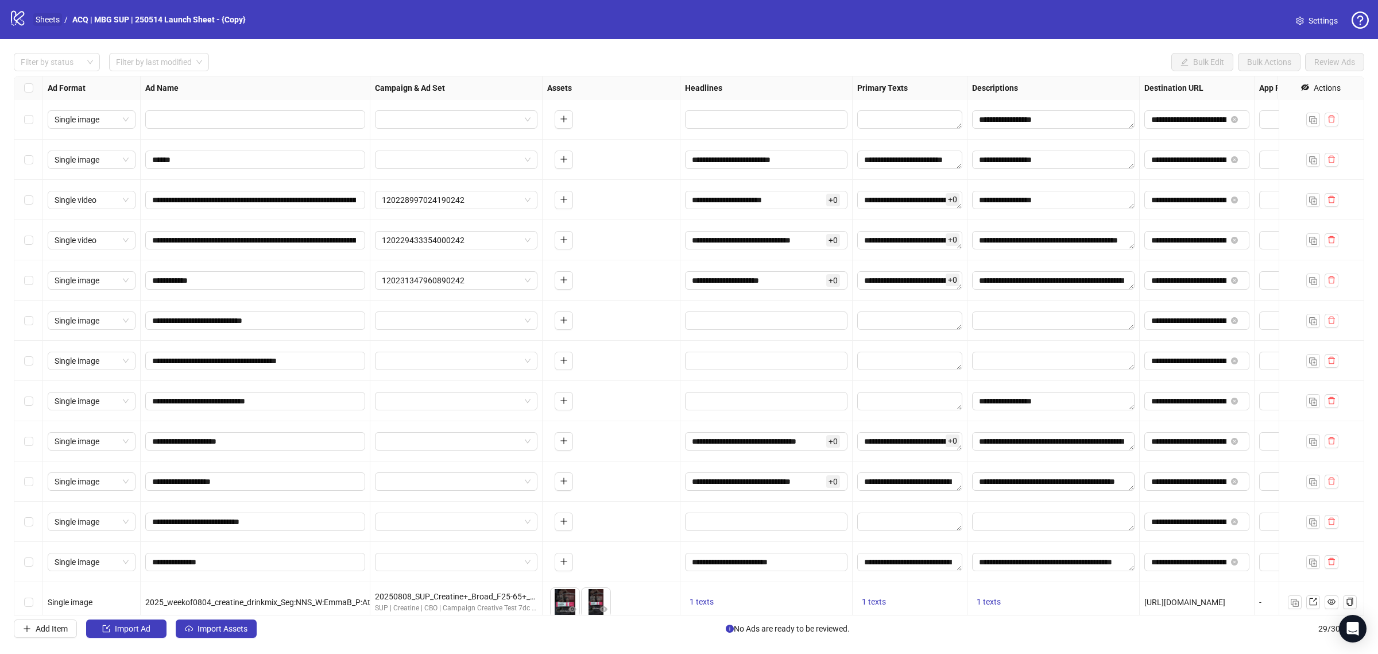
click at [52, 16] on link "Sheets" at bounding box center [47, 19] width 29 height 13
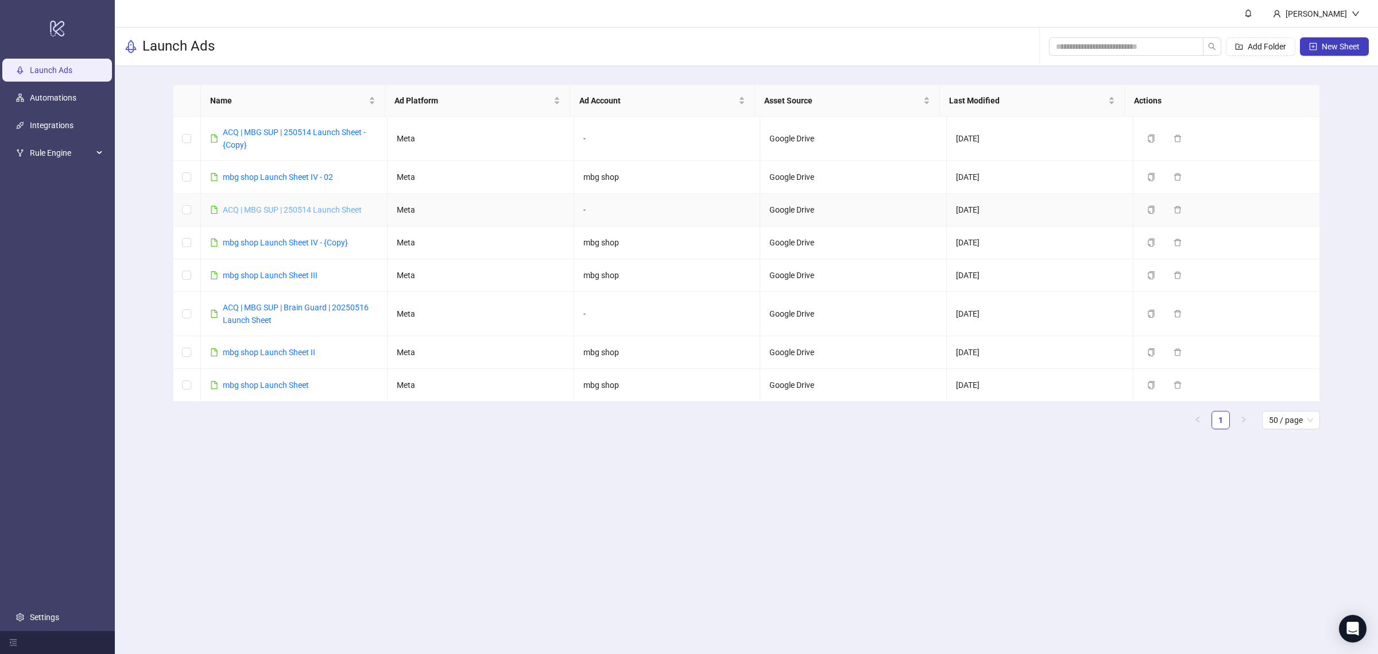
click at [304, 205] on link "ACQ | MBG SUP | 250514 Launch Sheet" at bounding box center [292, 209] width 139 height 9
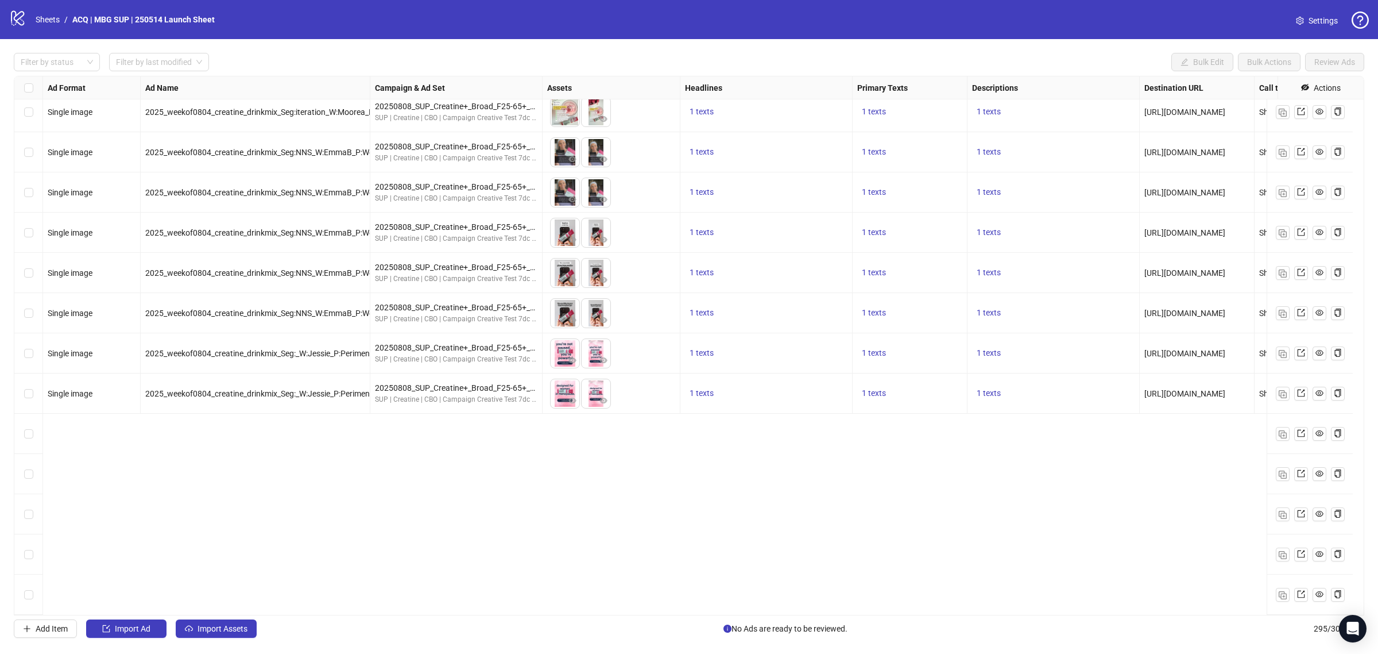
scroll to position [11067, 0]
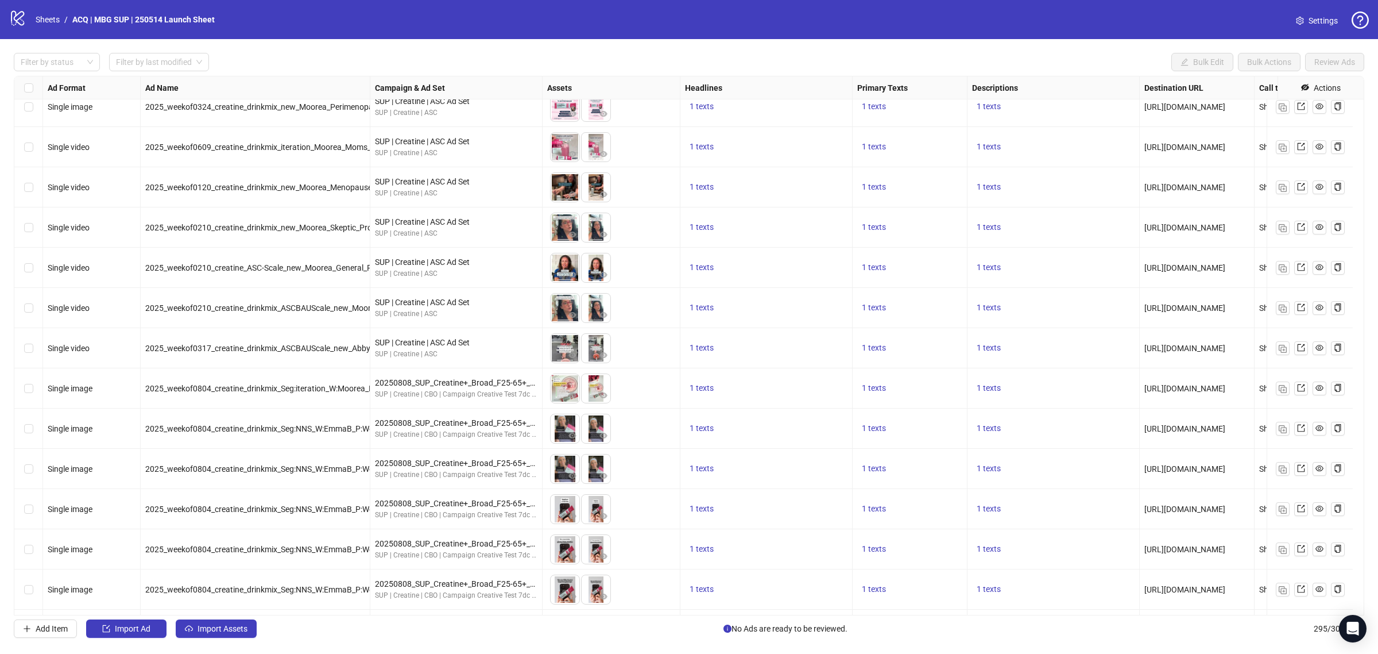
drag, startPoint x: 34, startPoint y: 345, endPoint x: 34, endPoint y: 260, distance: 84.4
click at [34, 343] on div "Select row 282" at bounding box center [28, 348] width 29 height 40
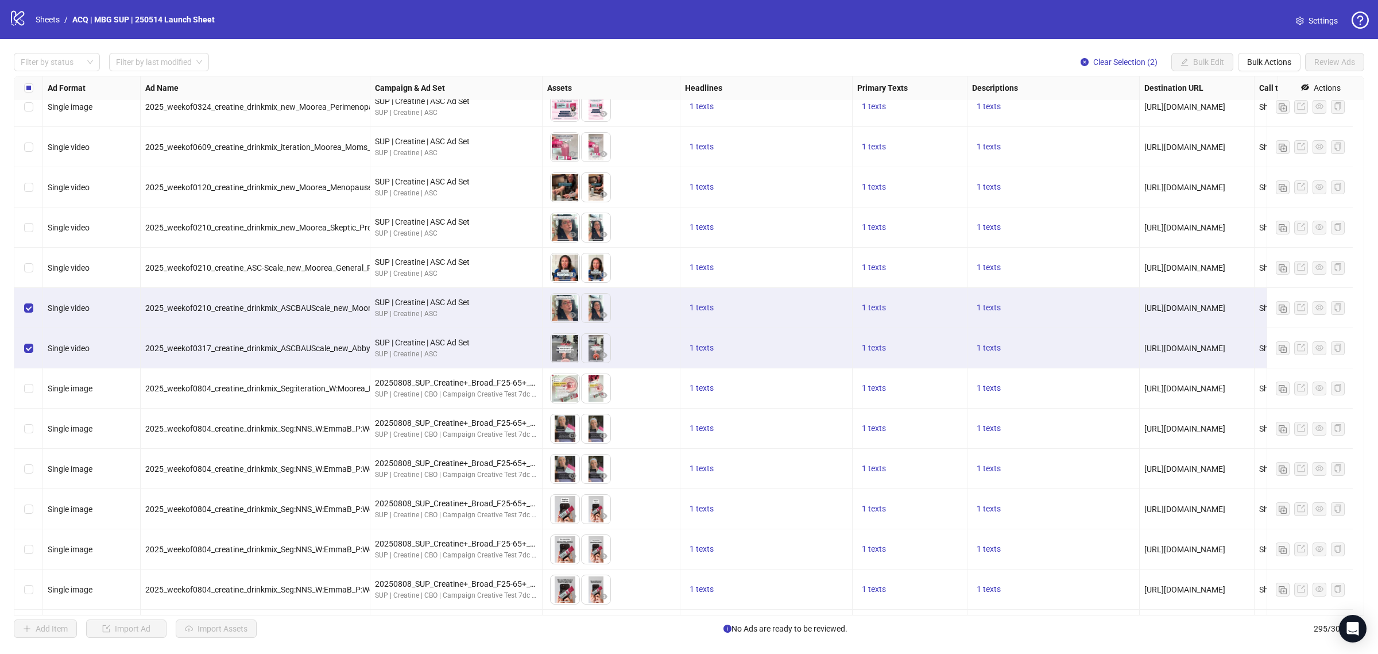
click at [34, 260] on div "Select row 280" at bounding box center [28, 268] width 29 height 40
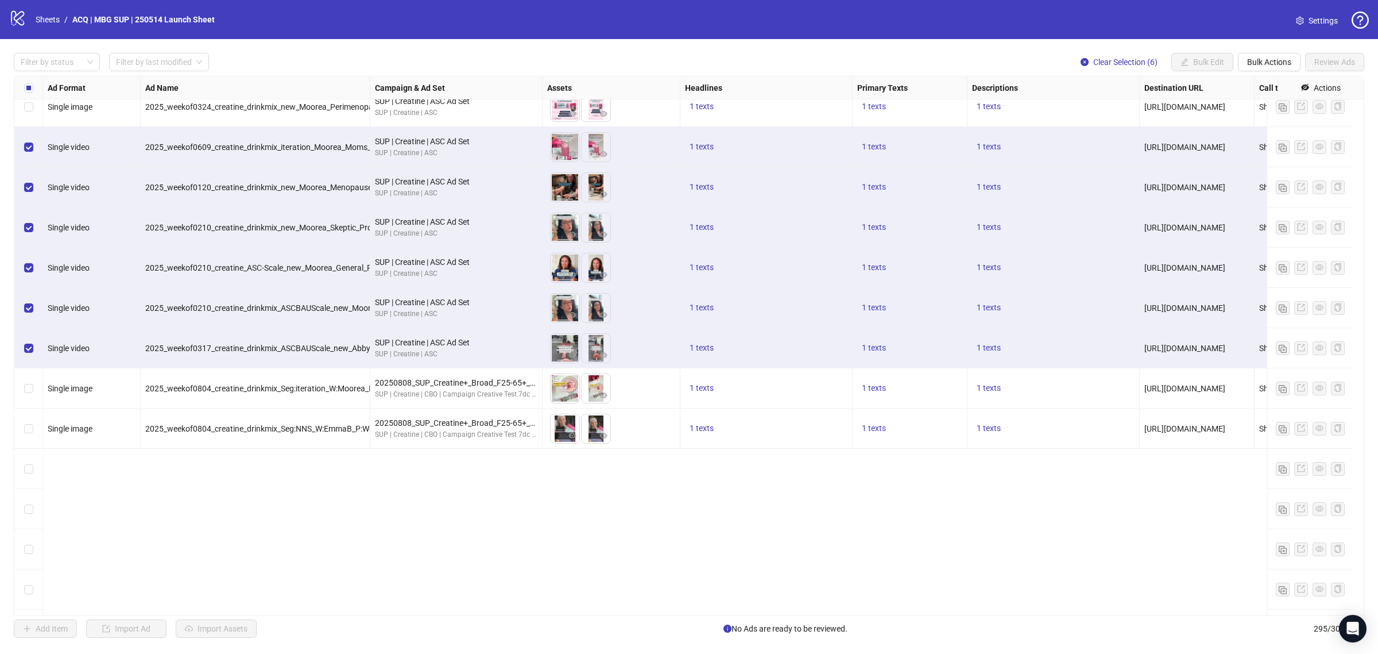
scroll to position [10852, 0]
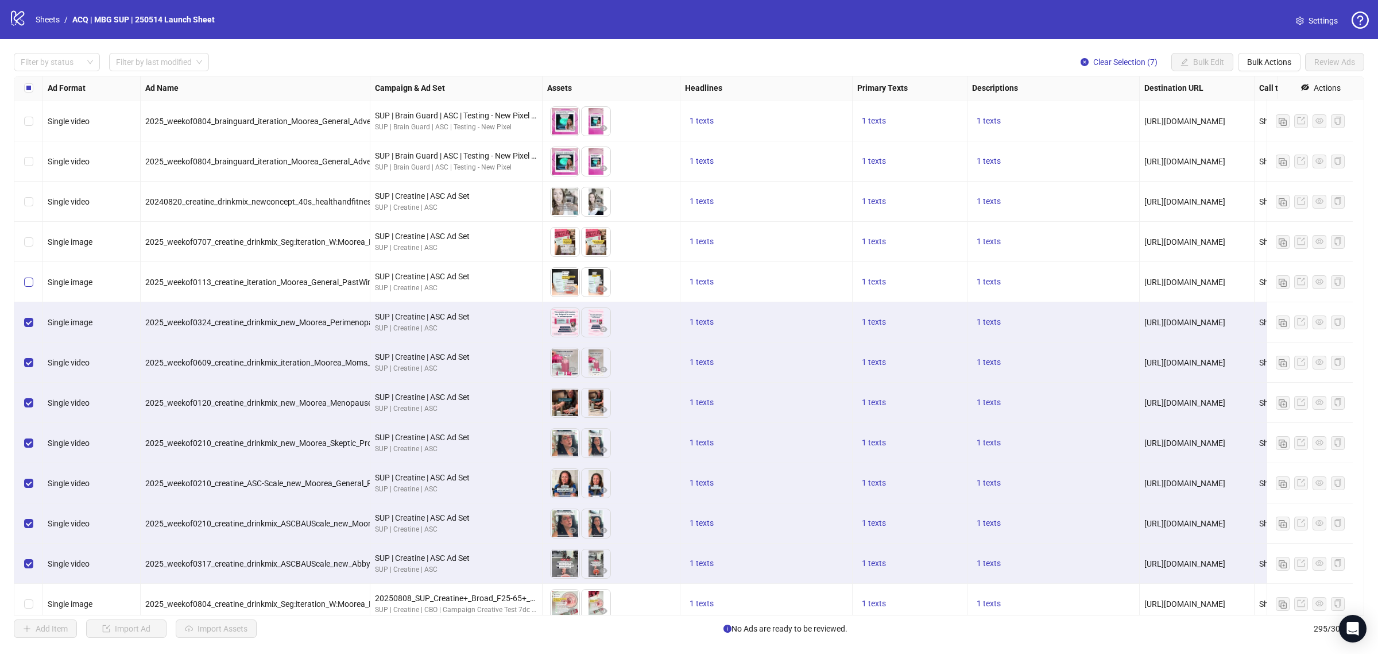
click at [32, 287] on label "Select row 275" at bounding box center [28, 282] width 9 height 13
click at [33, 247] on div "Select row 274" at bounding box center [28, 242] width 29 height 40
click at [29, 196] on label "Select row 273" at bounding box center [28, 201] width 9 height 13
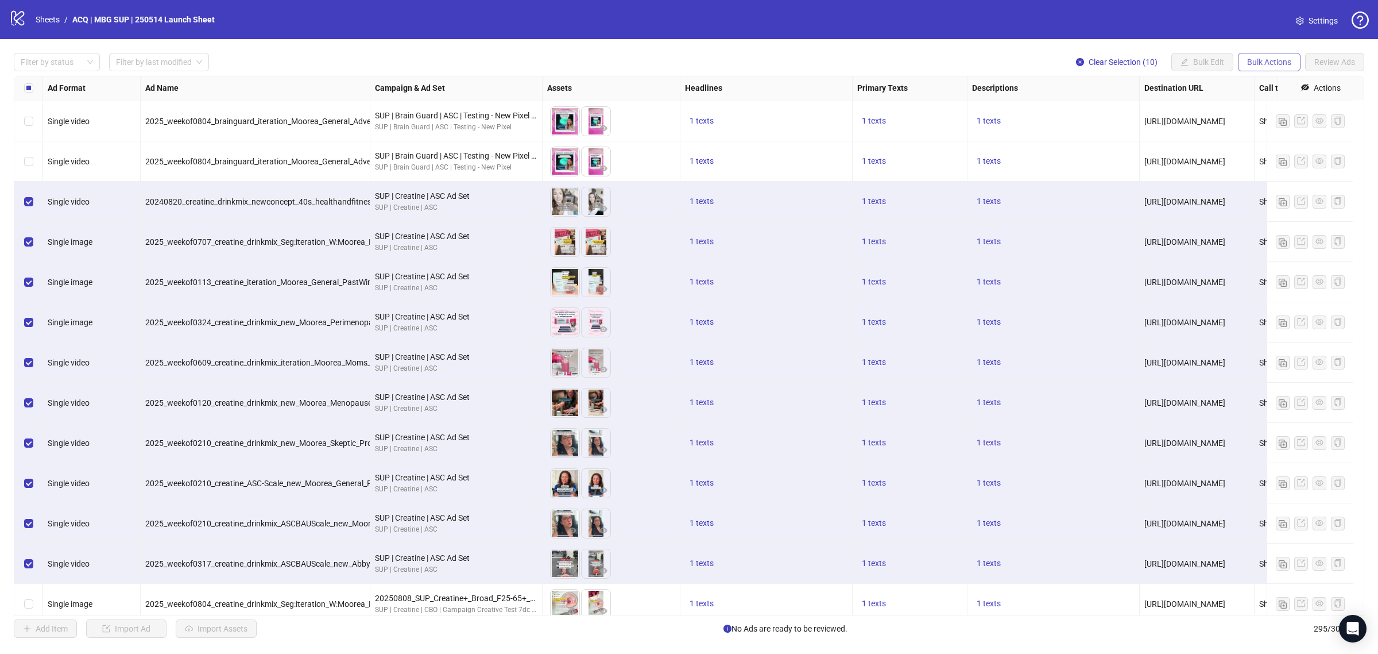
click at [1264, 58] on span "Bulk Actions" at bounding box center [1269, 61] width 44 height 9
click at [1279, 142] on span "Copy to another sheet" at bounding box center [1285, 140] width 79 height 13
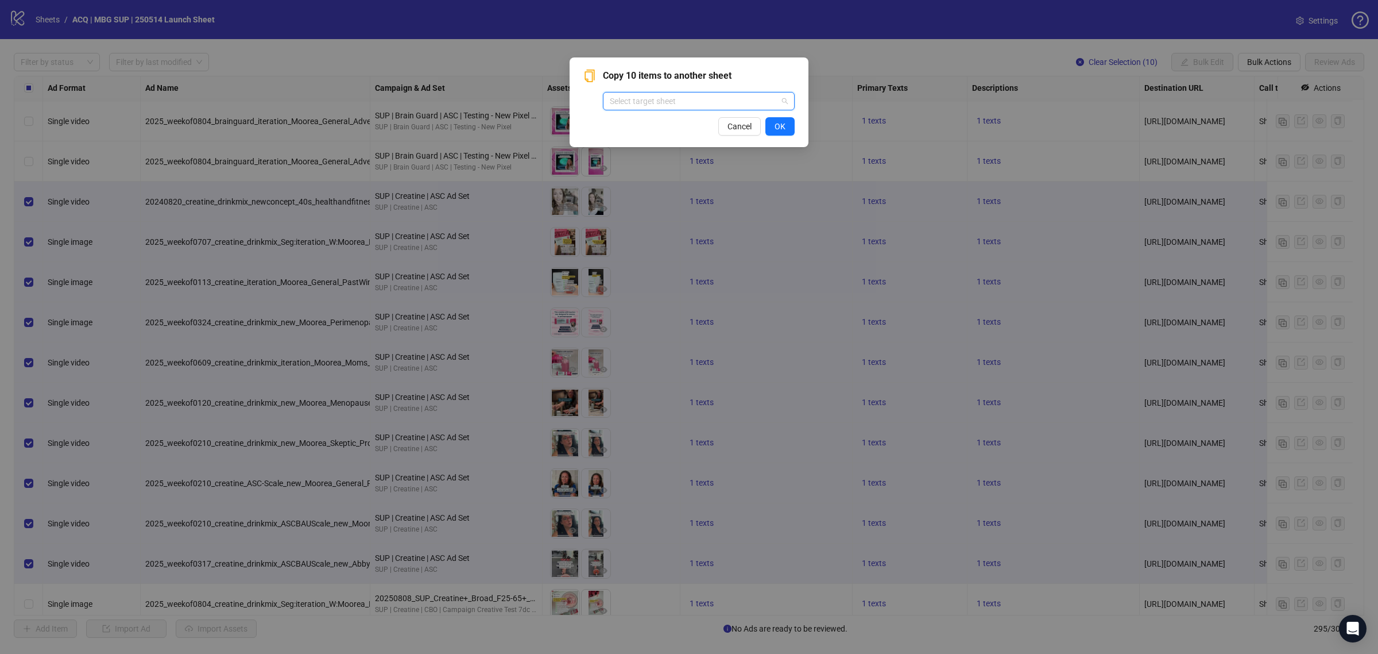
click at [743, 105] on input "search" at bounding box center [694, 100] width 168 height 17
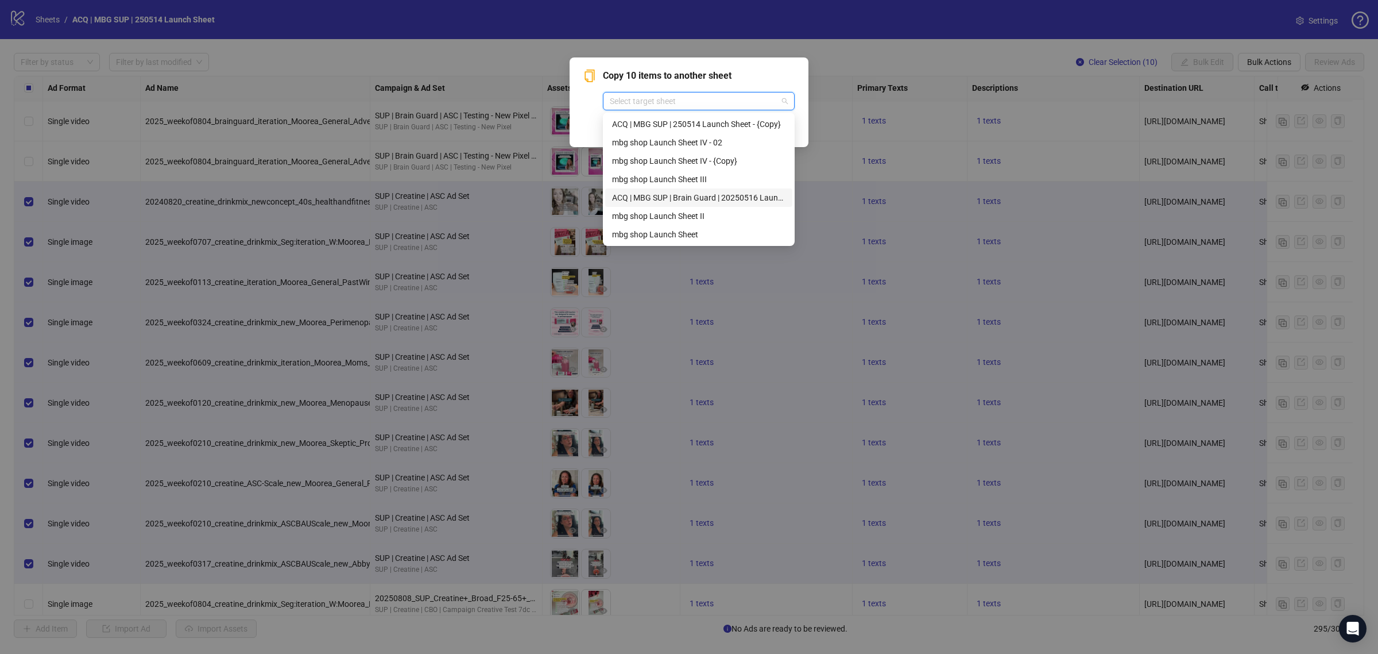
click at [733, 204] on div "ACQ | MBG SUP | Brain Guard | 20250516 Launch Sheet" at bounding box center [698, 197] width 187 height 18
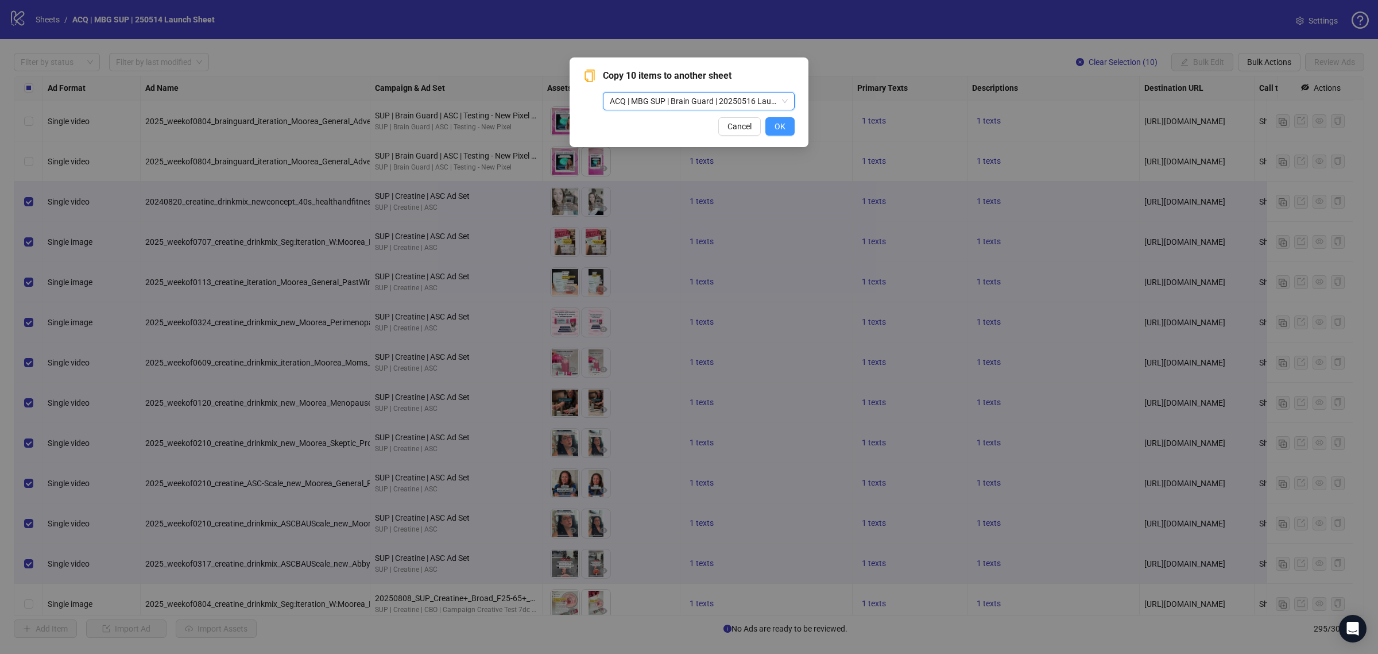
click at [784, 119] on button "OK" at bounding box center [779, 126] width 29 height 18
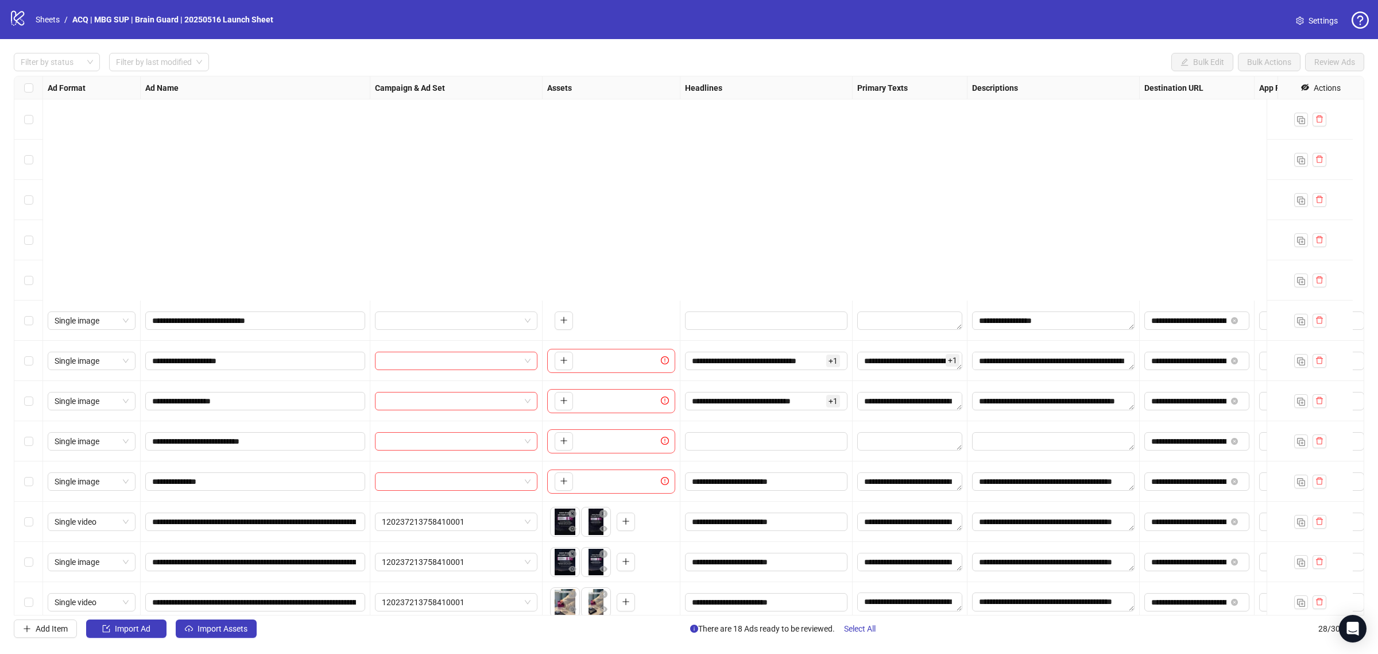
scroll to position [287, 0]
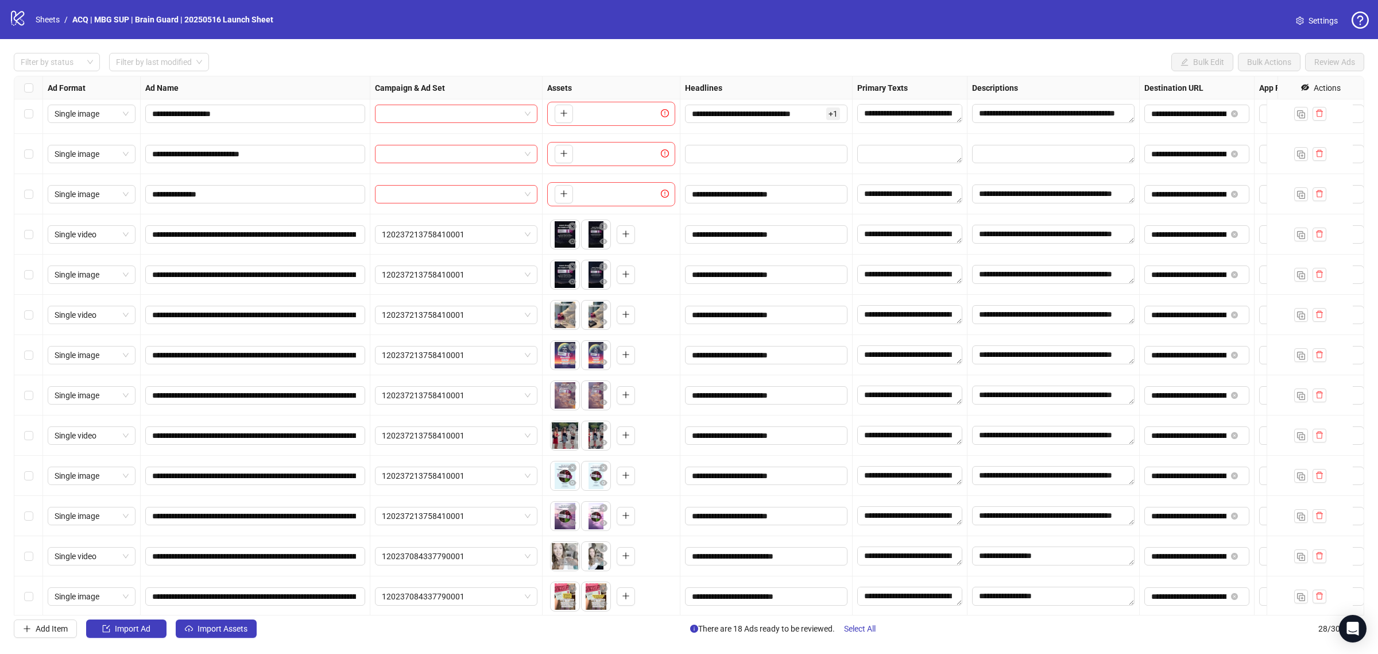
click at [36, 239] on div "Select row 11" at bounding box center [28, 234] width 29 height 40
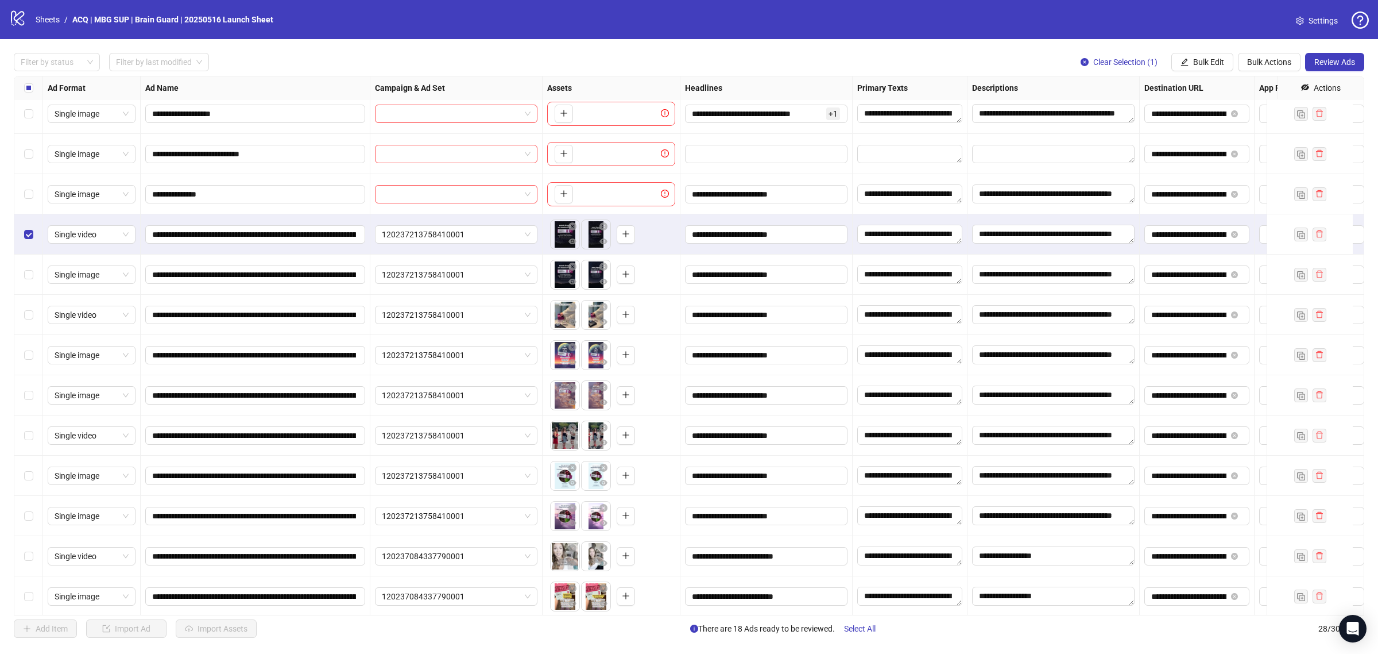
click at [28, 270] on label "Select row 12" at bounding box center [28, 274] width 9 height 13
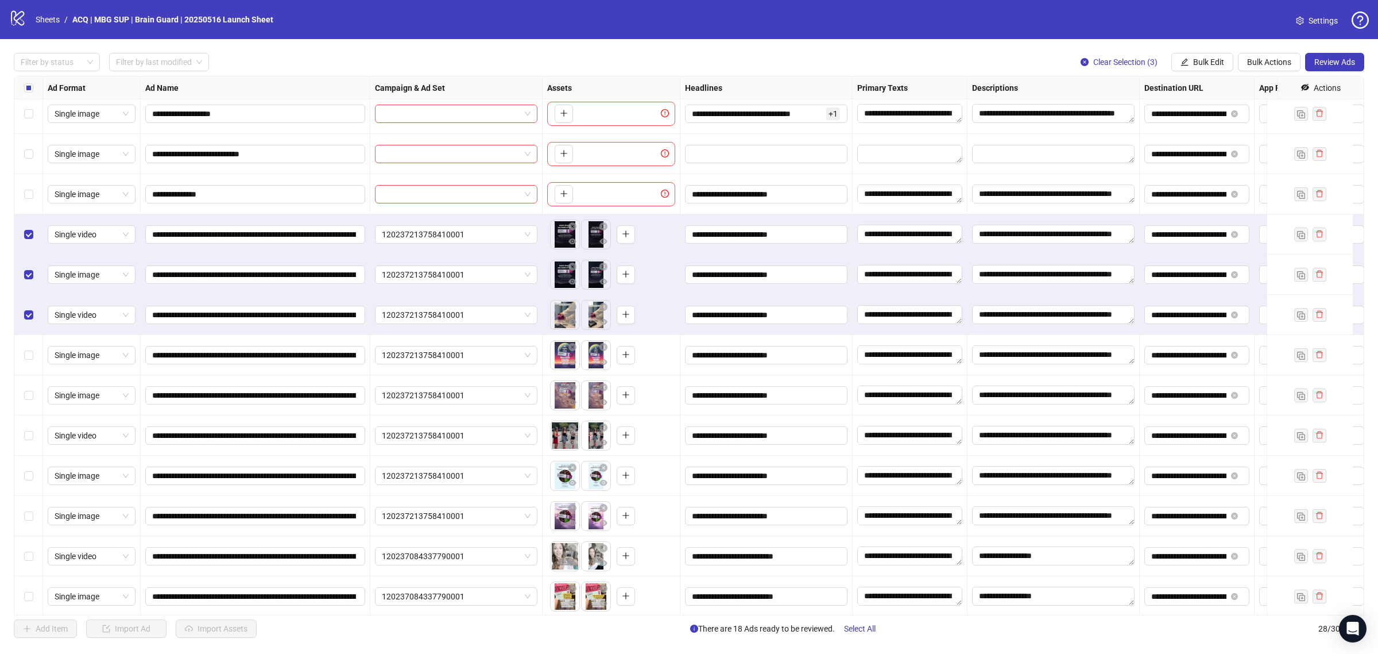
drag, startPoint x: 32, startPoint y: 347, endPoint x: 30, endPoint y: 377, distance: 29.3
click at [30, 349] on div "Select row 14" at bounding box center [28, 355] width 29 height 40
drag, startPoint x: 30, startPoint y: 385, endPoint x: 34, endPoint y: 409, distance: 24.5
click at [30, 386] on div "Select row 15" at bounding box center [28, 395] width 29 height 40
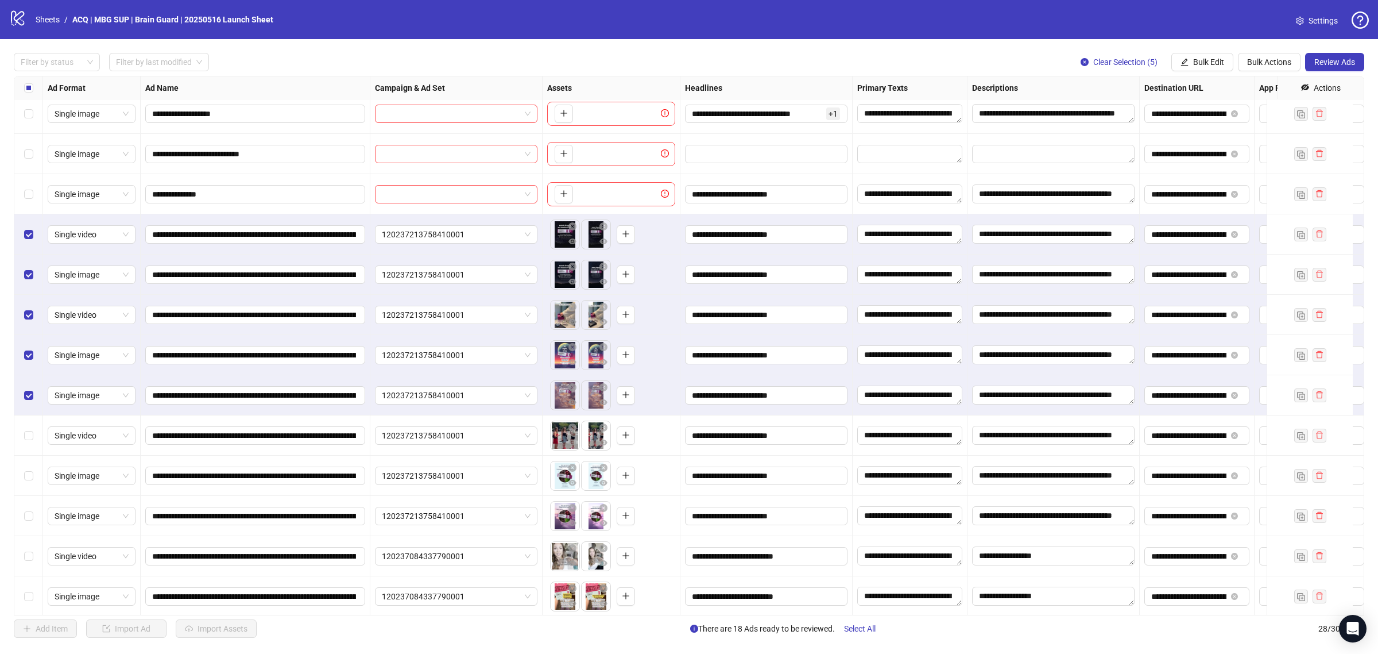
drag, startPoint x: 33, startPoint y: 429, endPoint x: 34, endPoint y: 438, distance: 8.8
click at [33, 430] on div "Select row 16" at bounding box center [28, 435] width 29 height 40
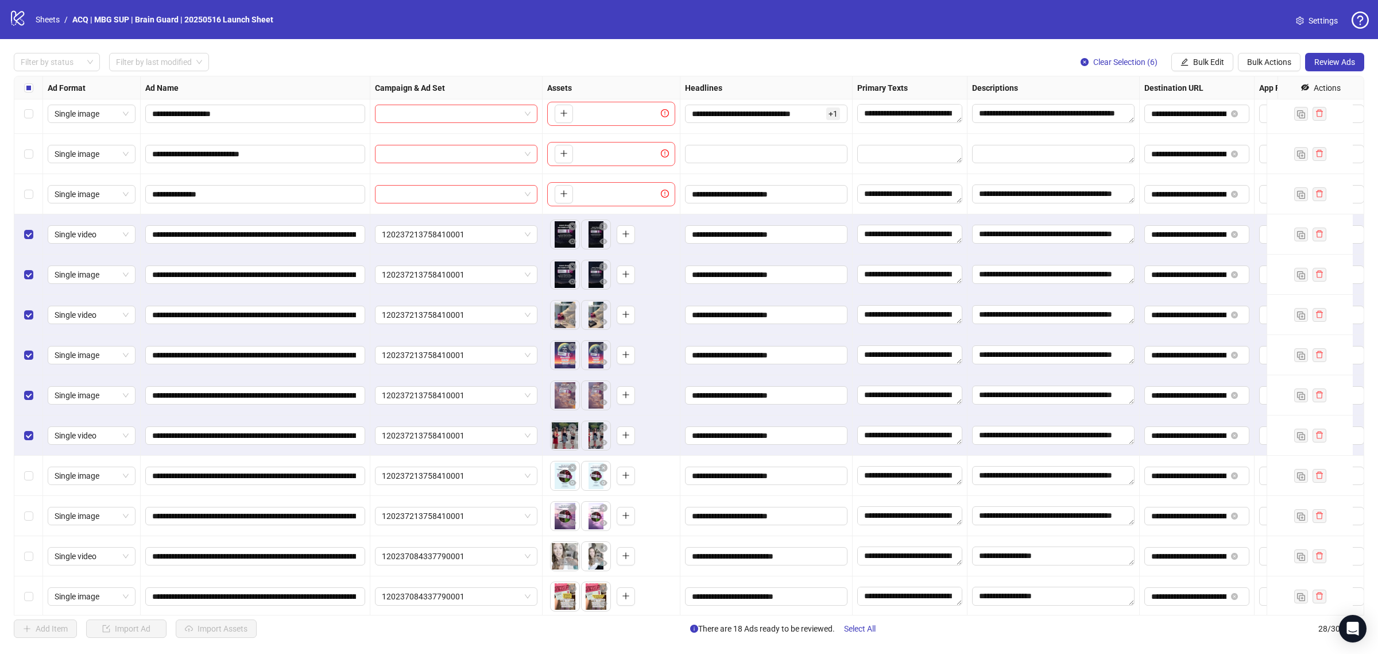
click at [32, 474] on div "Select row 17" at bounding box center [28, 475] width 29 height 40
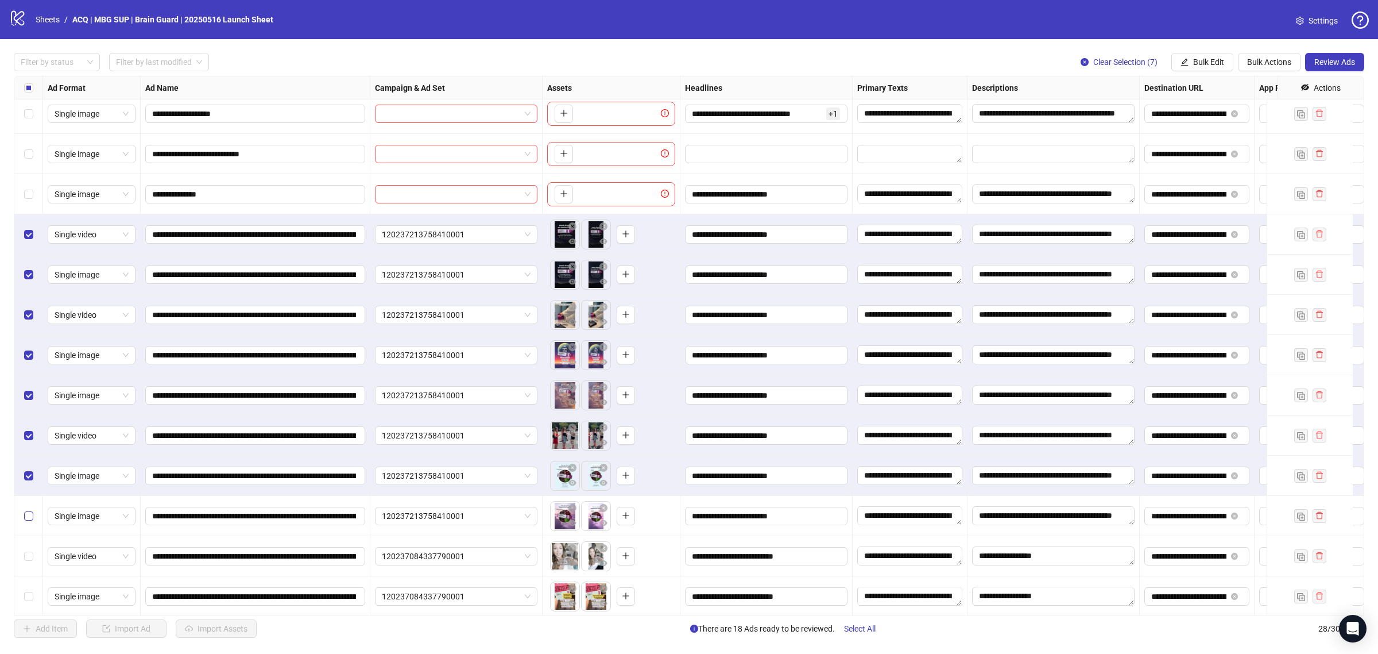
click at [26, 512] on label "Select row 18" at bounding box center [28, 515] width 9 height 13
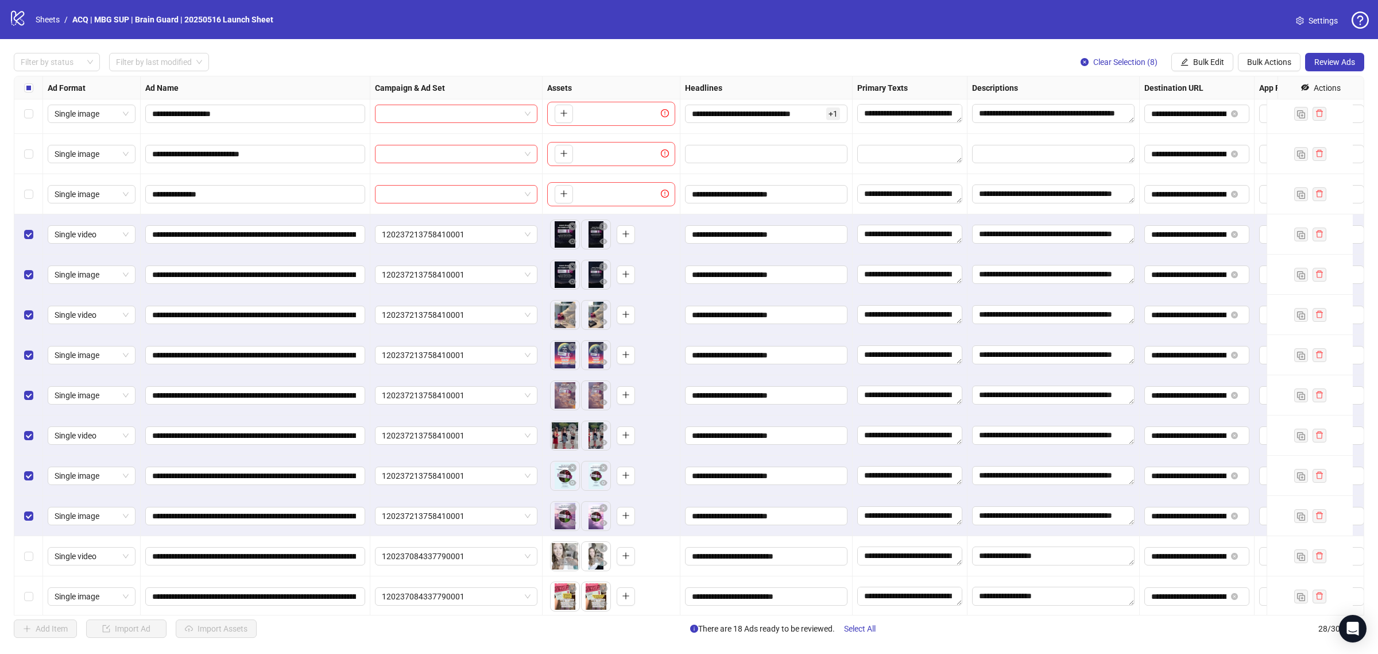
scroll to position [359, 0]
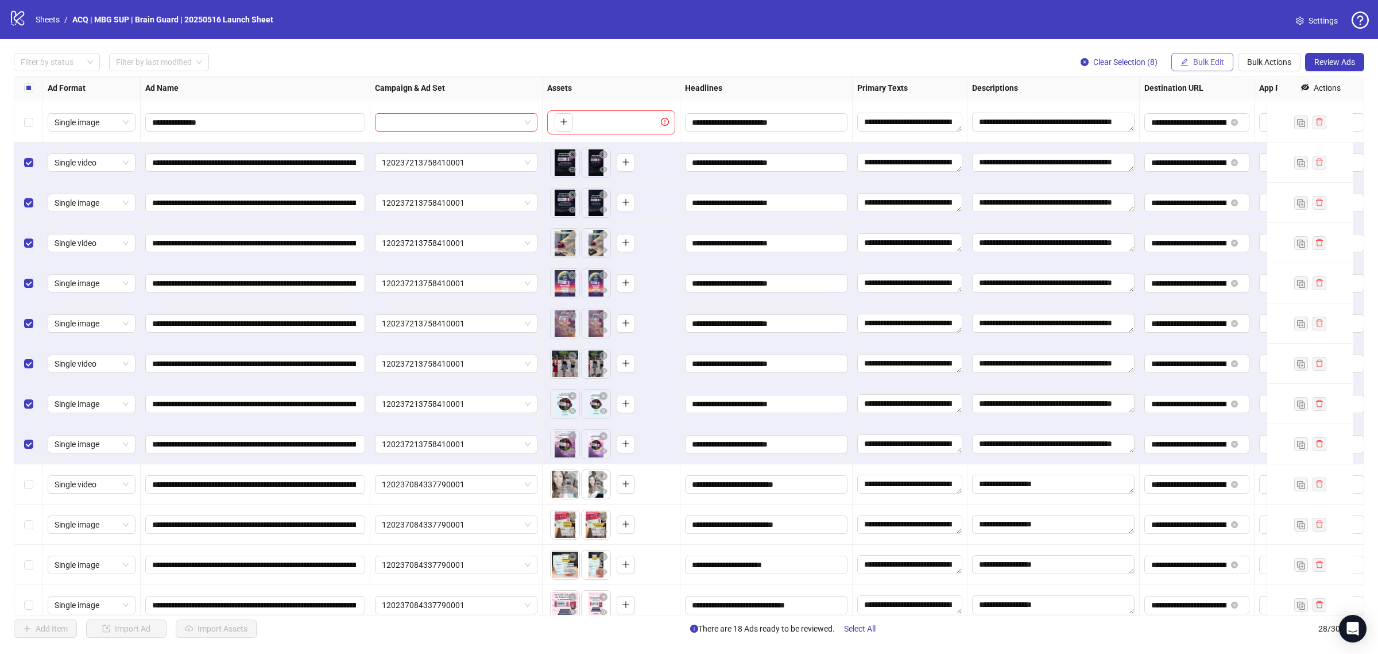
click at [1189, 59] on button "Bulk Edit" at bounding box center [1202, 62] width 62 height 18
click at [1186, 123] on span "Campaign & Ad Set" at bounding box center [1213, 122] width 68 height 13
click at [1113, 111] on span "120237213758410001" at bounding box center [1170, 111] width 158 height 17
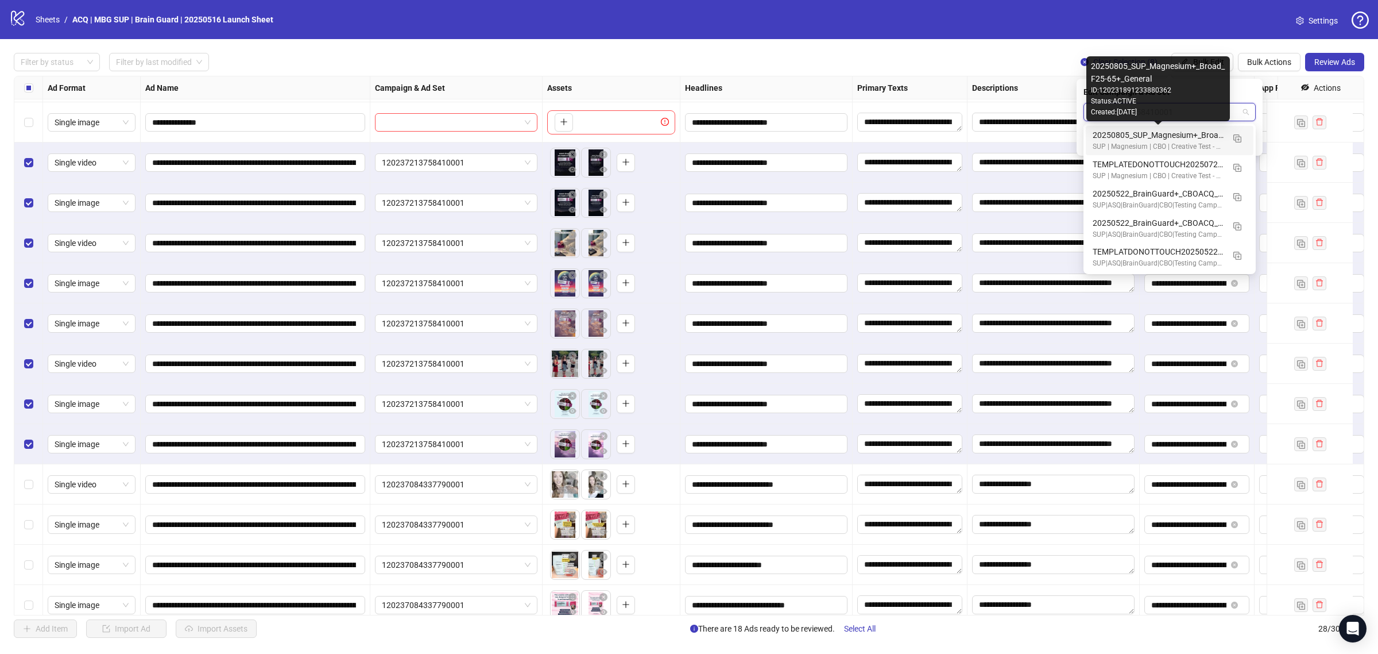
drag, startPoint x: 1124, startPoint y: 138, endPoint x: 1132, endPoint y: 137, distance: 7.7
click at [1124, 138] on div "20250805_SUP_Magnesium+_Broad_F25-65+_General" at bounding box center [1158, 135] width 131 height 13
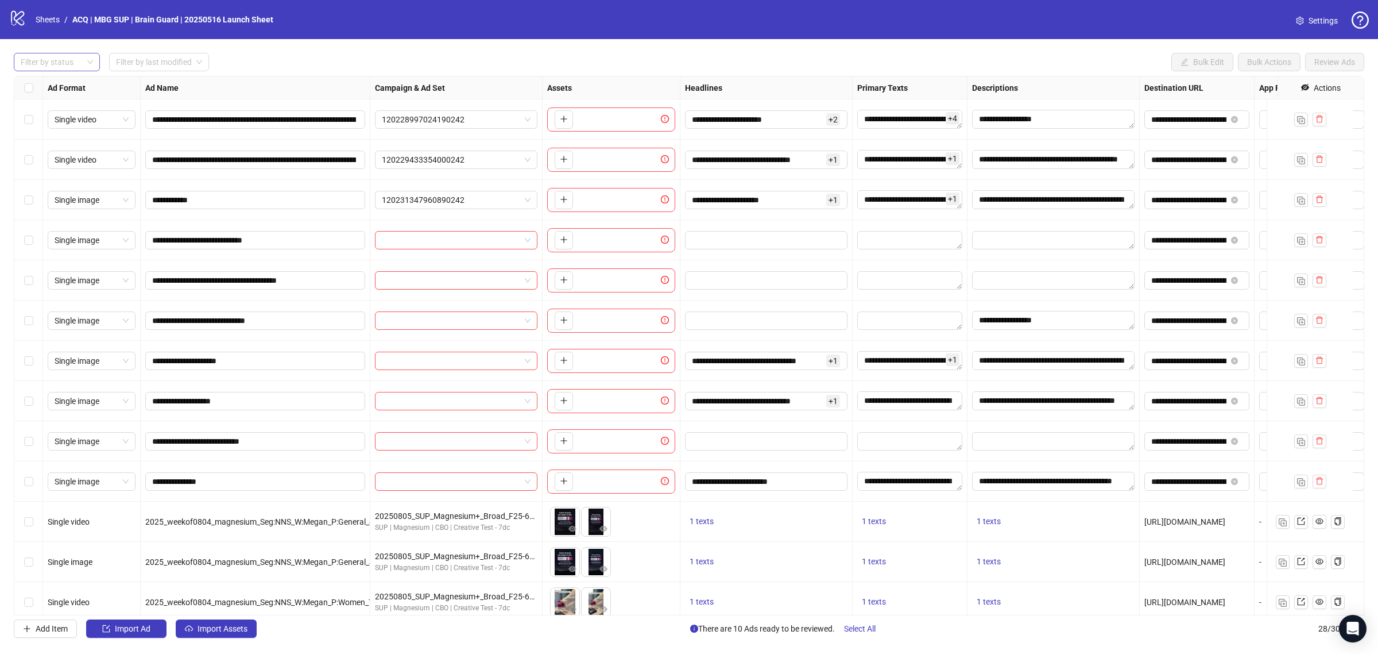
click at [76, 57] on div at bounding box center [50, 62] width 69 height 16
click at [79, 81] on div "Draft" at bounding box center [57, 85] width 68 height 13
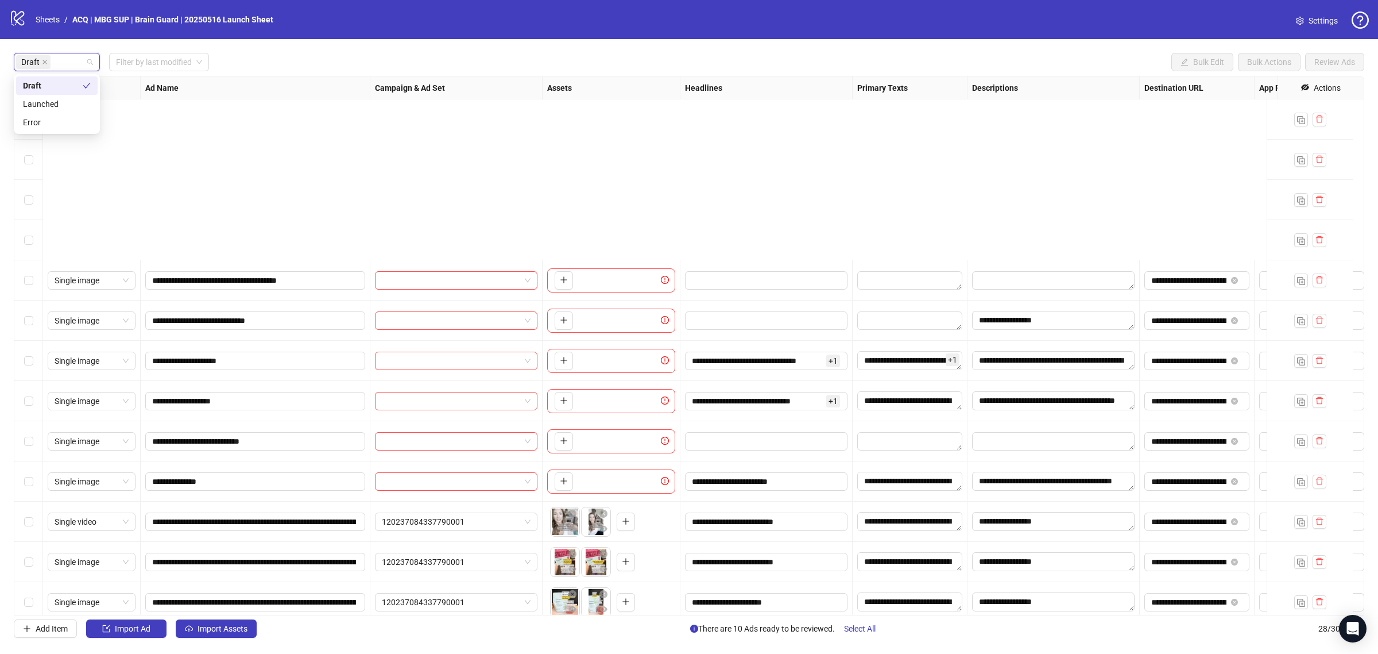
scroll to position [300, 0]
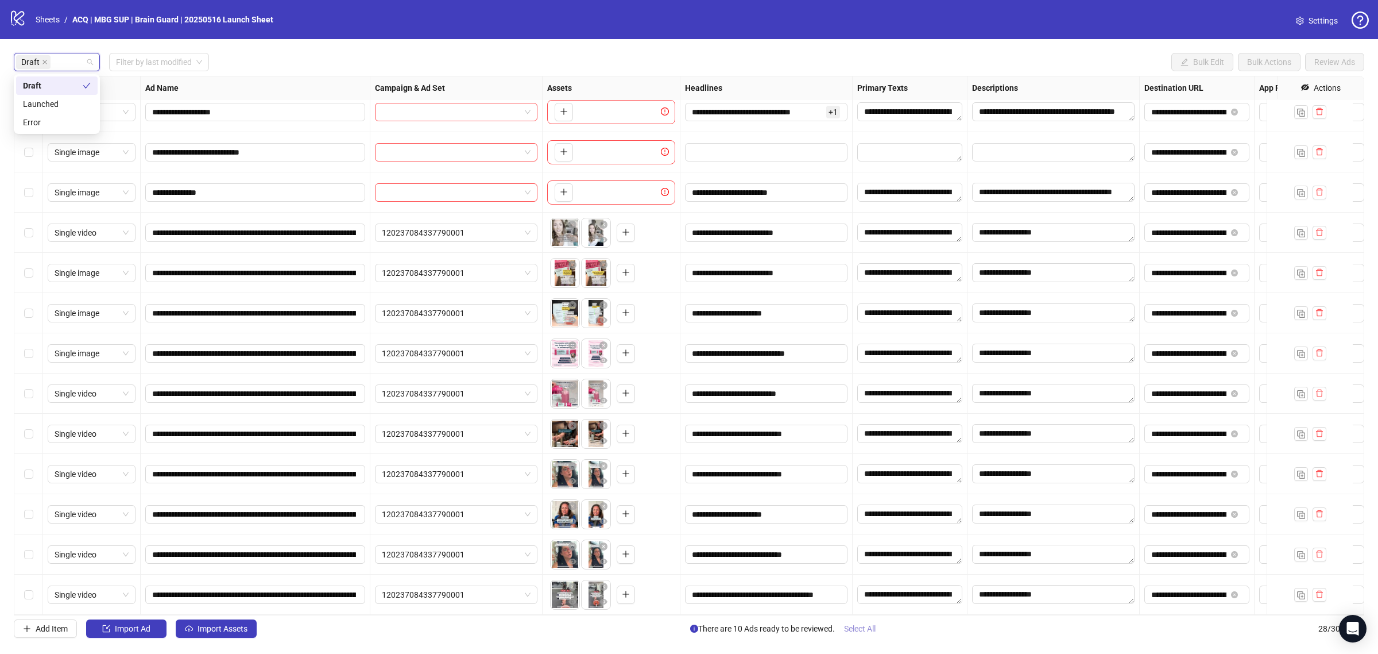
click at [872, 628] on span "Select All" at bounding box center [860, 628] width 32 height 9
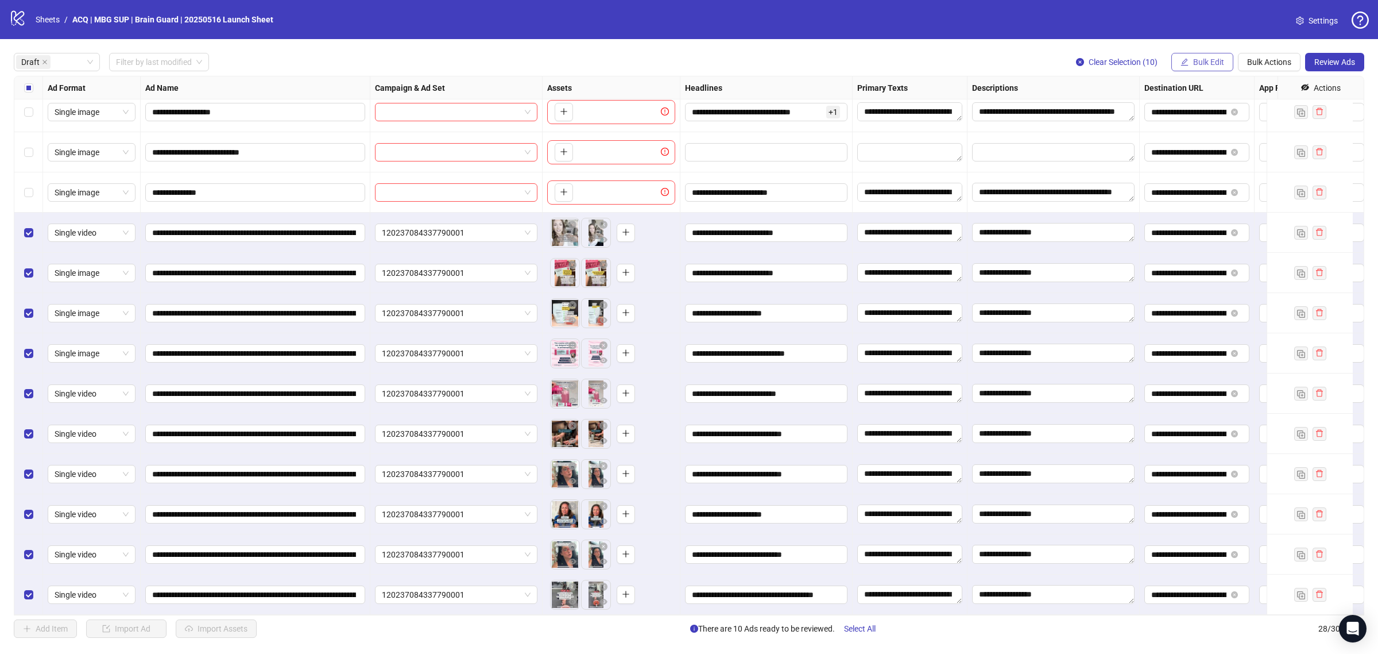
click at [1207, 61] on span "Bulk Edit" at bounding box center [1208, 61] width 31 height 9
click at [1215, 118] on span "Campaign & Ad Set" at bounding box center [1213, 122] width 68 height 13
click at [1144, 107] on span "120237084337790001" at bounding box center [1170, 111] width 158 height 17
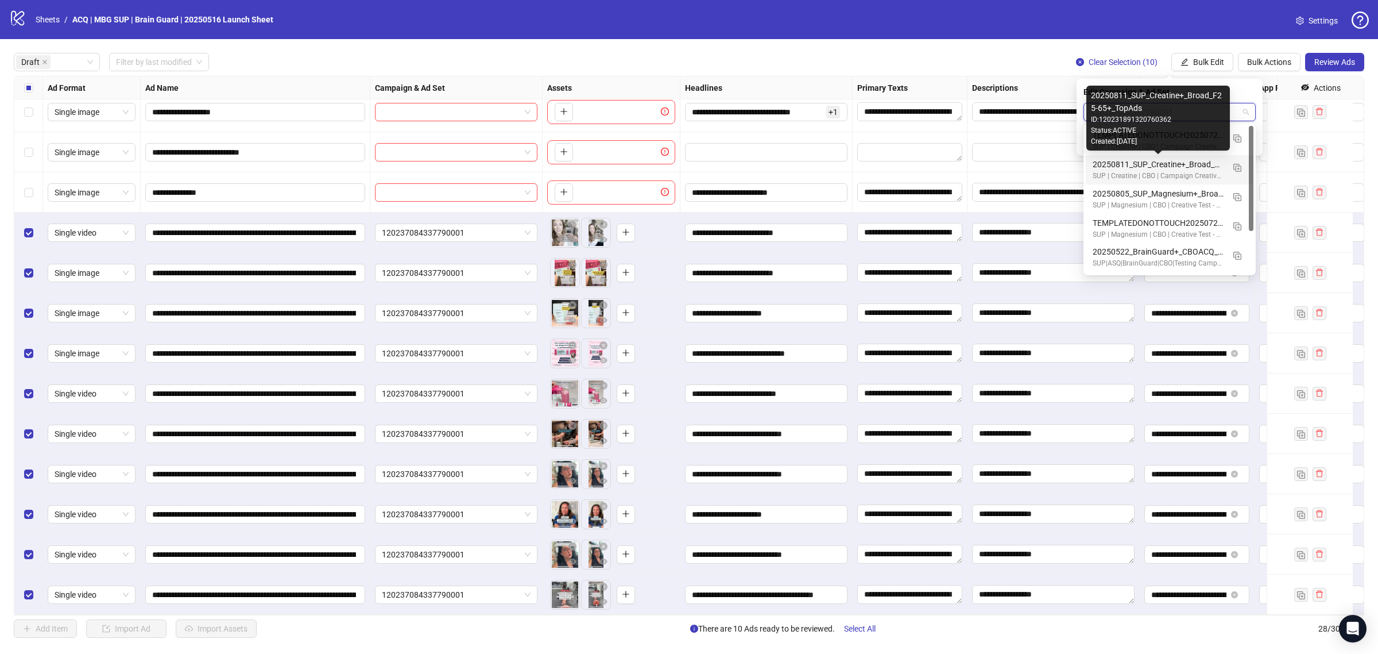
click at [1192, 162] on div "20250811_SUP_Creatine+_Broad_F25-65+_TopAds" at bounding box center [1158, 164] width 131 height 13
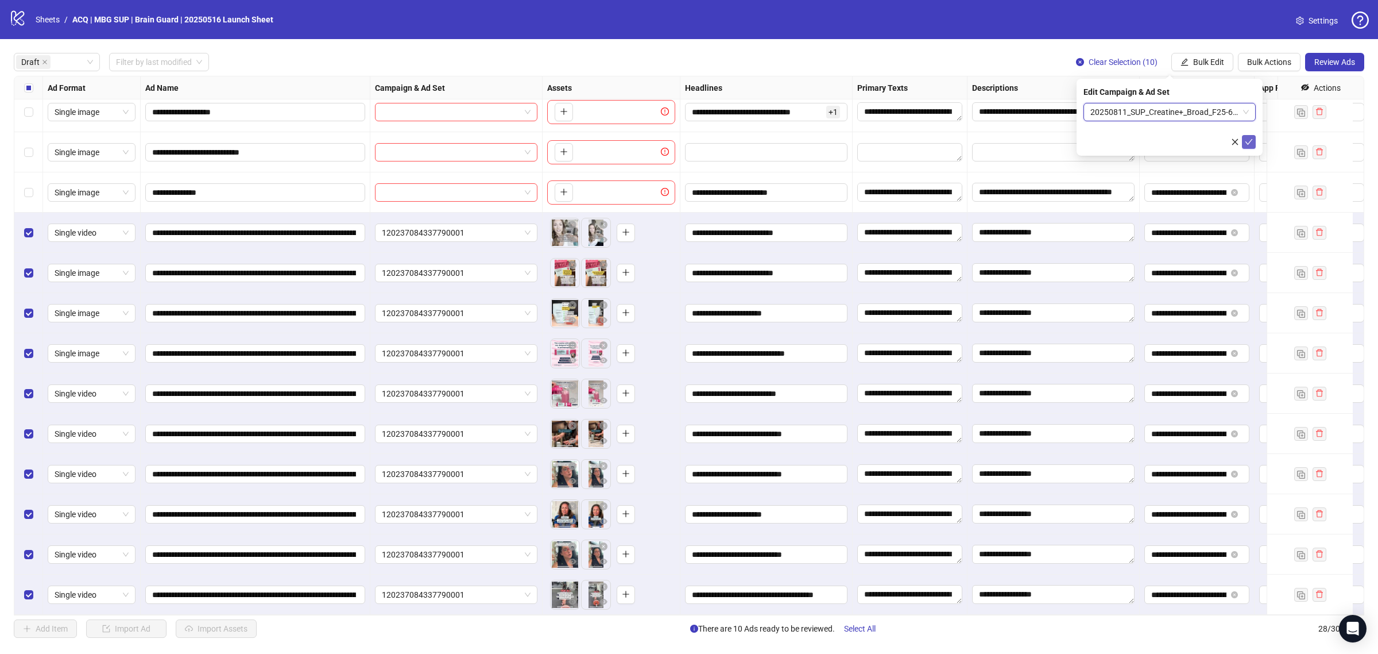
click at [1250, 145] on span "submit" at bounding box center [1249, 141] width 8 height 9
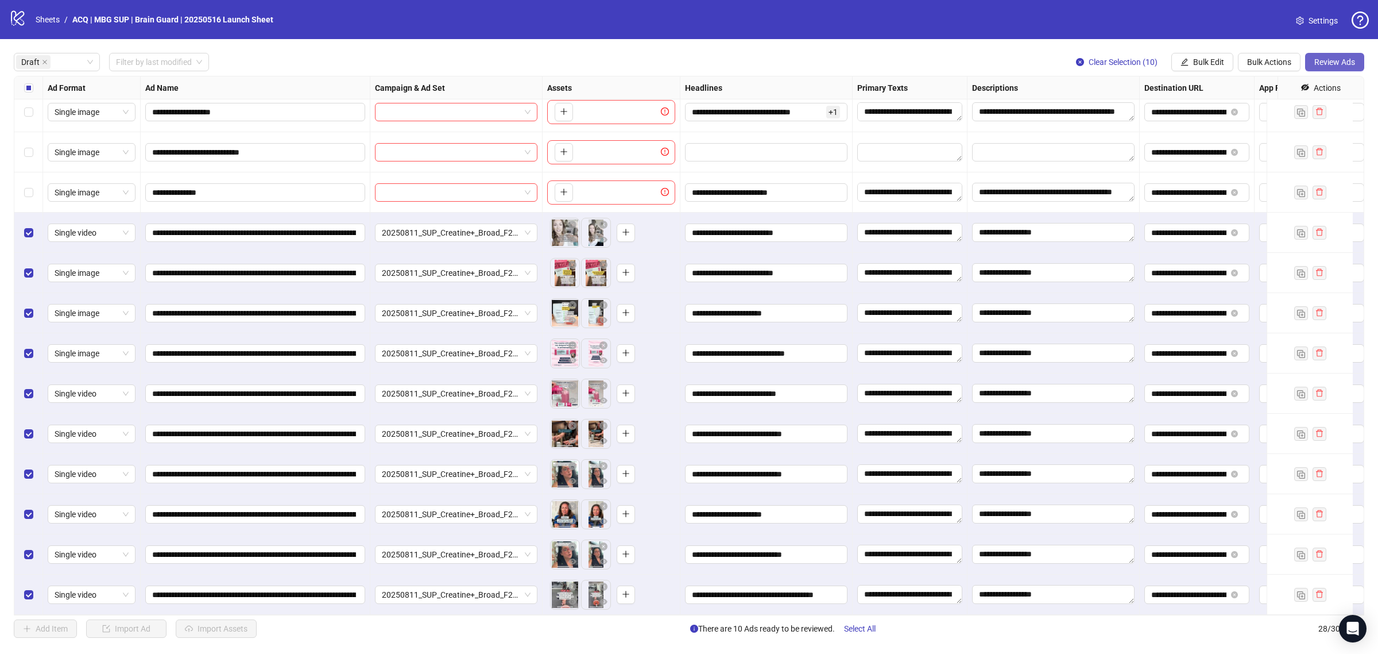
click at [1321, 60] on span "Review Ads" at bounding box center [1334, 61] width 41 height 9
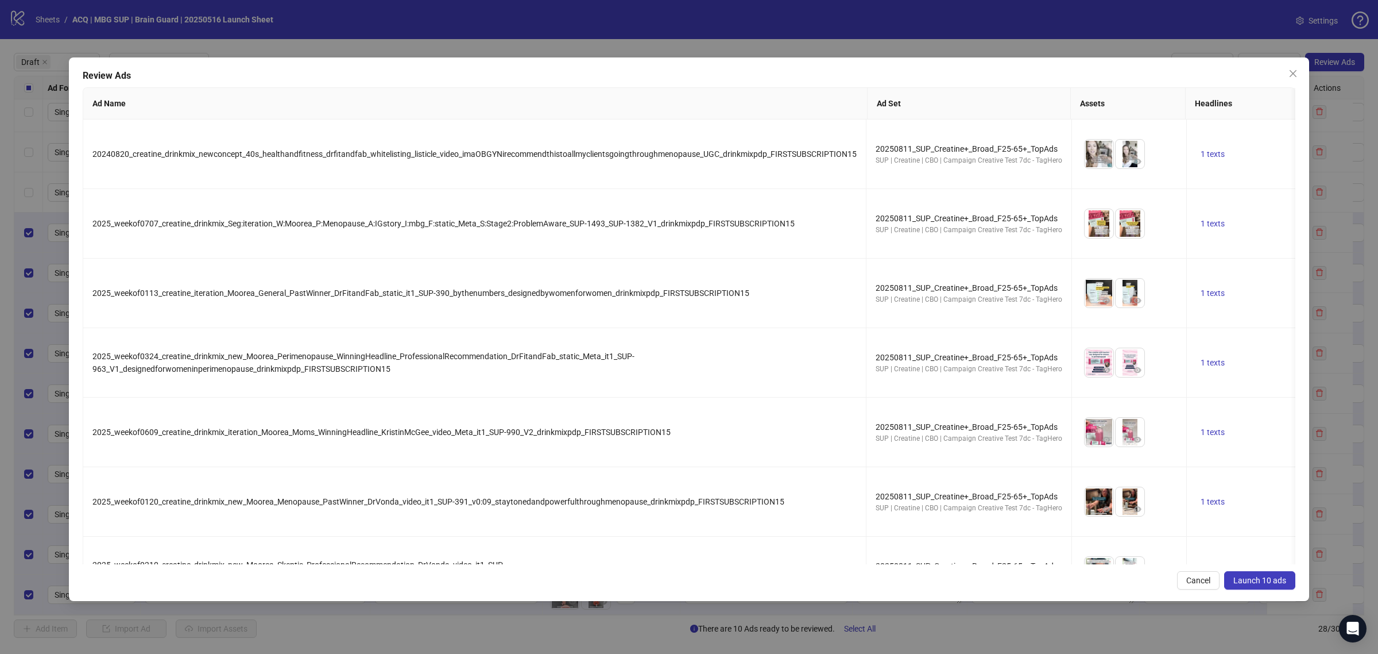
click at [1244, 570] on div "Review Ads Ad Name Ad Set Assets Headlines Primary Texts Descriptions Destinati…" at bounding box center [689, 328] width 1240 height 543
click at [1247, 570] on div "Review Ads Ad Name Ad Set Assets Headlines Primary Texts Descriptions Destinati…" at bounding box center [689, 328] width 1240 height 543
click at [1251, 573] on button "Launch 10 ads" at bounding box center [1259, 580] width 71 height 18
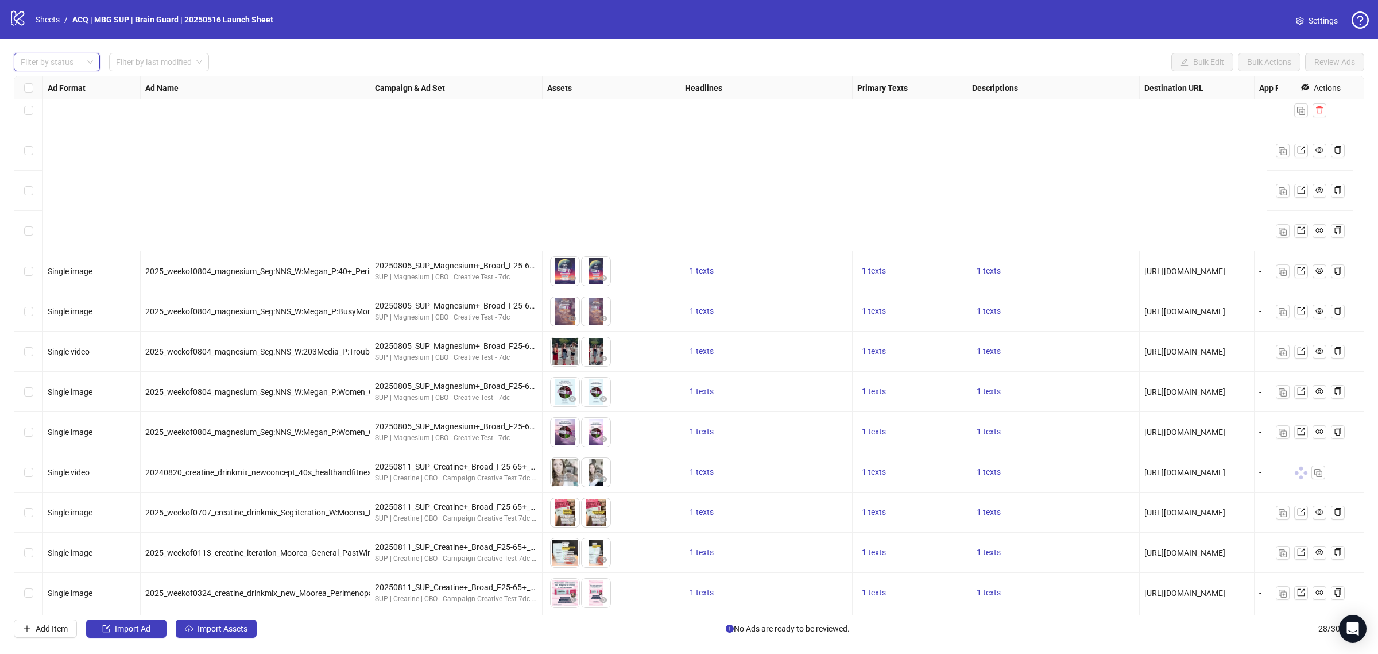
scroll to position [621, 0]
